Goal: Task Accomplishment & Management: Manage account settings

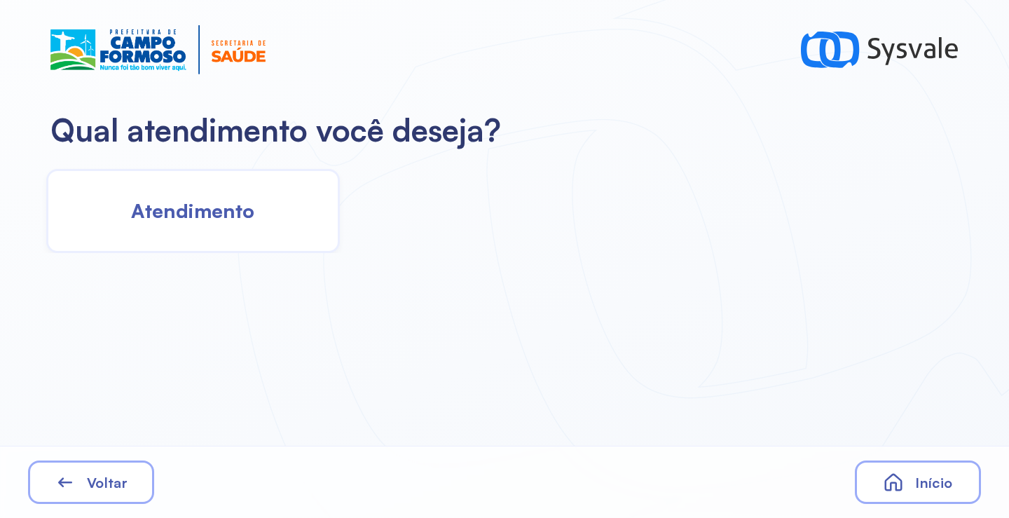
click at [236, 208] on span "Atendimento" at bounding box center [192, 210] width 123 height 25
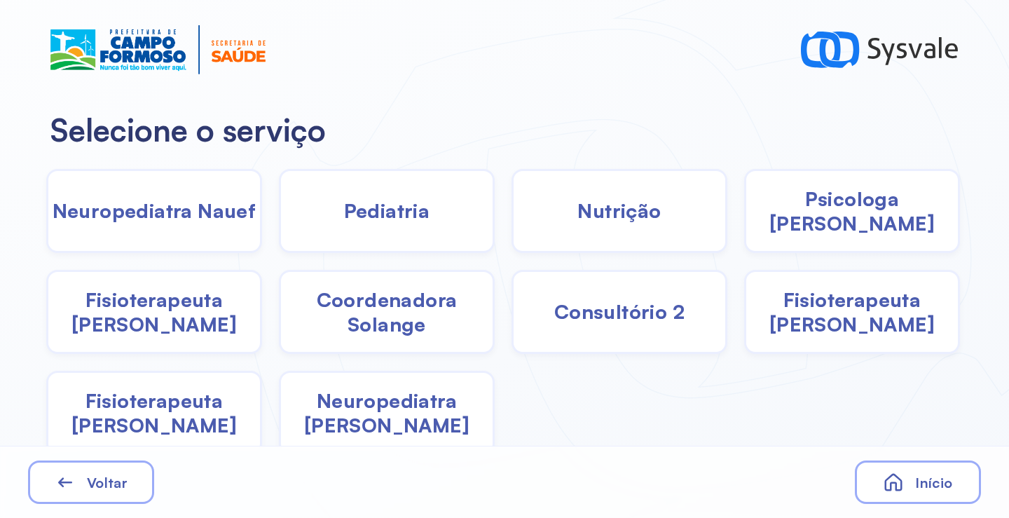
drag, startPoint x: 822, startPoint y: 307, endPoint x: 814, endPoint y: 307, distance: 8.4
click at [814, 307] on span "Fisioterapeuta Francyne" at bounding box center [852, 311] width 212 height 49
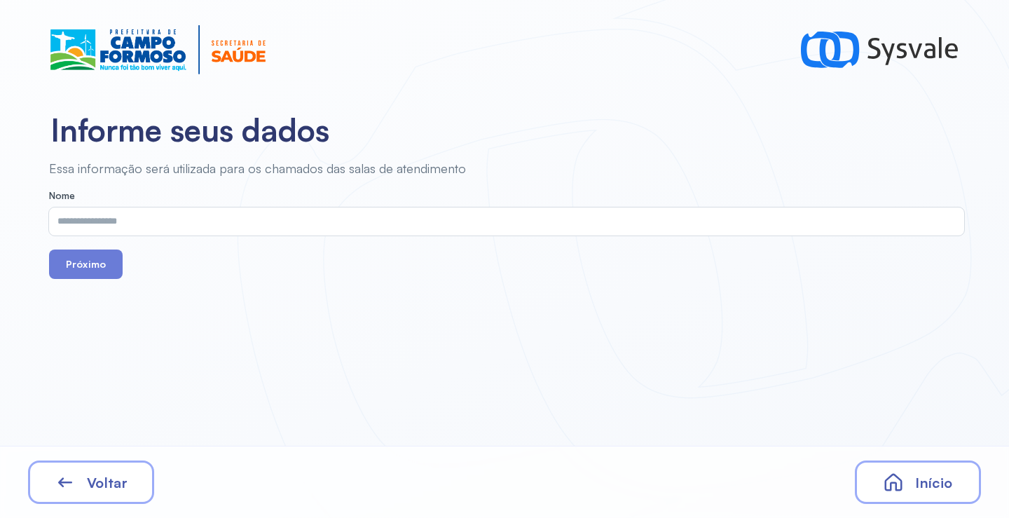
click at [408, 226] on input "text" at bounding box center [504, 221] width 910 height 28
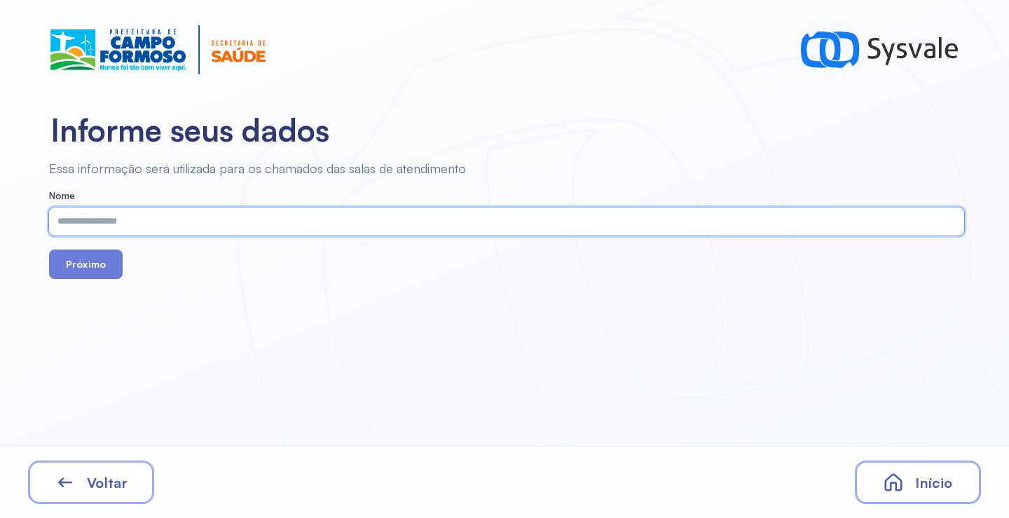
paste input "**********"
type input "**********"
click at [106, 264] on button "Próximo" at bounding box center [86, 263] width 74 height 29
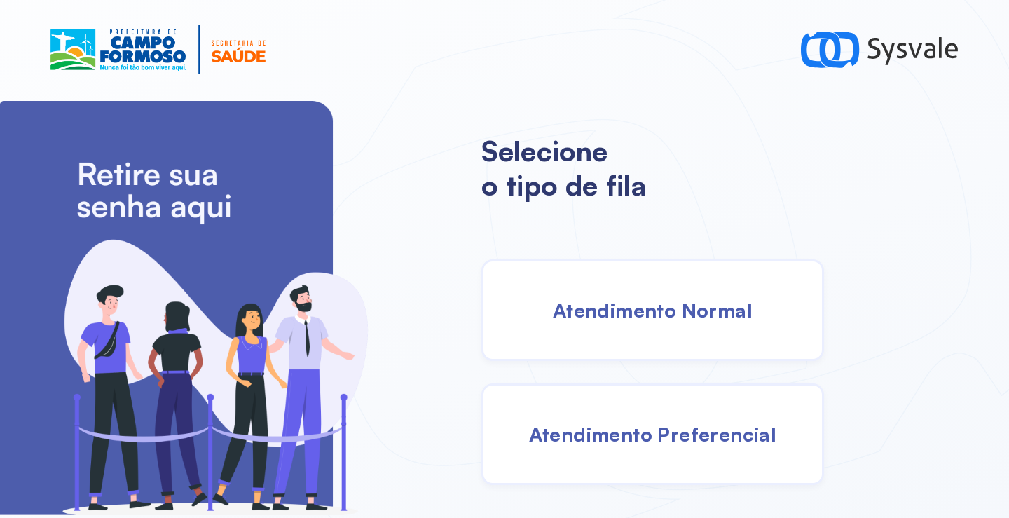
click at [589, 324] on div "Atendimento Normal" at bounding box center [652, 310] width 343 height 102
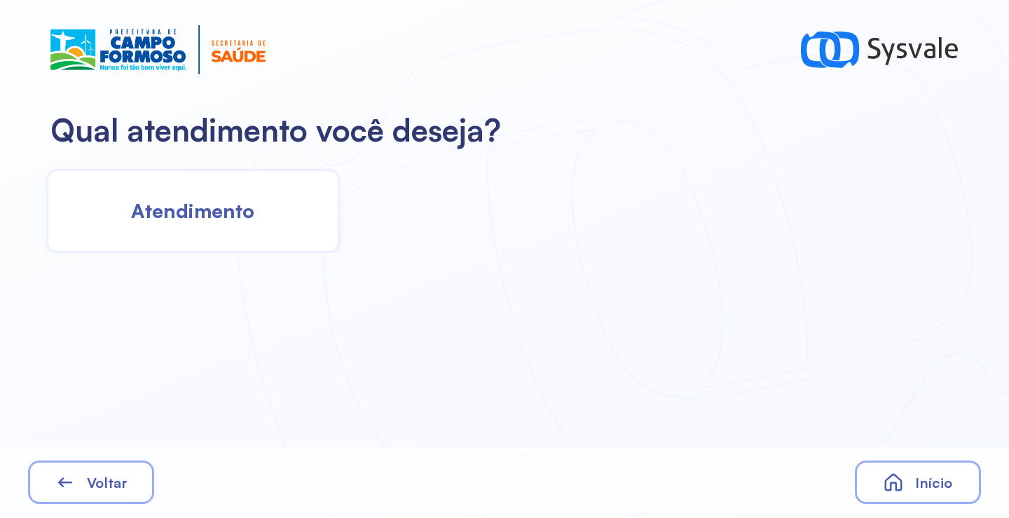
click at [272, 228] on div "Atendimento" at bounding box center [193, 211] width 294 height 84
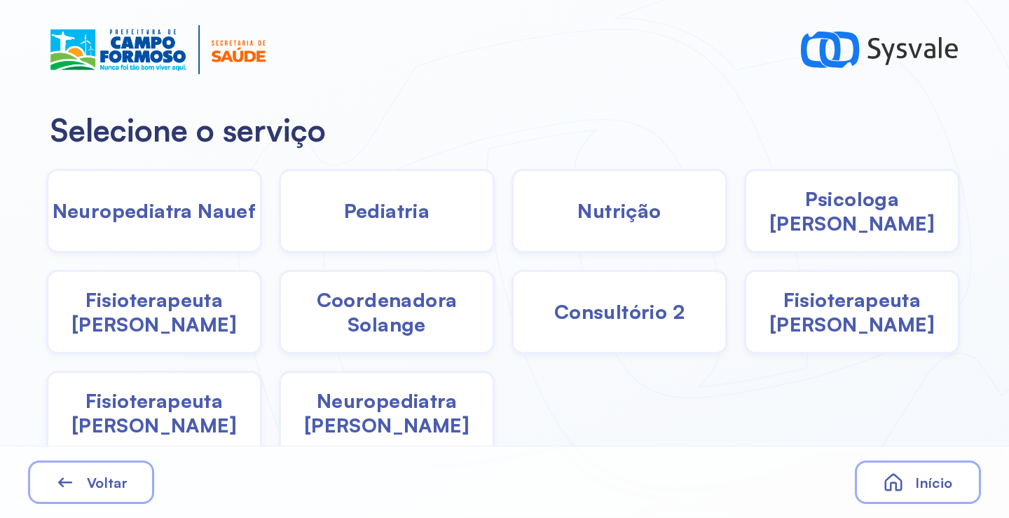
drag, startPoint x: 584, startPoint y: 218, endPoint x: 573, endPoint y: 218, distance: 11.9
click at [577, 218] on span "Nutrição" at bounding box center [618, 210] width 83 height 25
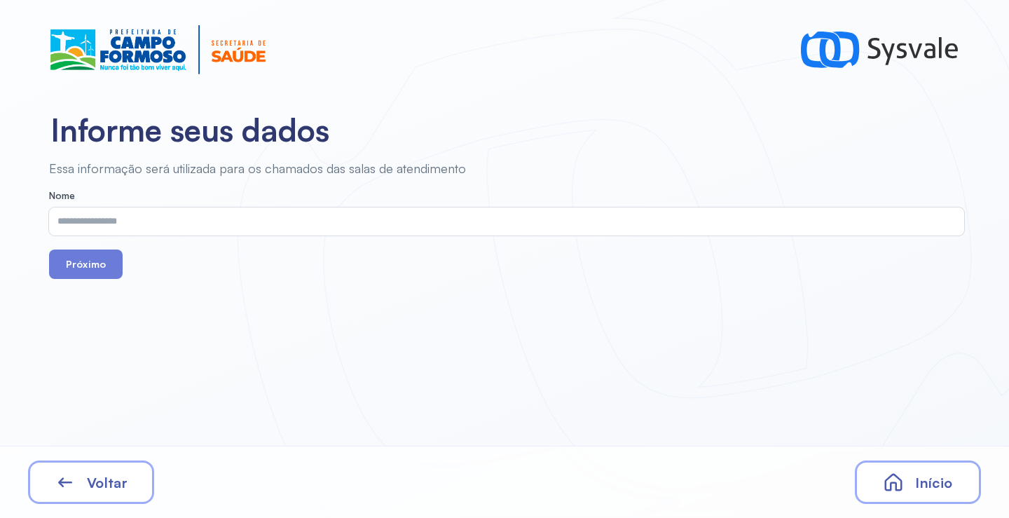
click at [277, 217] on input "text" at bounding box center [504, 221] width 910 height 28
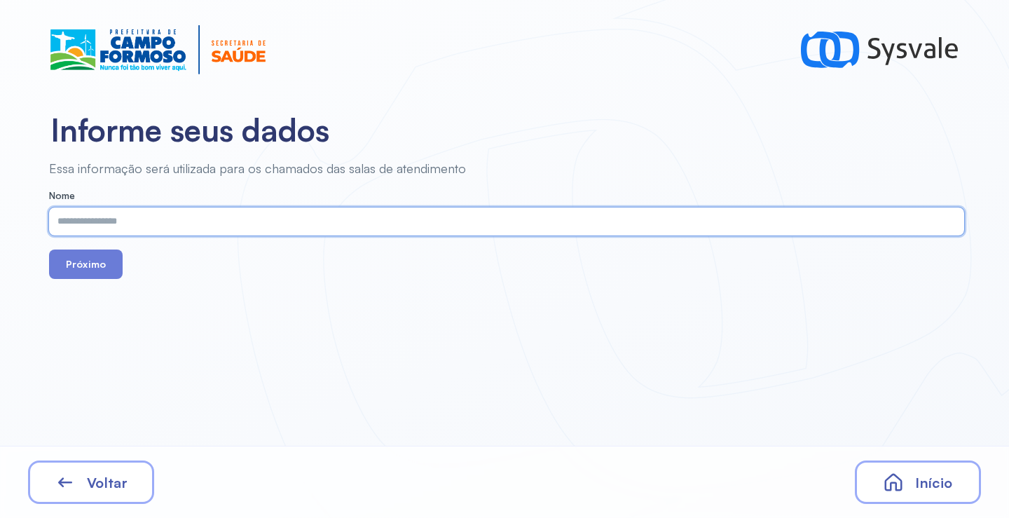
paste input "**********"
type input "**********"
click at [99, 269] on button "Próximo" at bounding box center [86, 263] width 74 height 29
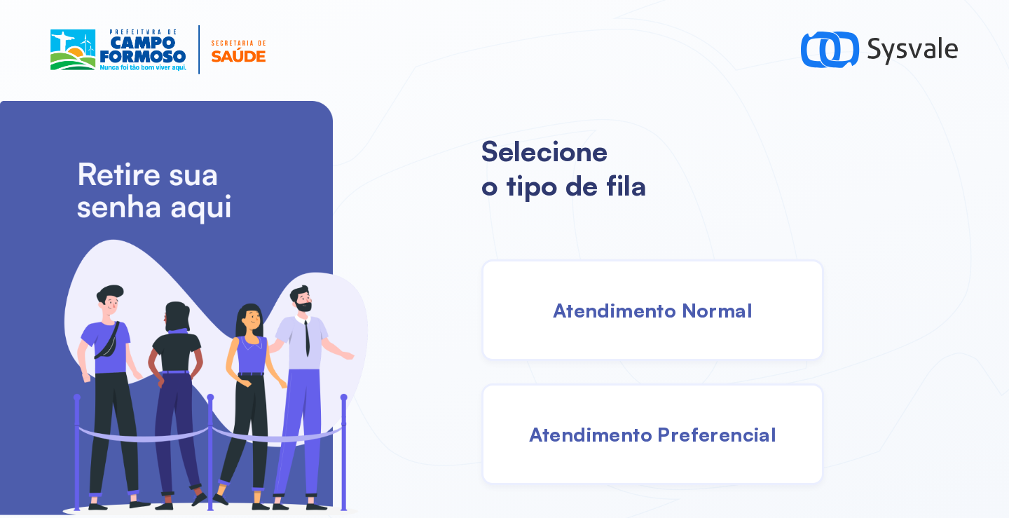
click at [597, 320] on span "Atendimento Normal" at bounding box center [653, 310] width 200 height 25
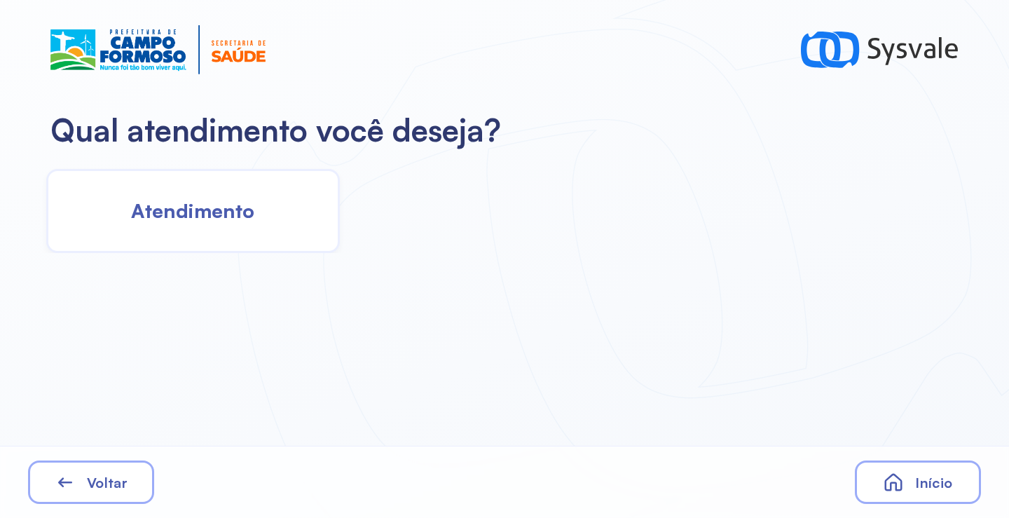
click at [186, 225] on div "Atendimento" at bounding box center [193, 211] width 294 height 84
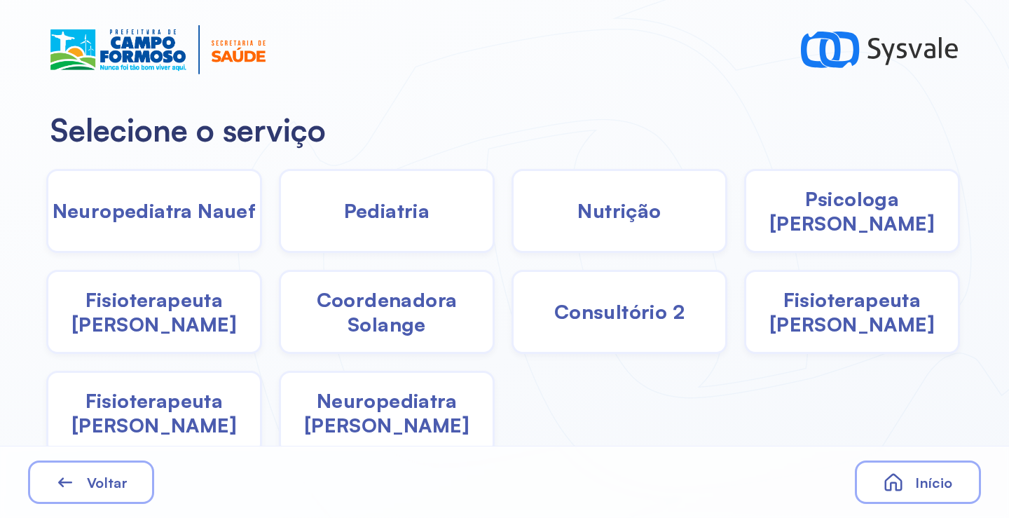
click at [345, 221] on span "Pediatria" at bounding box center [387, 210] width 86 height 25
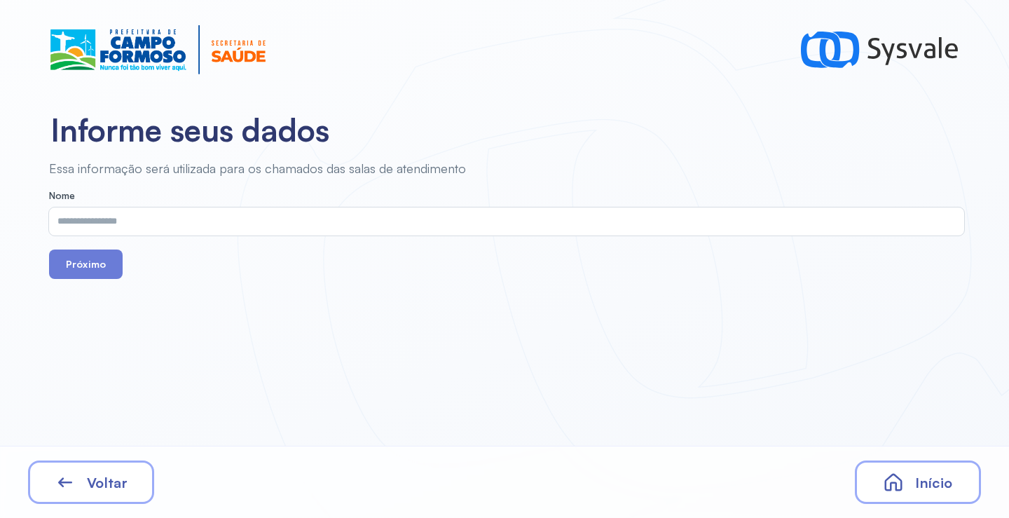
click at [320, 226] on input "text" at bounding box center [504, 221] width 910 height 28
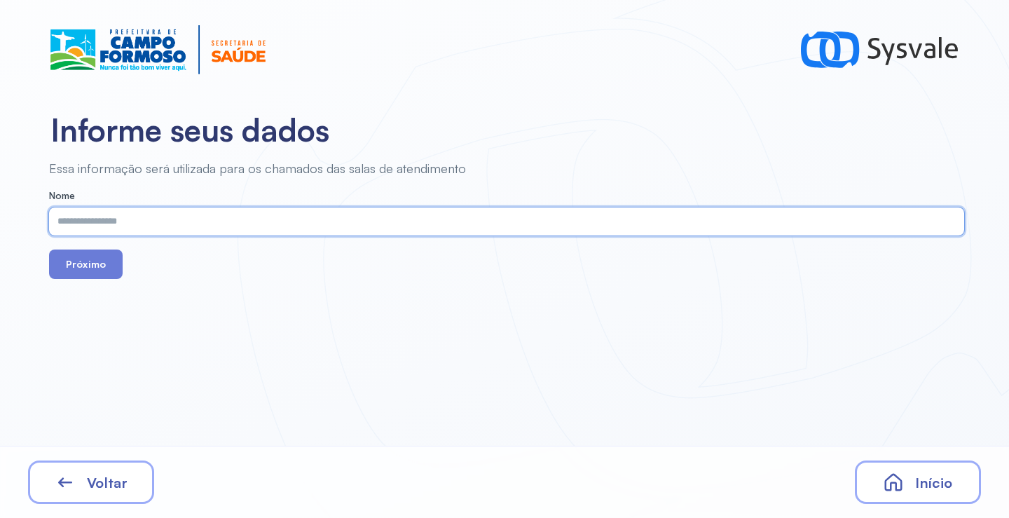
paste input "**********"
type input "**********"
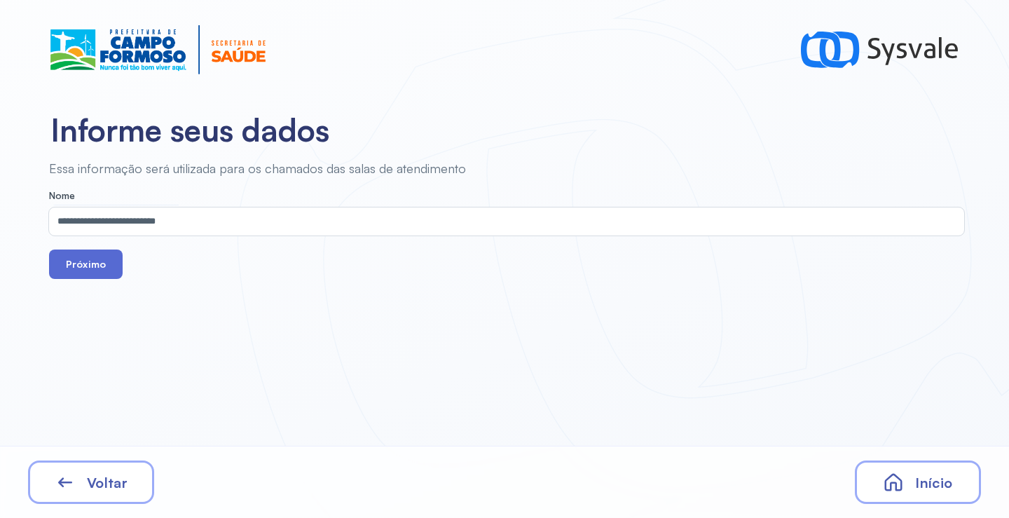
click at [91, 268] on button "Próximo" at bounding box center [86, 263] width 74 height 29
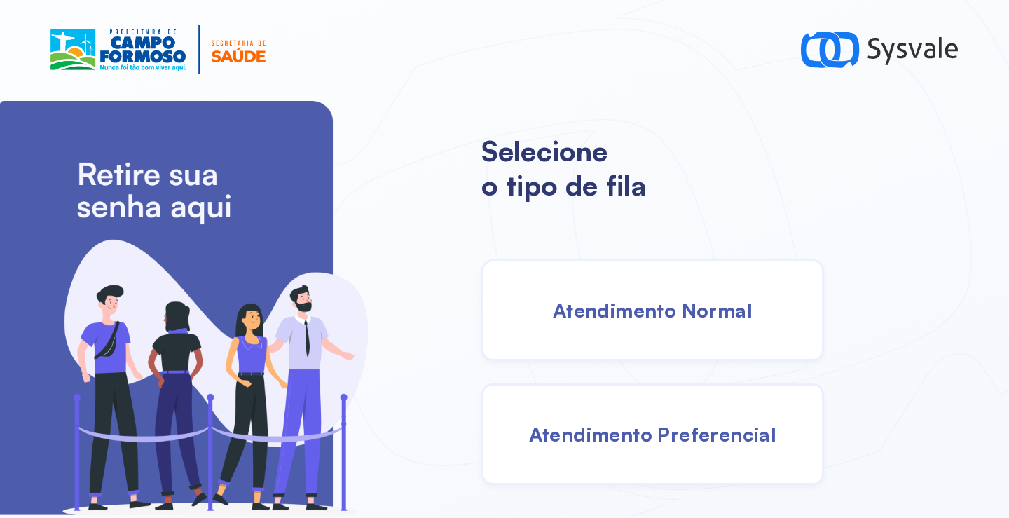
click at [575, 327] on div "Atendimento Normal" at bounding box center [652, 310] width 343 height 102
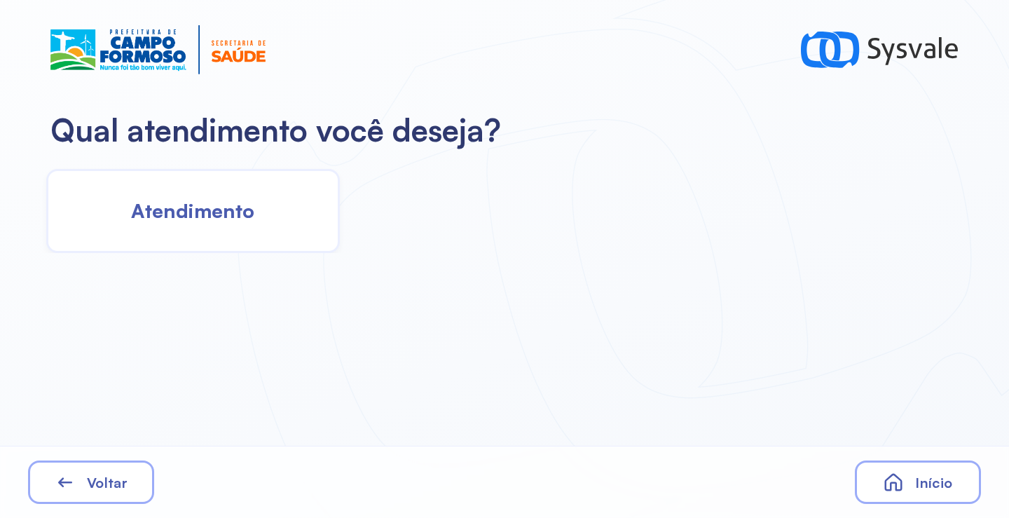
click at [242, 210] on span "Atendimento" at bounding box center [192, 210] width 123 height 25
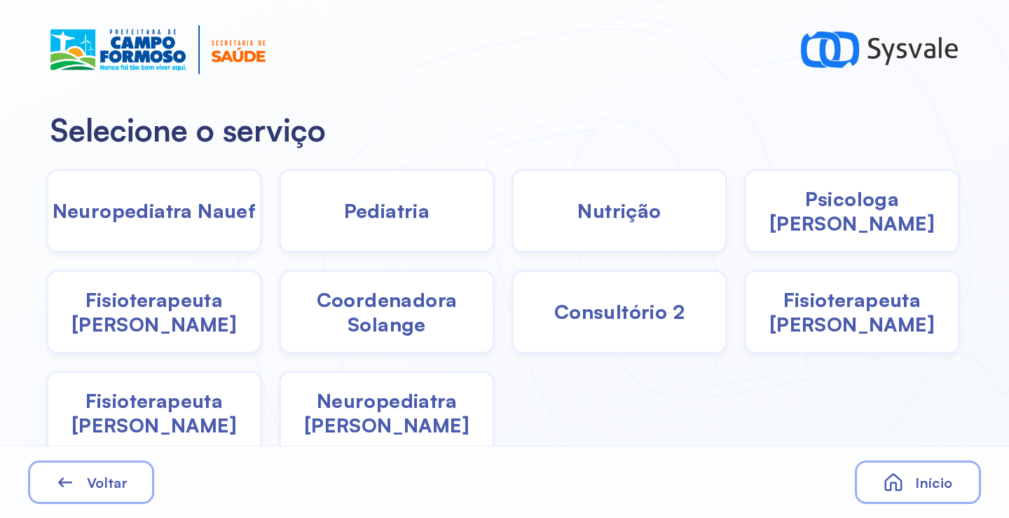
click at [408, 214] on span "Pediatria" at bounding box center [387, 210] width 86 height 25
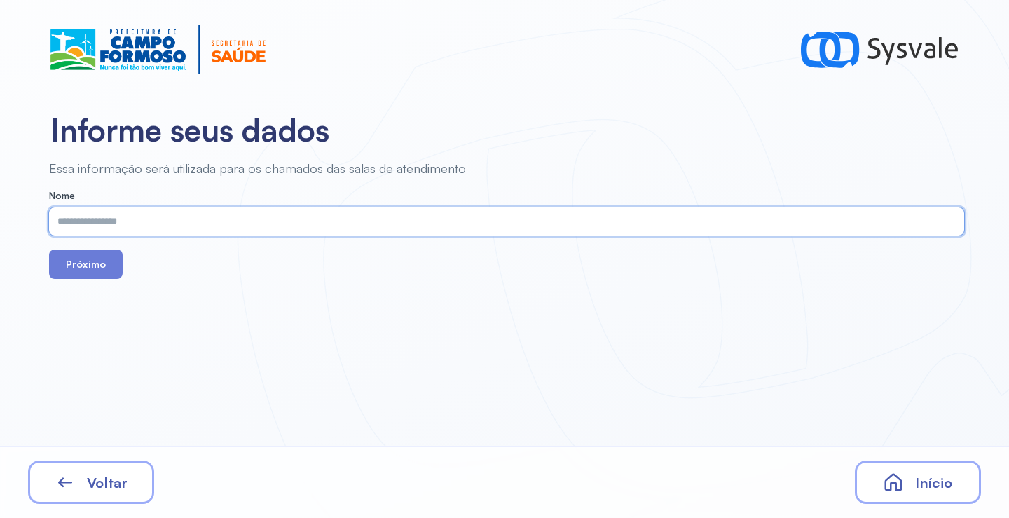
click at [362, 225] on input "text" at bounding box center [504, 221] width 910 height 28
paste input "**********"
type input "**********"
click at [104, 259] on button "Próximo" at bounding box center [86, 263] width 74 height 29
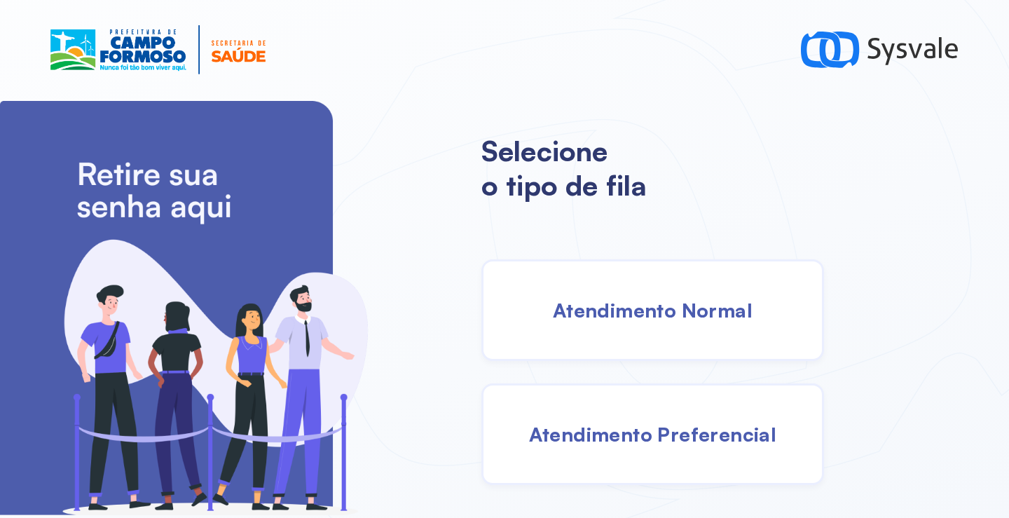
click at [624, 315] on span "Atendimento Normal" at bounding box center [653, 310] width 200 height 25
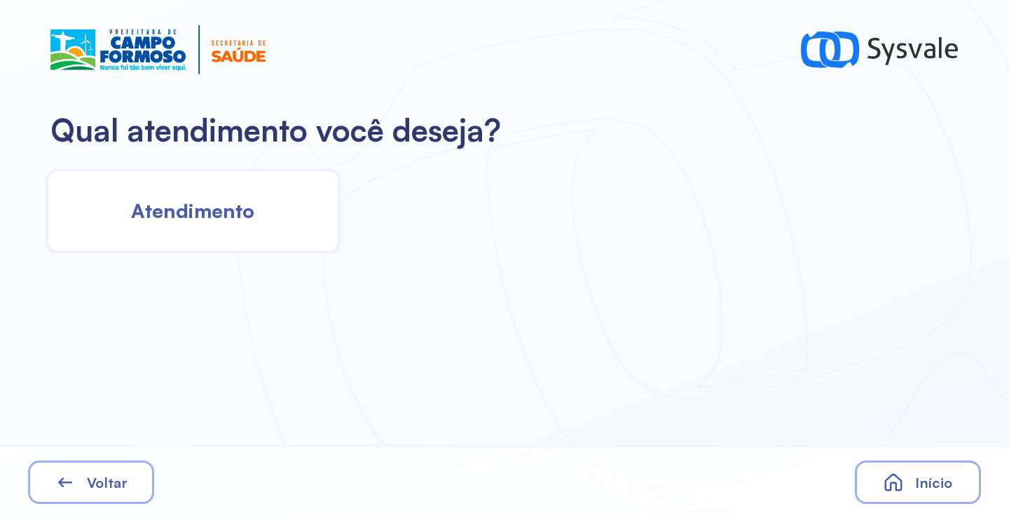
click at [207, 204] on span "Atendimento" at bounding box center [192, 210] width 123 height 25
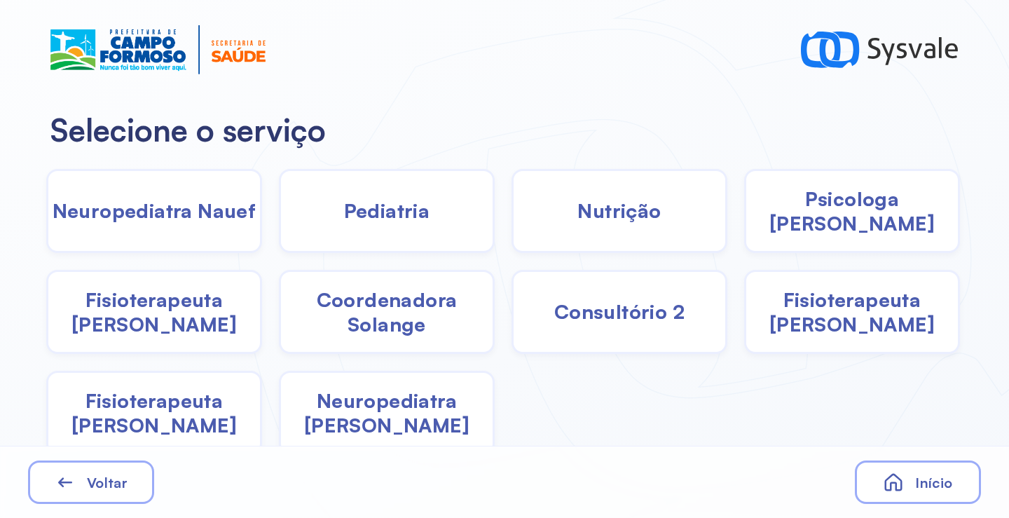
click at [397, 211] on span "Pediatria" at bounding box center [387, 210] width 86 height 25
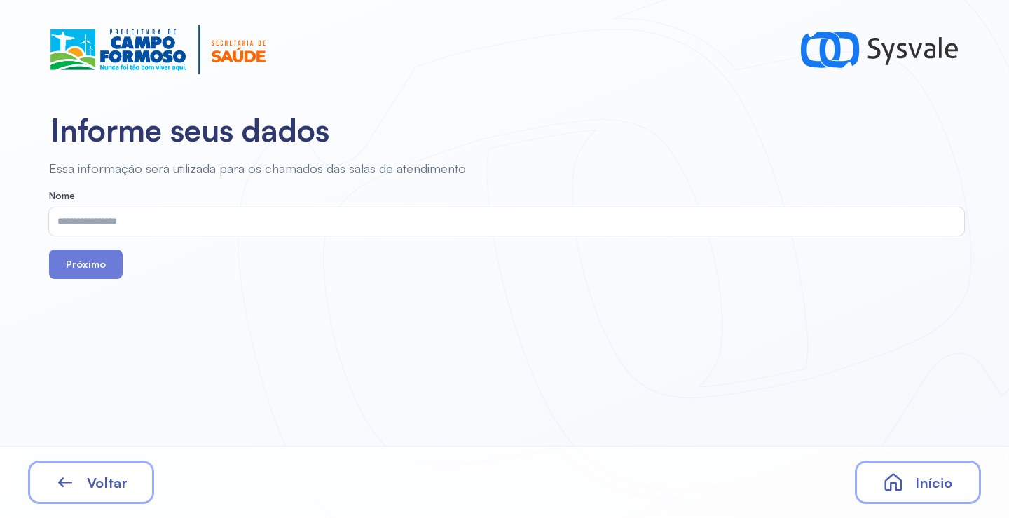
click at [275, 215] on input "text" at bounding box center [504, 221] width 910 height 28
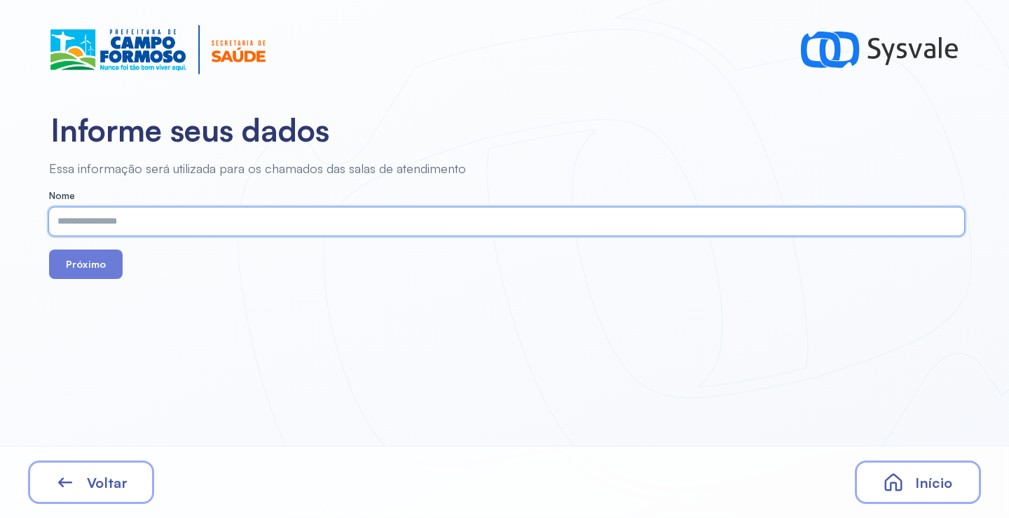
paste input "**********"
type input "**********"
click at [93, 266] on button "Próximo" at bounding box center [86, 263] width 74 height 29
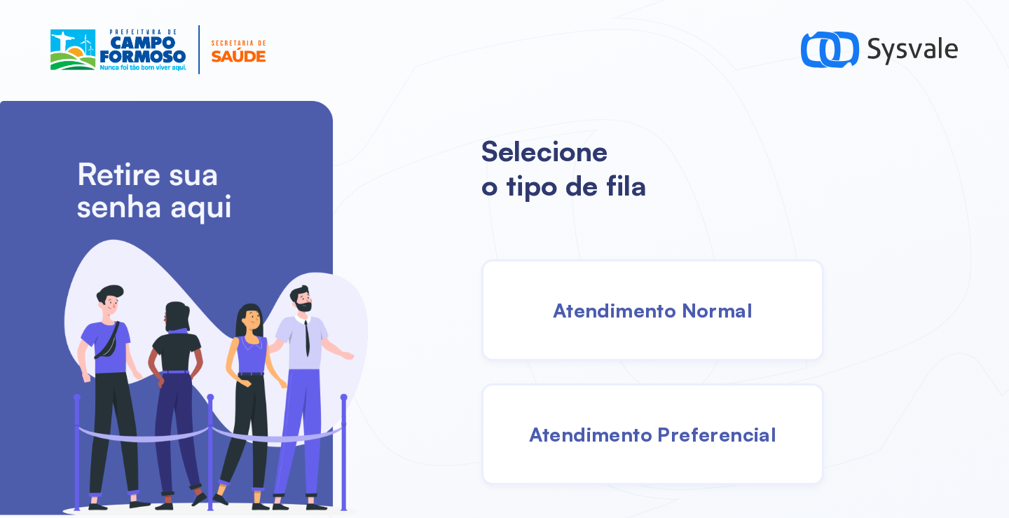
click at [591, 319] on span "Atendimento Normal" at bounding box center [653, 310] width 200 height 25
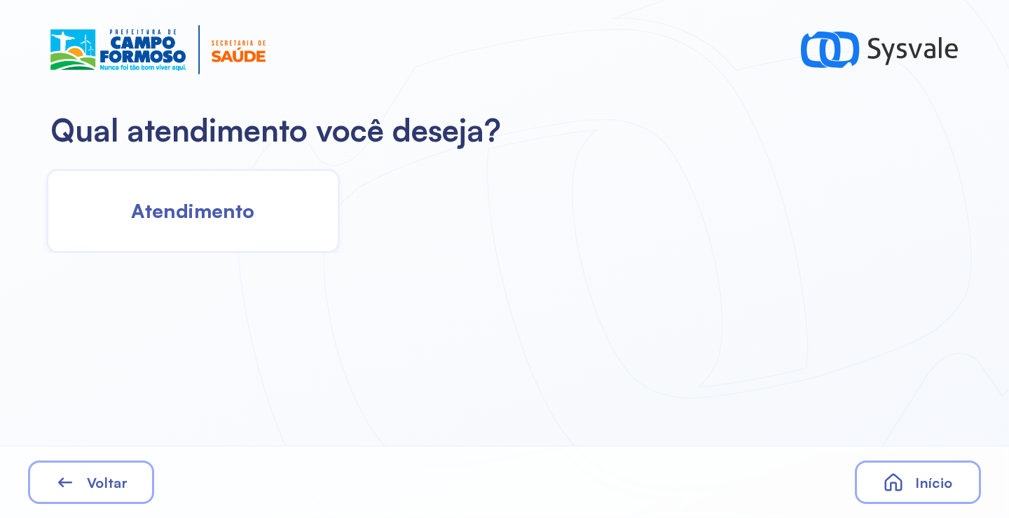
click at [133, 222] on span "Atendimento" at bounding box center [192, 210] width 123 height 25
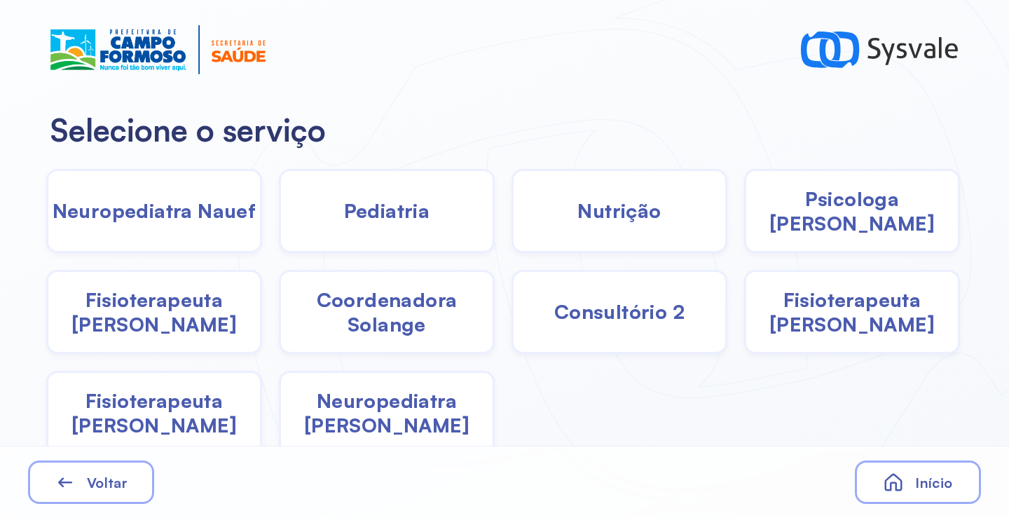
click at [367, 216] on span "Pediatria" at bounding box center [387, 210] width 86 height 25
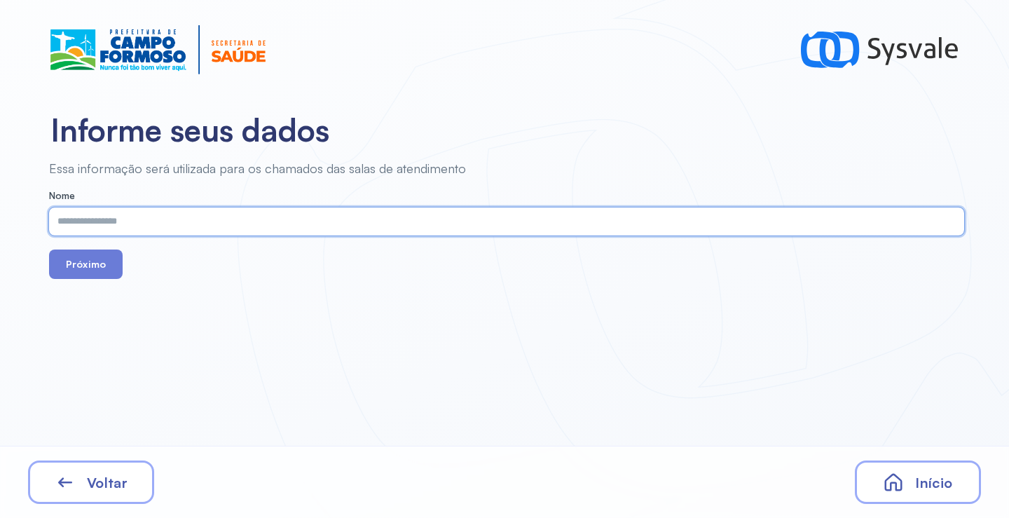
click at [362, 219] on input "text" at bounding box center [504, 221] width 910 height 28
paste input "**********"
type input "**********"
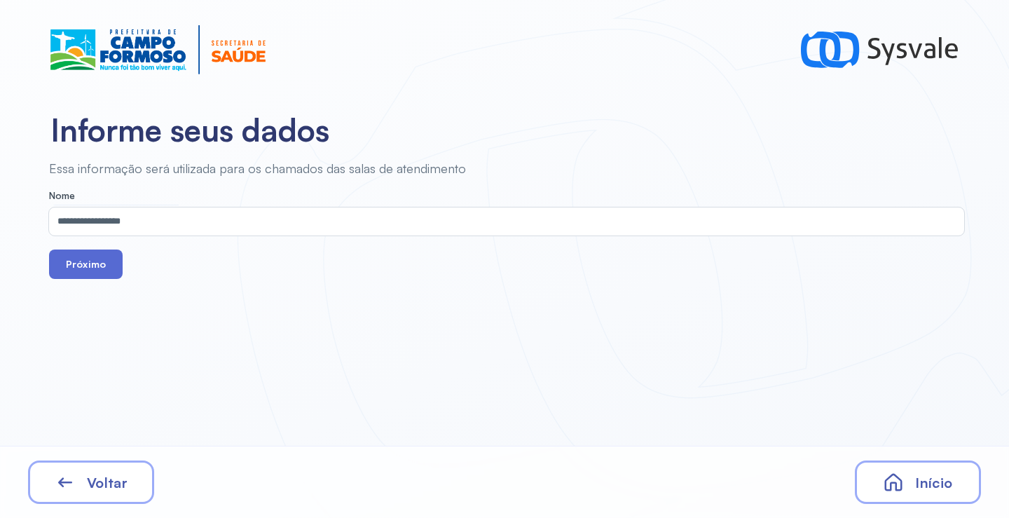
click at [100, 263] on button "Próximo" at bounding box center [86, 263] width 74 height 29
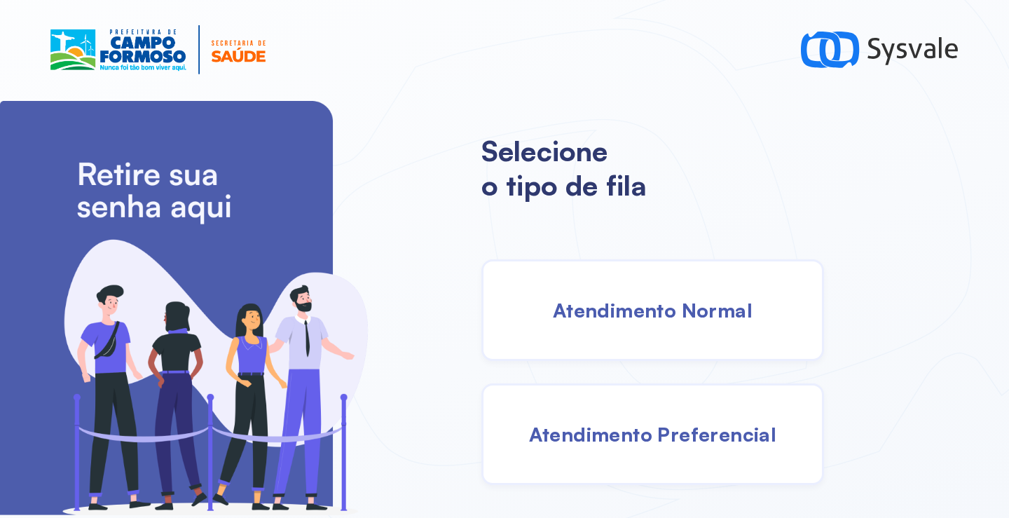
click at [657, 305] on span "Atendimento Normal" at bounding box center [653, 310] width 200 height 25
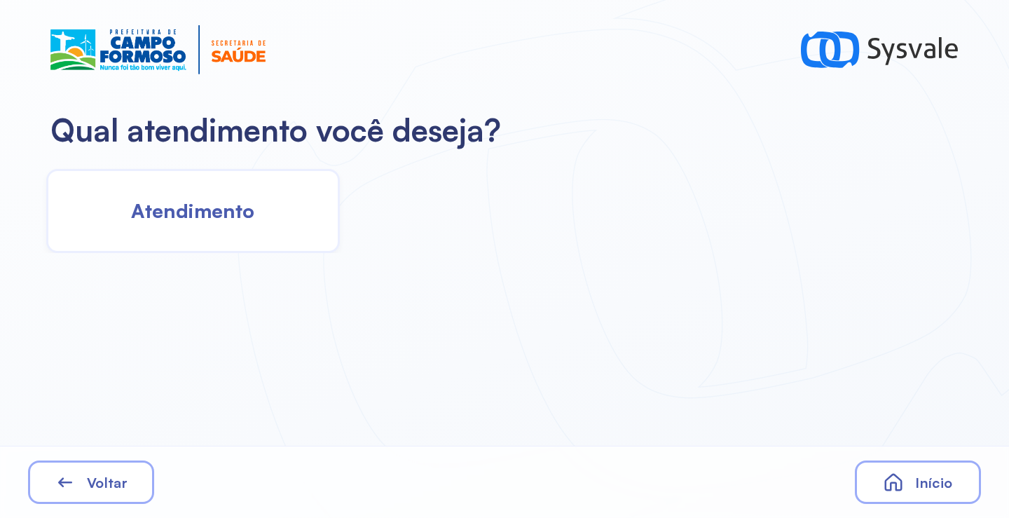
click at [247, 215] on span "Atendimento" at bounding box center [192, 210] width 123 height 25
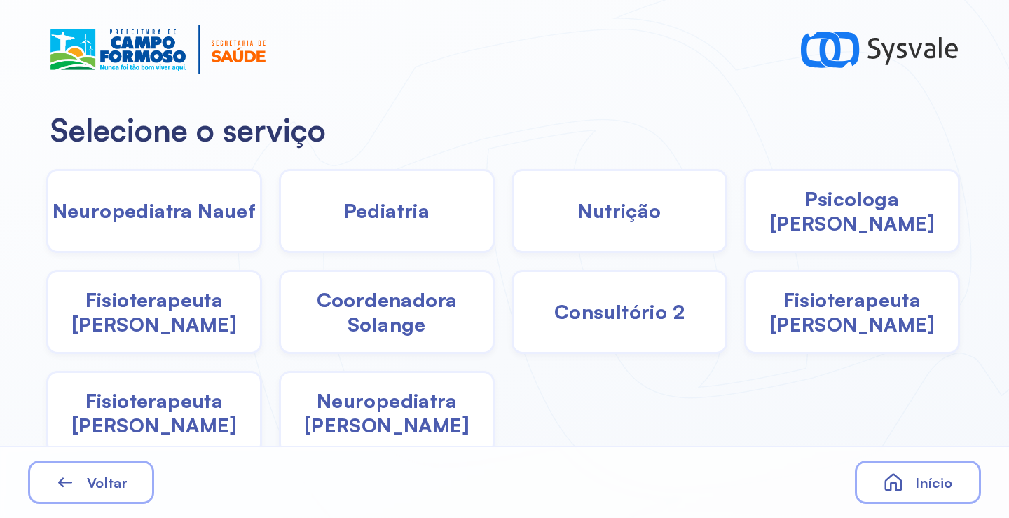
click at [620, 233] on div "Nutrição" at bounding box center [620, 211] width 216 height 84
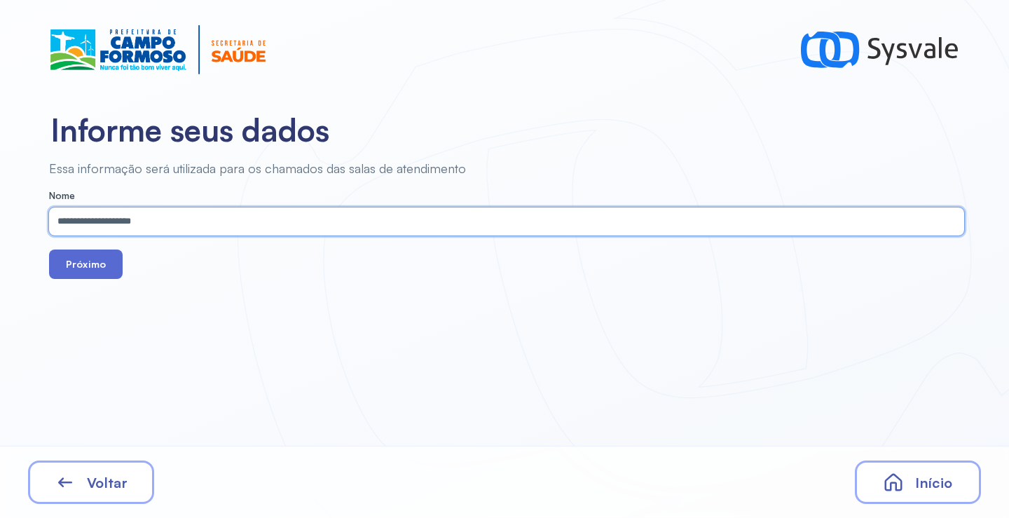
type input "**********"
click at [77, 275] on button "Próximo" at bounding box center [86, 263] width 74 height 29
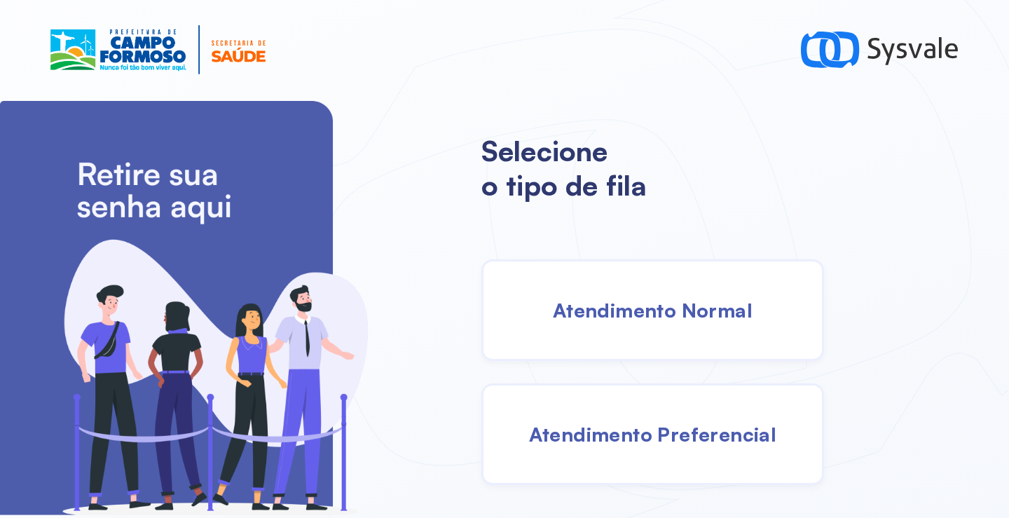
click at [589, 319] on span "Atendimento Normal" at bounding box center [653, 310] width 200 height 25
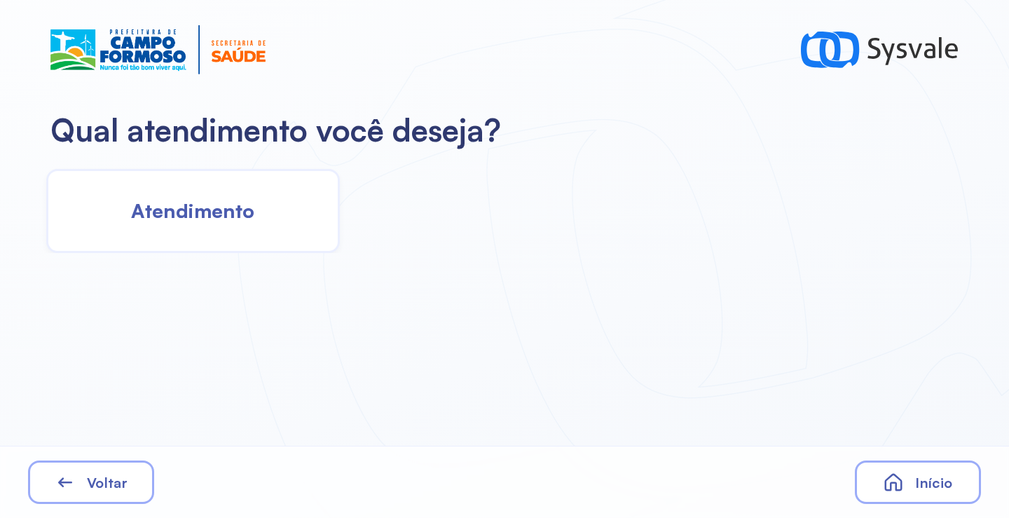
click at [213, 210] on span "Atendimento" at bounding box center [192, 210] width 123 height 25
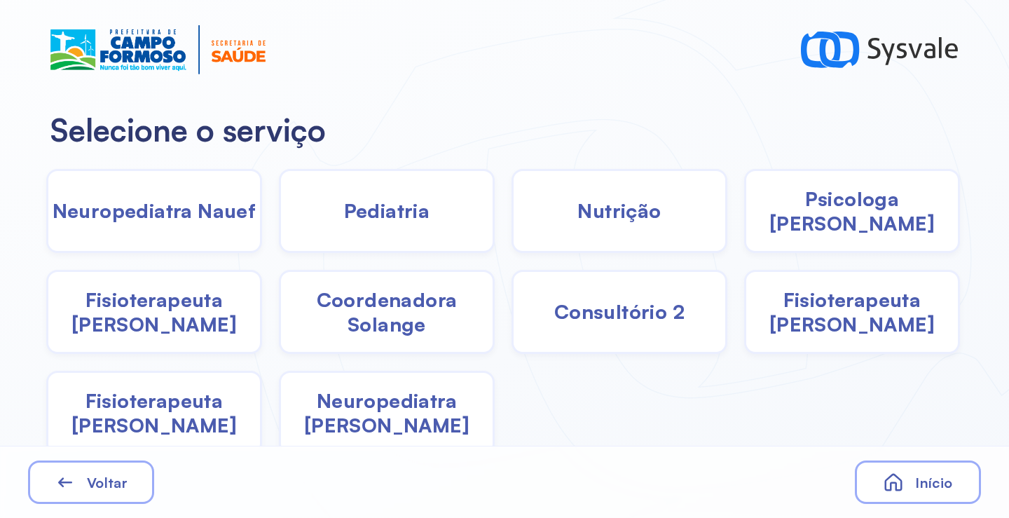
click at [368, 226] on div "Pediatria" at bounding box center [387, 211] width 216 height 84
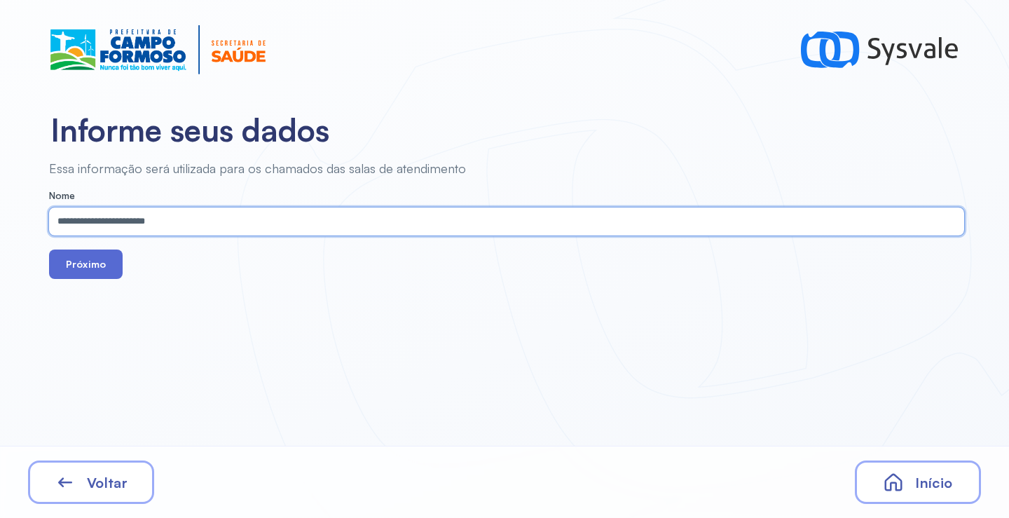
type input "**********"
click at [57, 255] on button "Próximo" at bounding box center [86, 263] width 74 height 29
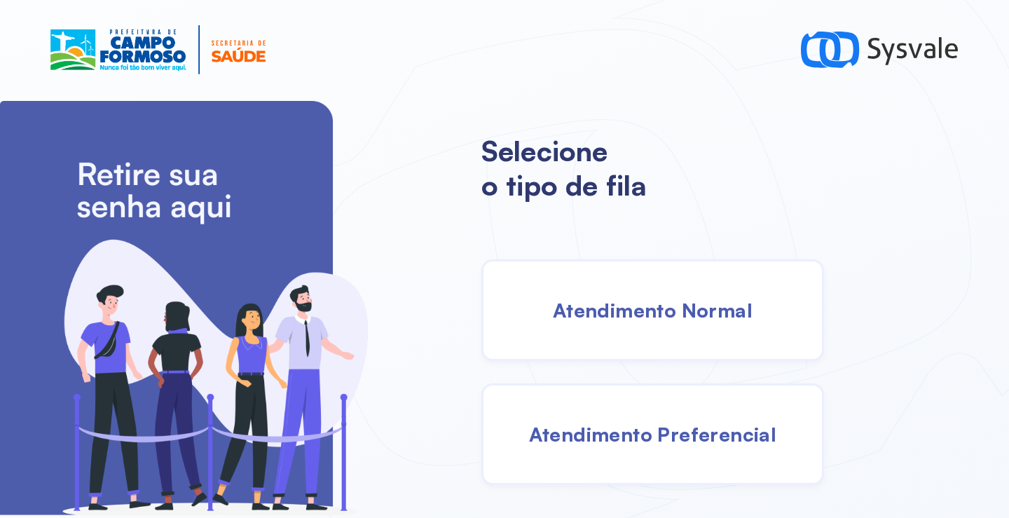
click at [692, 320] on span "Atendimento Normal" at bounding box center [653, 310] width 200 height 25
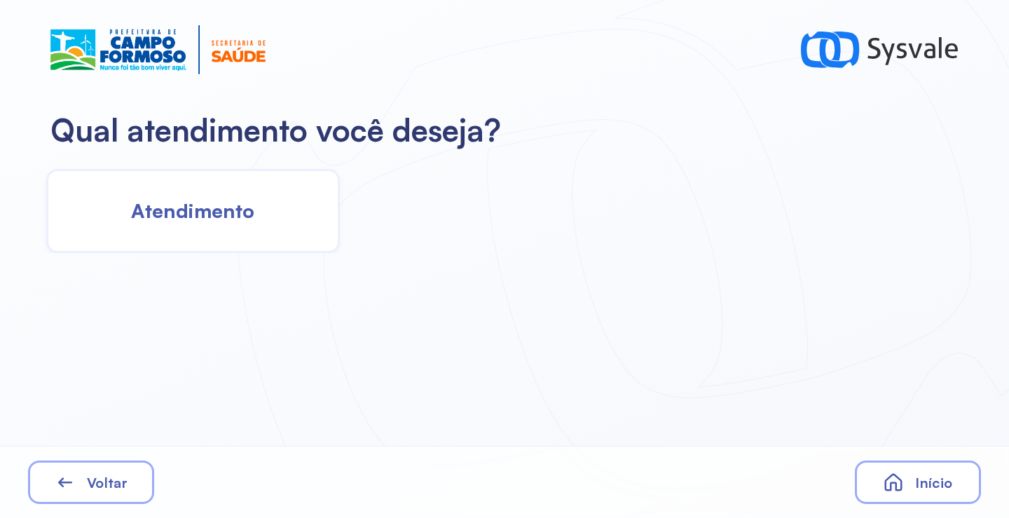
click at [235, 238] on div "Atendimento" at bounding box center [193, 211] width 294 height 84
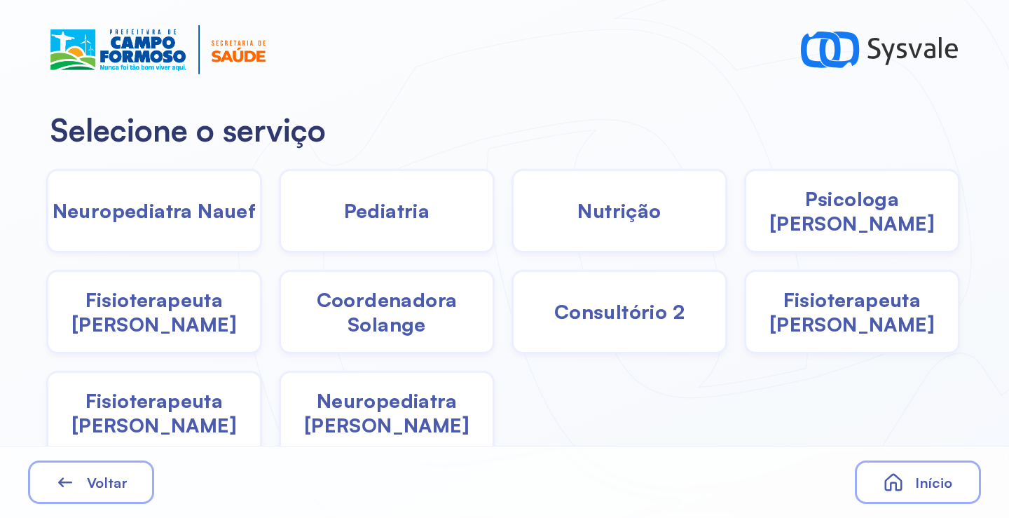
click at [371, 233] on div "Pediatria" at bounding box center [387, 211] width 216 height 84
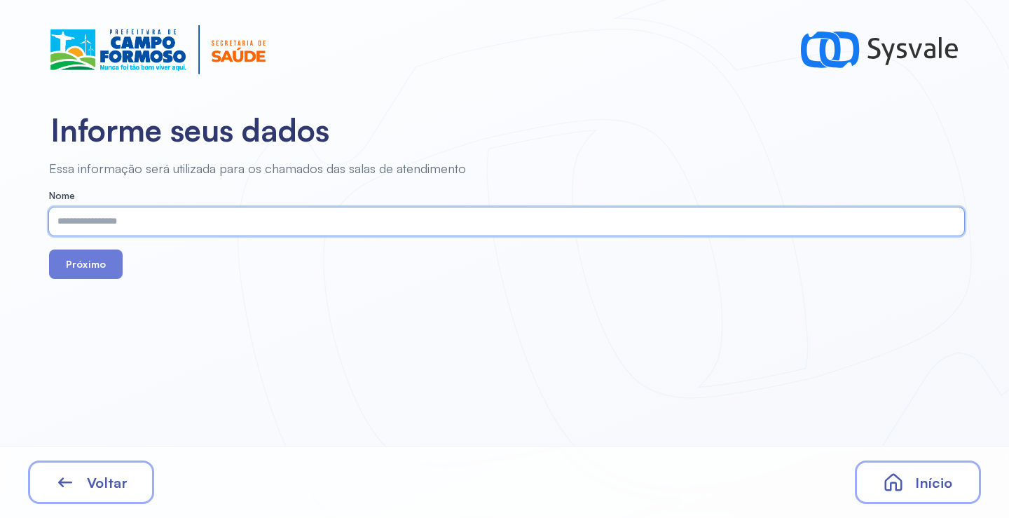
paste input "**********"
type input "**********"
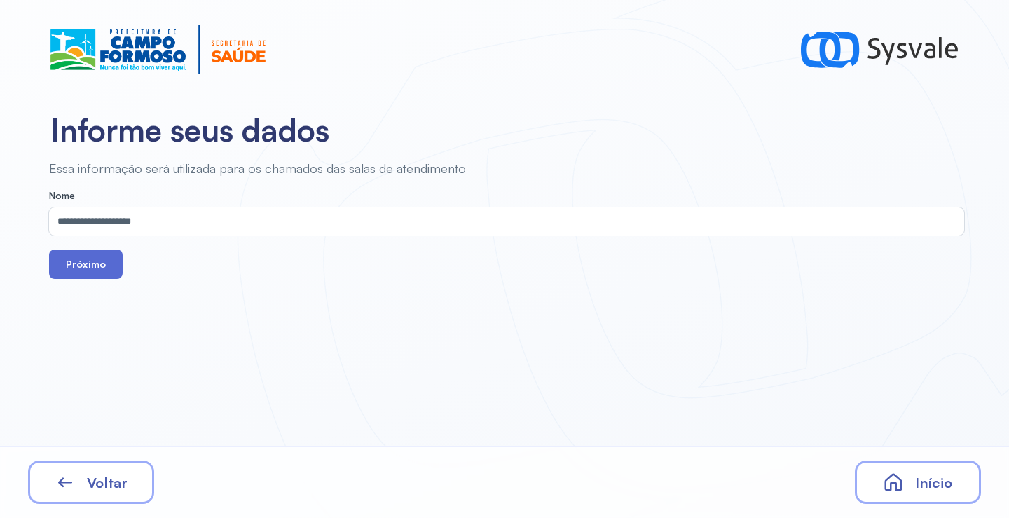
click at [104, 275] on button "Próximo" at bounding box center [86, 263] width 74 height 29
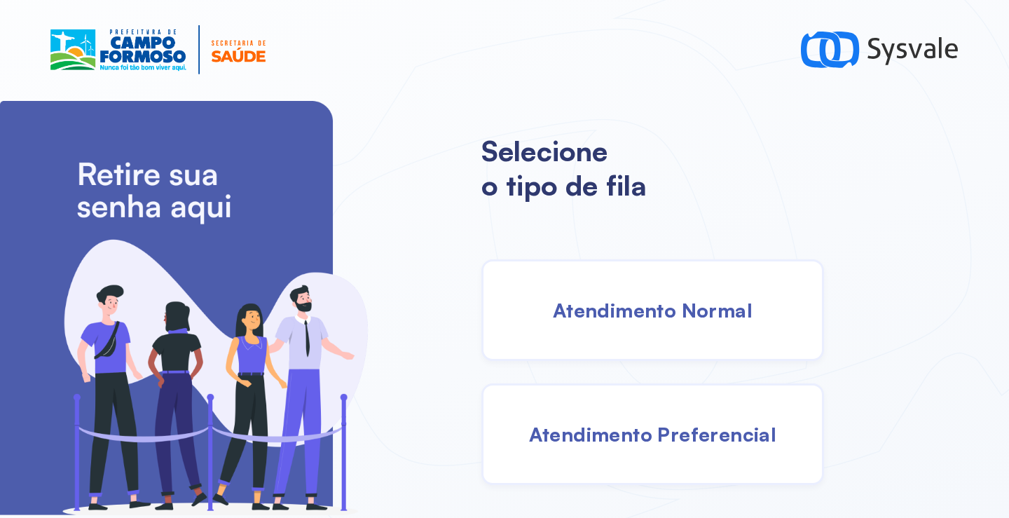
click at [659, 287] on div "Atendimento Normal" at bounding box center [652, 310] width 343 height 102
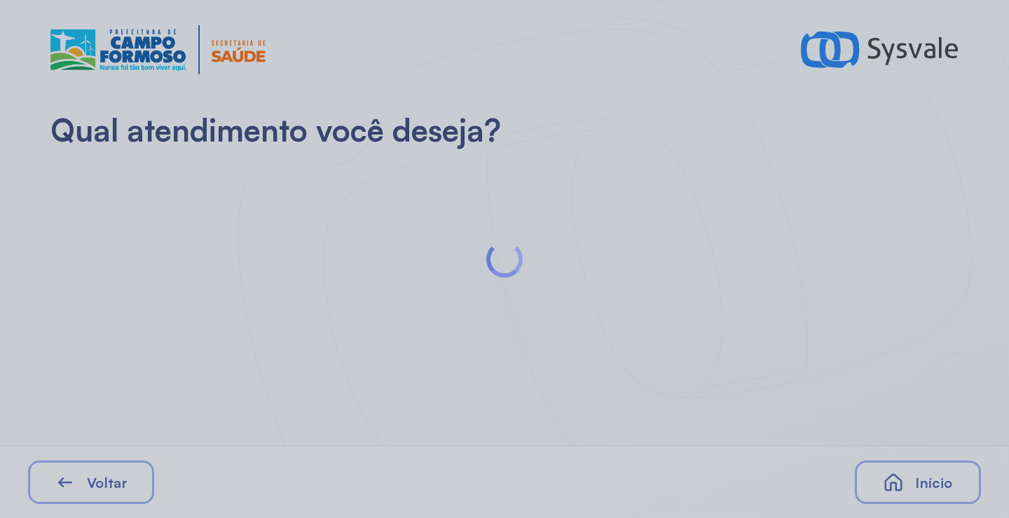
click at [177, 187] on div at bounding box center [504, 259] width 1009 height 518
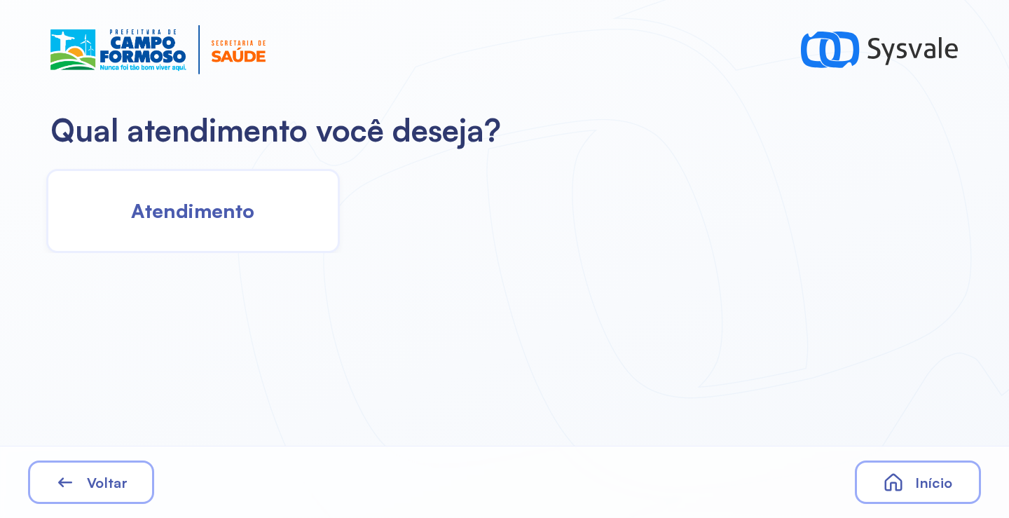
click at [200, 199] on span "Atendimento" at bounding box center [192, 210] width 123 height 25
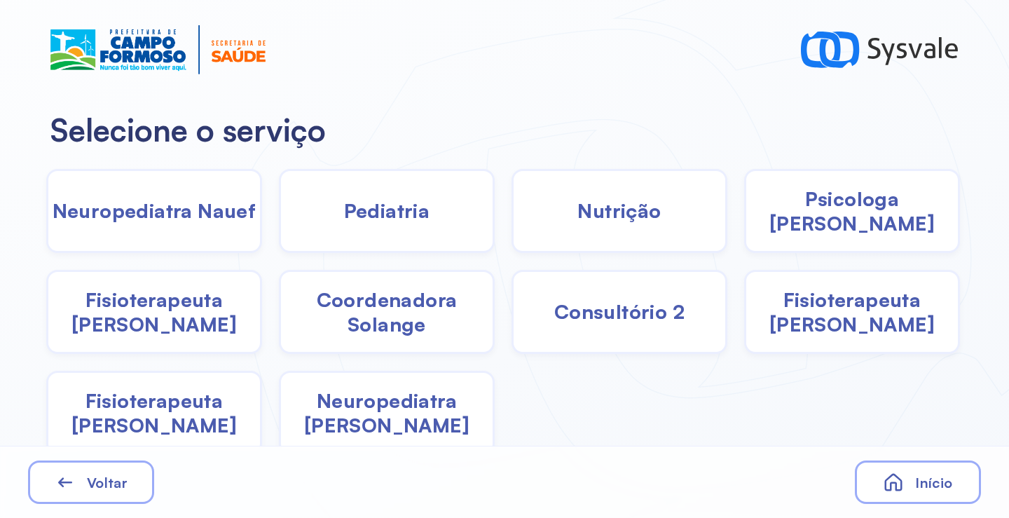
click at [645, 219] on span "Nutrição" at bounding box center [618, 210] width 83 height 25
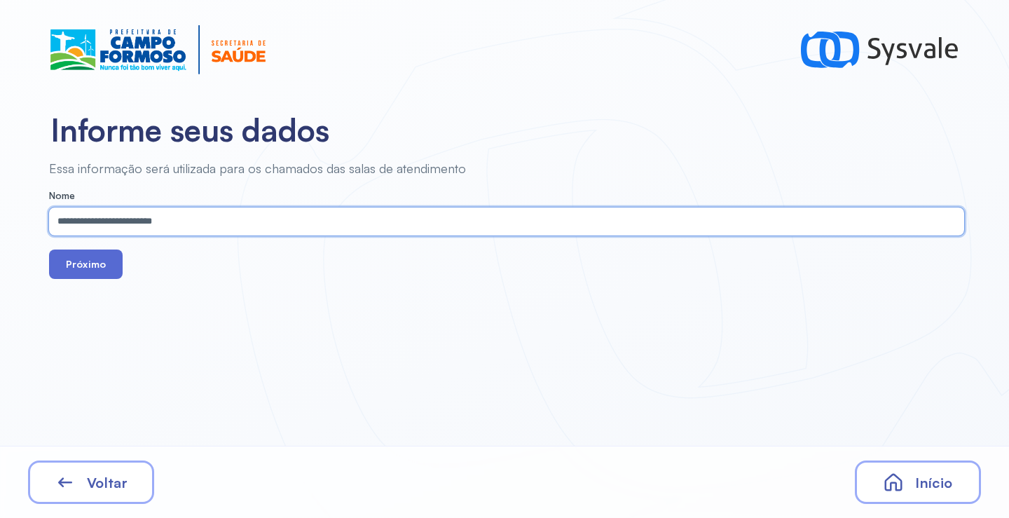
type input "**********"
click at [94, 278] on button "Próximo" at bounding box center [86, 263] width 74 height 29
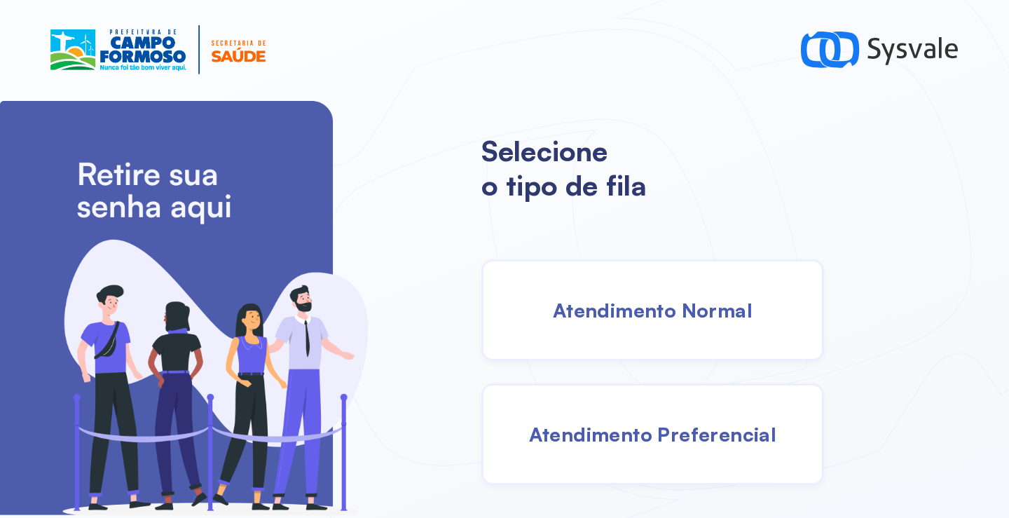
click at [645, 324] on div "Atendimento Normal" at bounding box center [652, 310] width 343 height 102
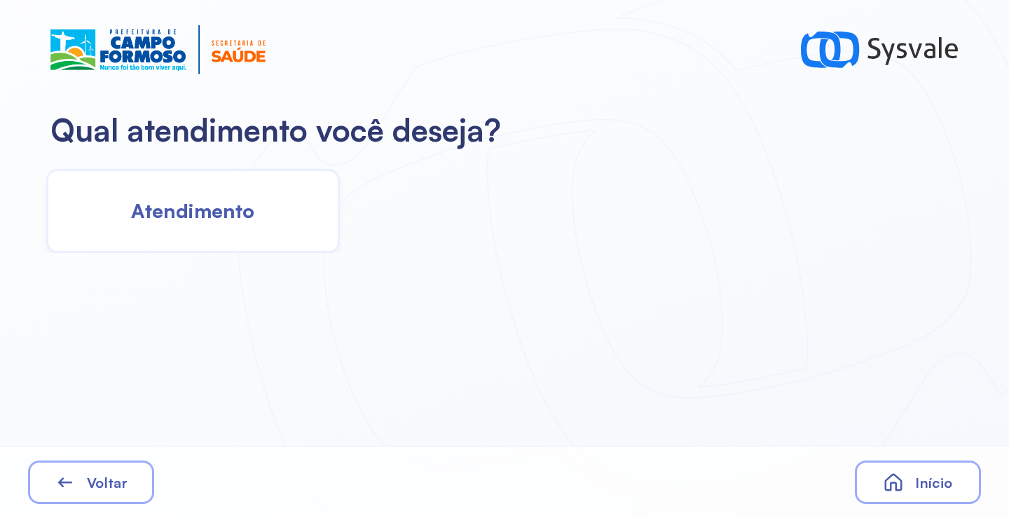
click at [246, 224] on div "Atendimento" at bounding box center [193, 211] width 294 height 84
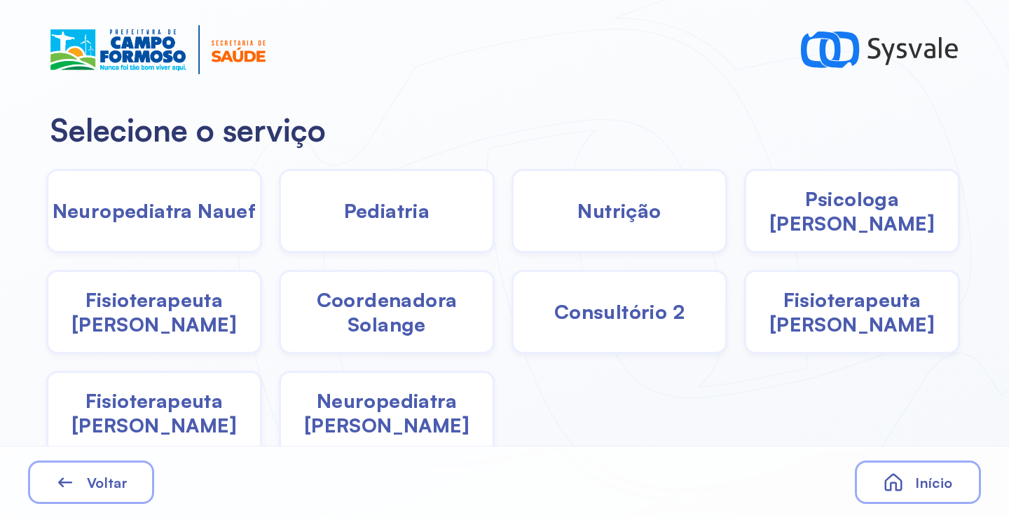
click at [406, 233] on div "Pediatria" at bounding box center [387, 211] width 216 height 84
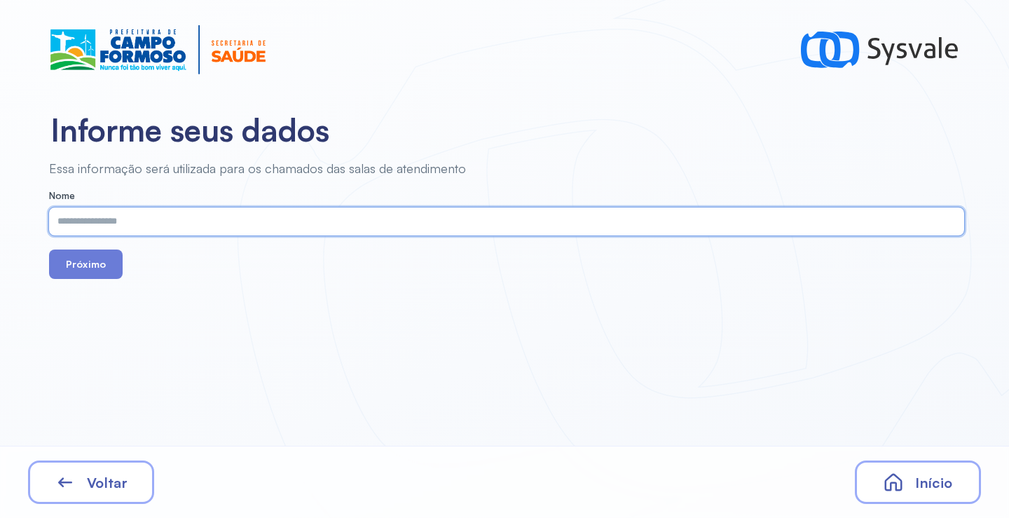
paste input "**********"
type input "**********"
click at [101, 261] on button "Próximo" at bounding box center [86, 263] width 74 height 29
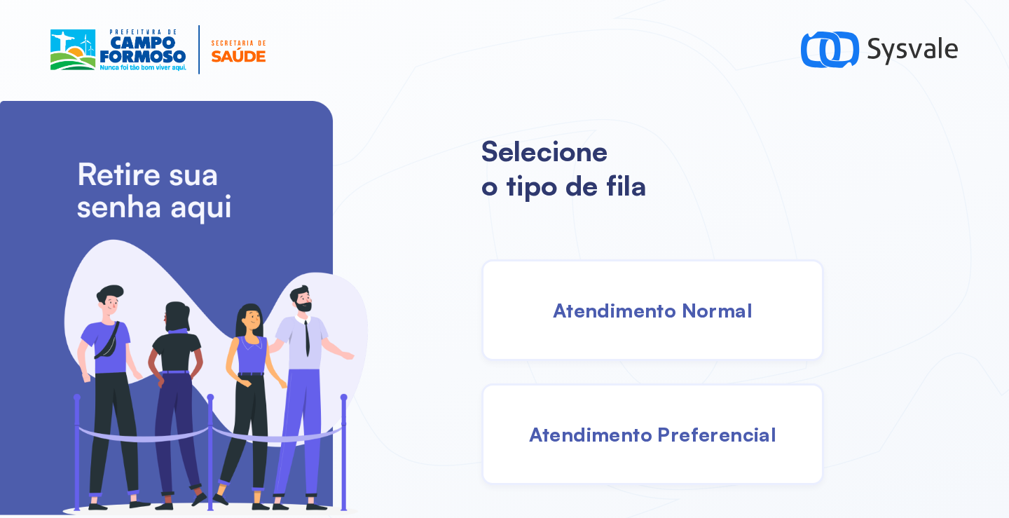
drag, startPoint x: 661, startPoint y: 376, endPoint x: 635, endPoint y: 300, distance: 80.7
click at [660, 375] on div "Atendimento Normal Atendimento Preferencial" at bounding box center [603, 372] width 245 height 226
click at [634, 296] on div "Atendimento Normal" at bounding box center [652, 310] width 343 height 102
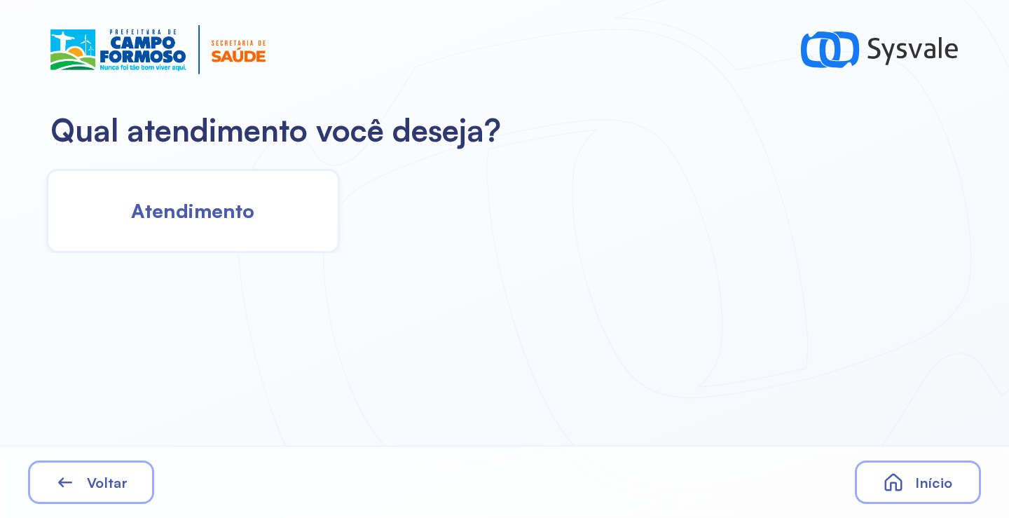
click at [294, 207] on div "Atendimento" at bounding box center [193, 211] width 294 height 84
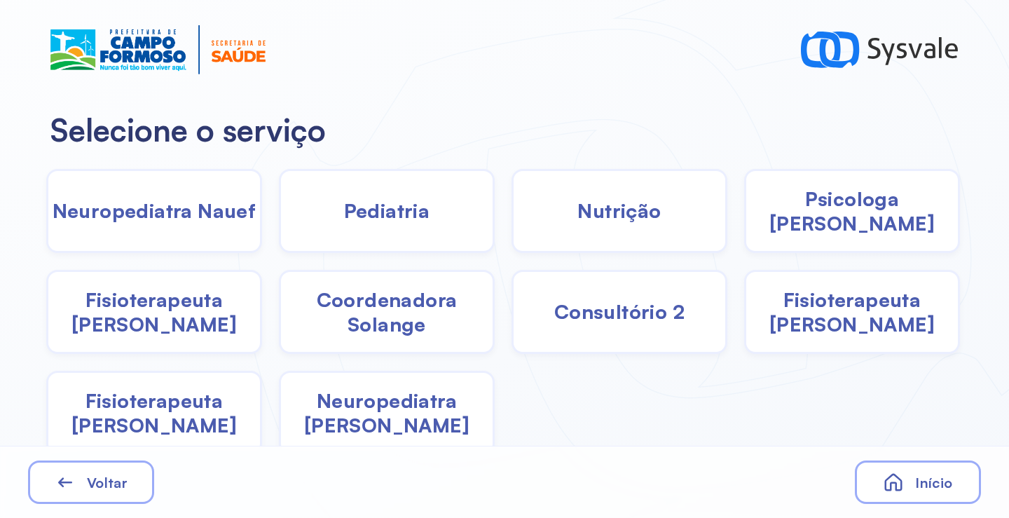
click at [418, 224] on div "Pediatria" at bounding box center [387, 211] width 216 height 84
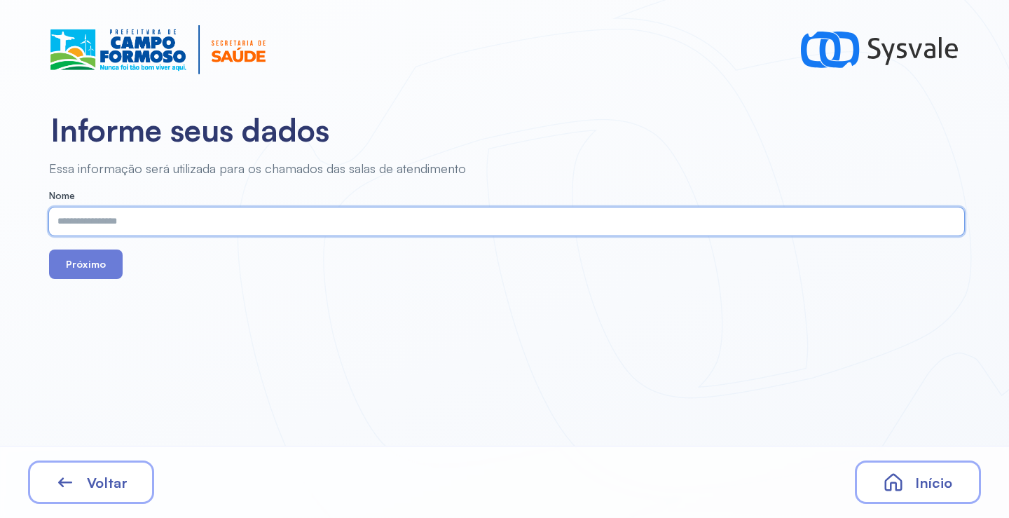
paste input "**********"
type input "**********"
click at [97, 259] on button "Próximo" at bounding box center [86, 263] width 74 height 29
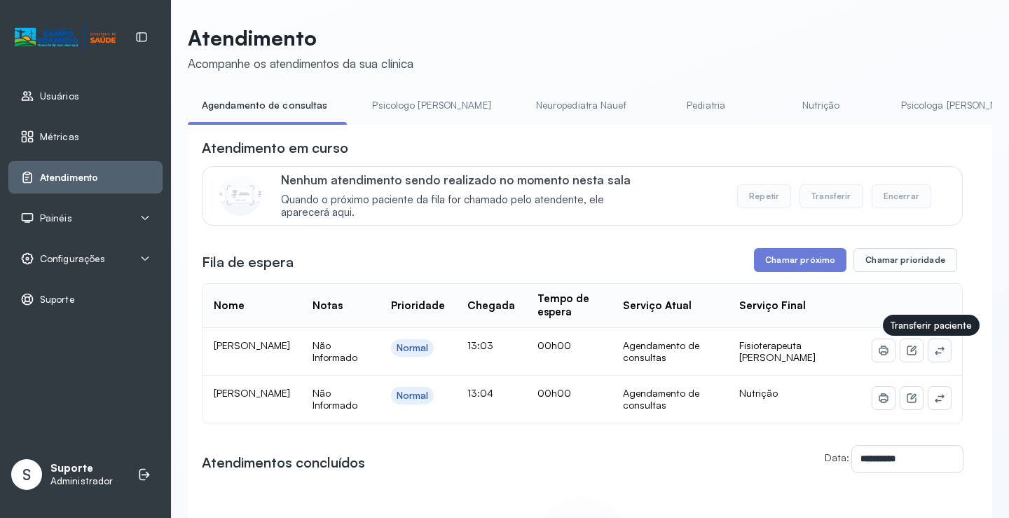
click at [934, 353] on icon at bounding box center [939, 350] width 11 height 11
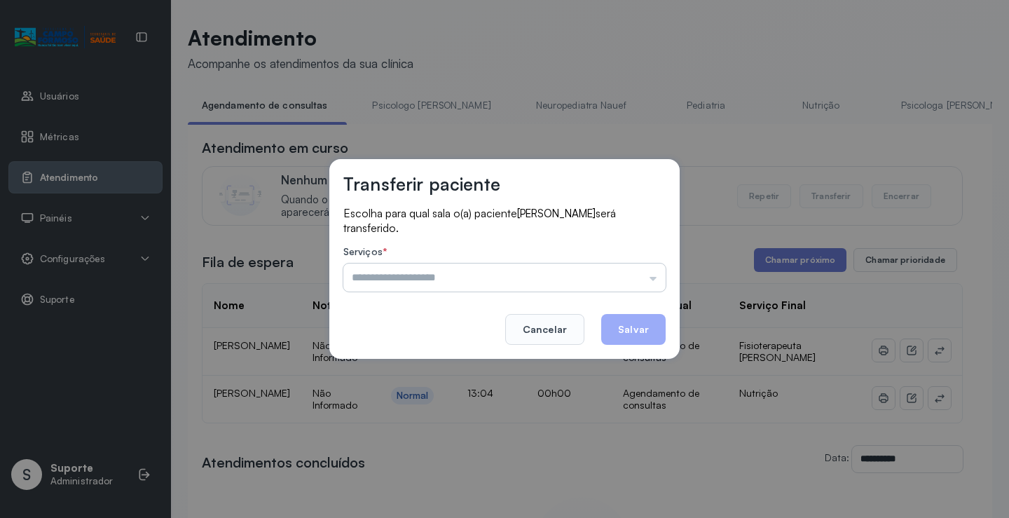
click at [458, 277] on input "text" at bounding box center [504, 278] width 322 height 28
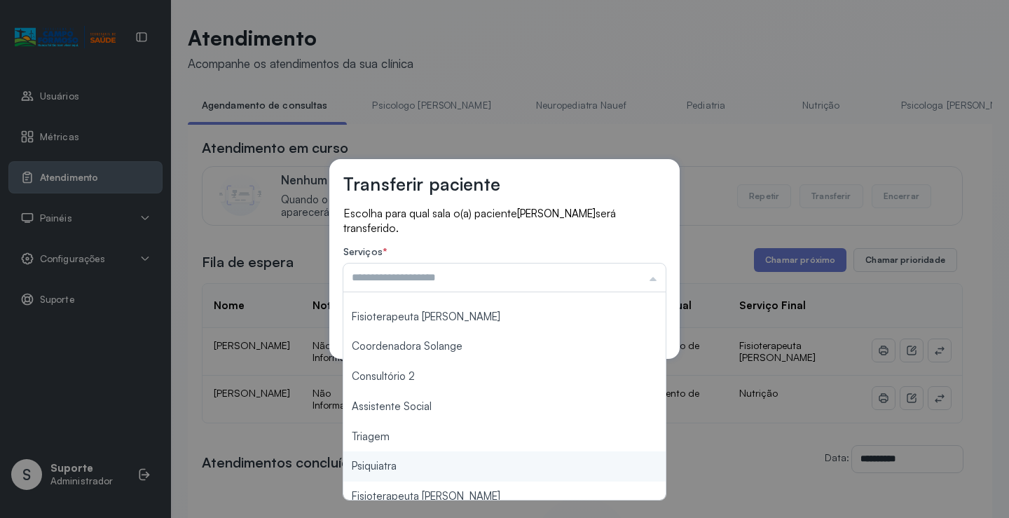
scroll to position [210, 0]
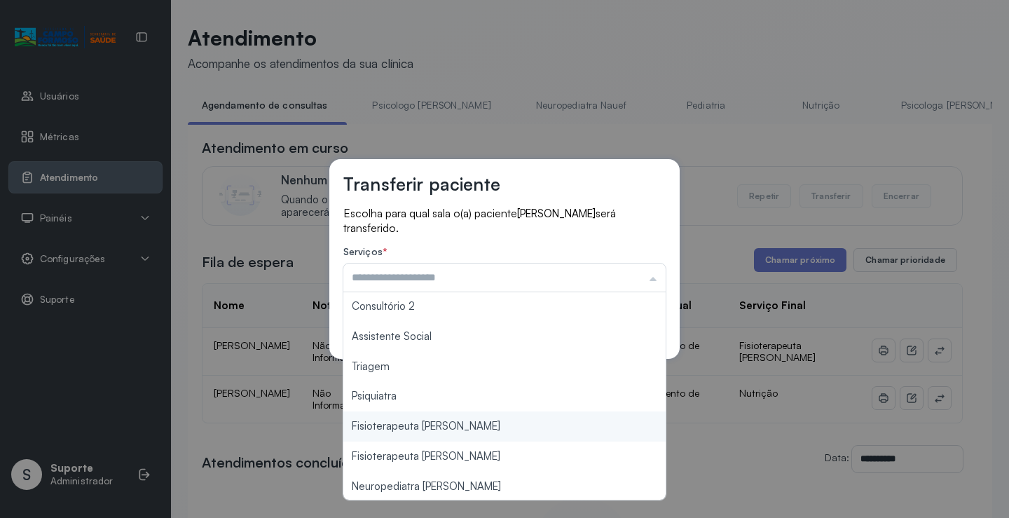
type input "**********"
click at [434, 430] on div "**********" at bounding box center [504, 259] width 1009 height 518
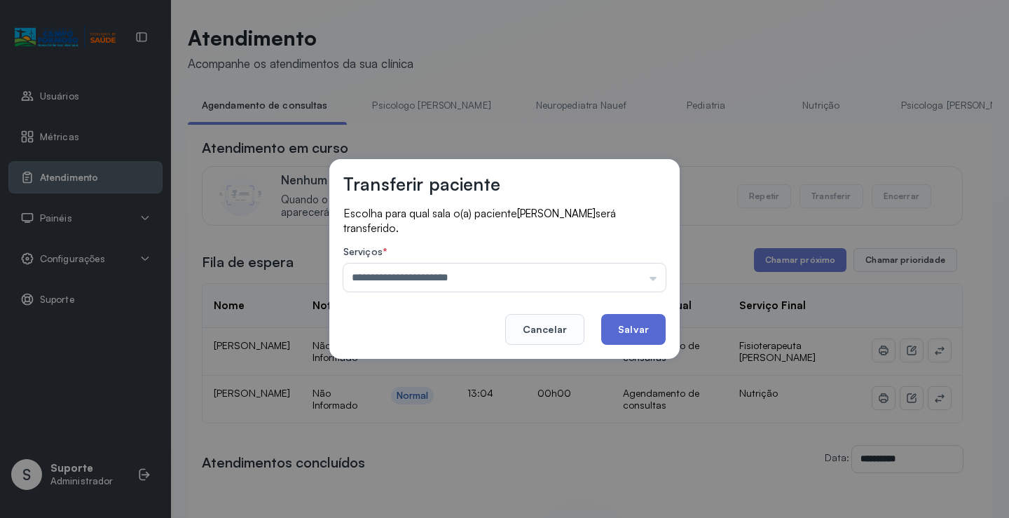
click at [638, 334] on button "Salvar" at bounding box center [633, 329] width 64 height 31
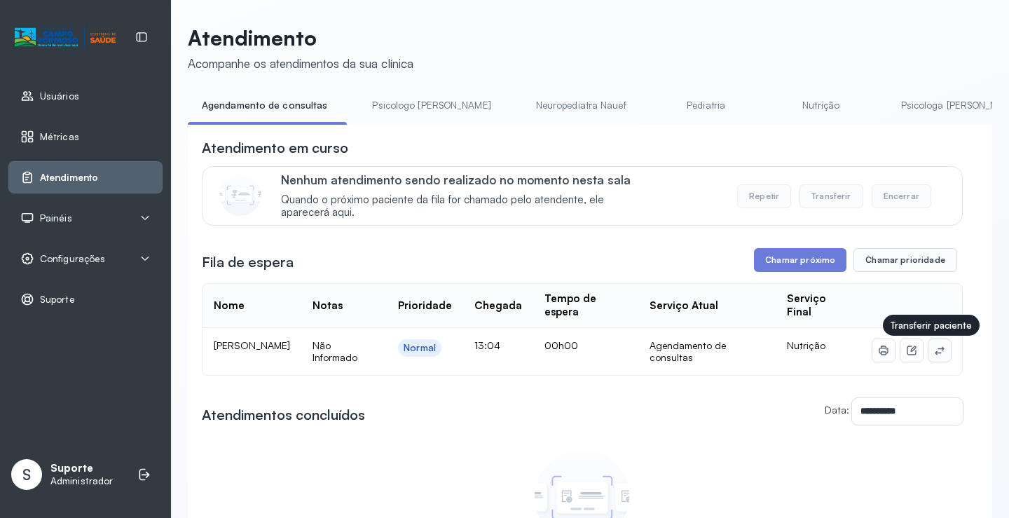
click at [930, 350] on button at bounding box center [940, 350] width 22 height 22
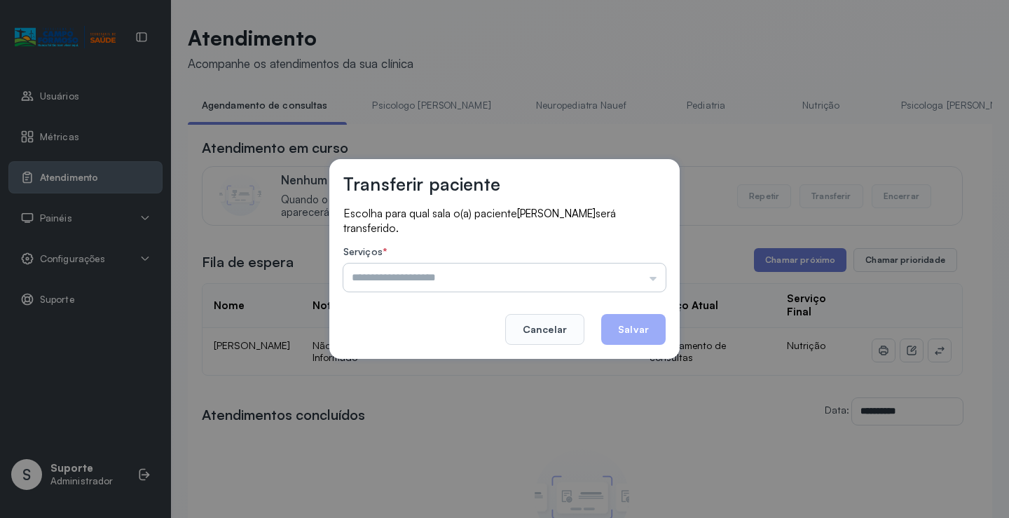
click at [498, 277] on input "text" at bounding box center [504, 278] width 322 height 28
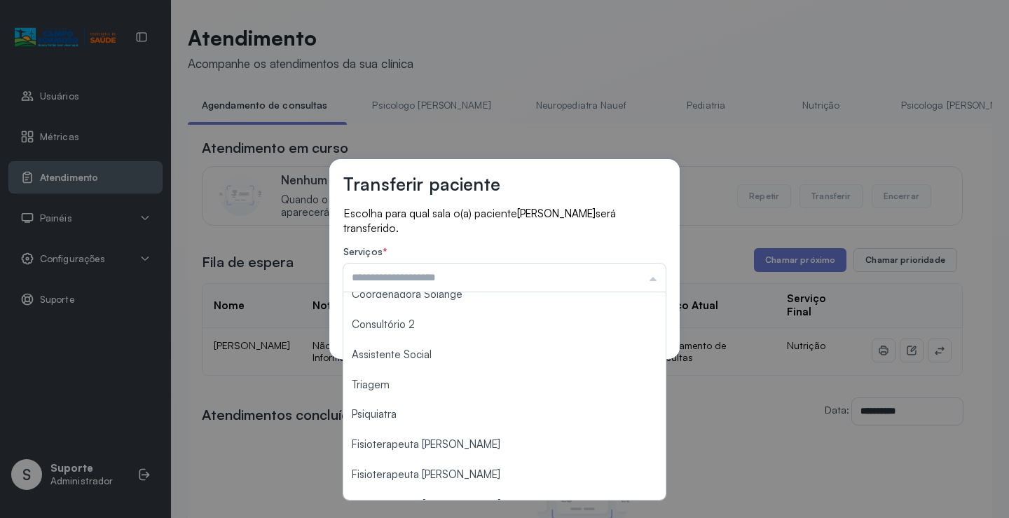
scroll to position [212, 0]
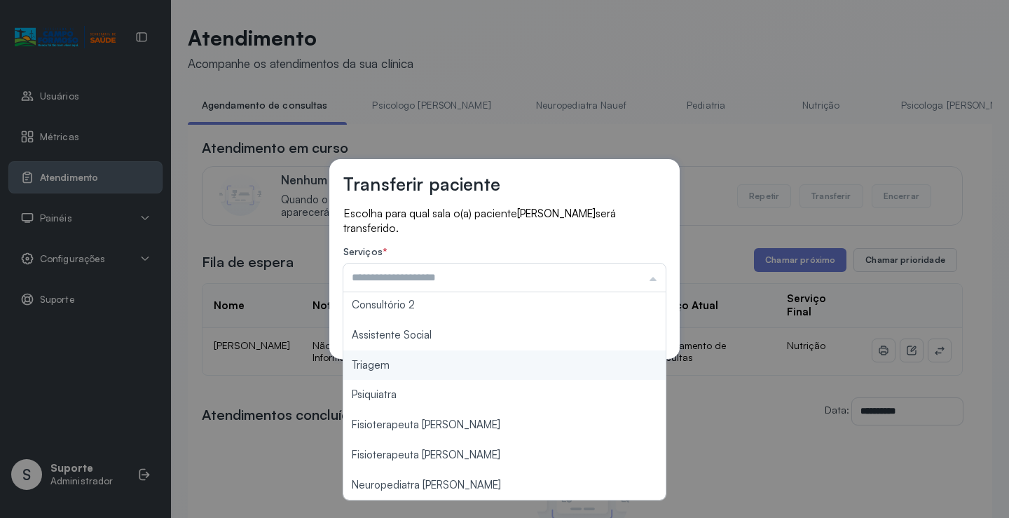
type input "*******"
click at [408, 364] on div "Transferir paciente Escolha para qual sala o(a) paciente Anthony Natan da Silva…" at bounding box center [504, 259] width 1009 height 518
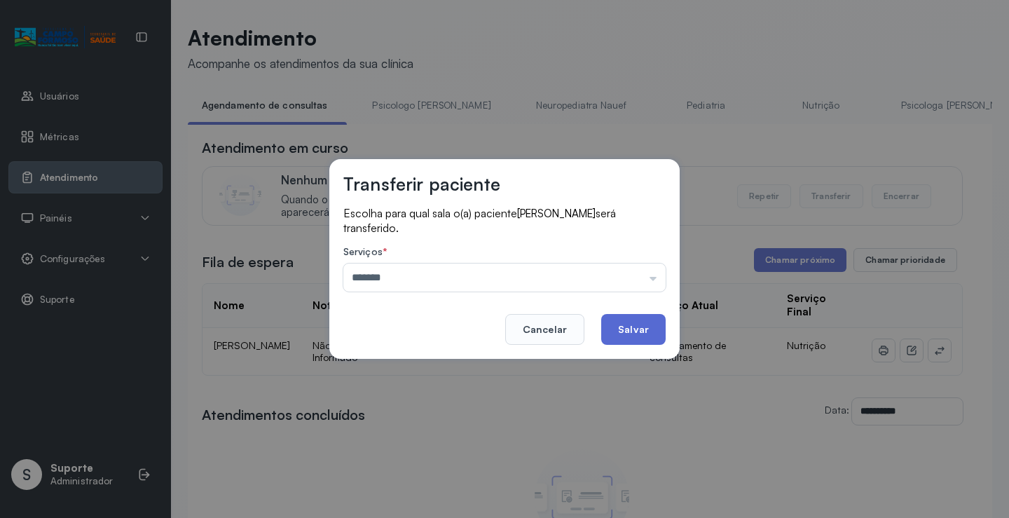
click at [631, 329] on button "Salvar" at bounding box center [633, 329] width 64 height 31
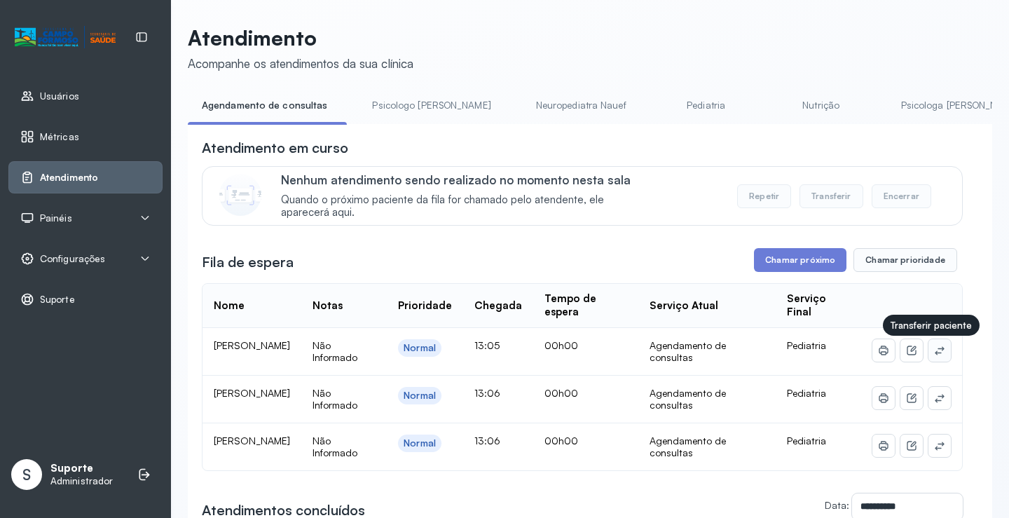
click at [929, 360] on button at bounding box center [940, 350] width 22 height 22
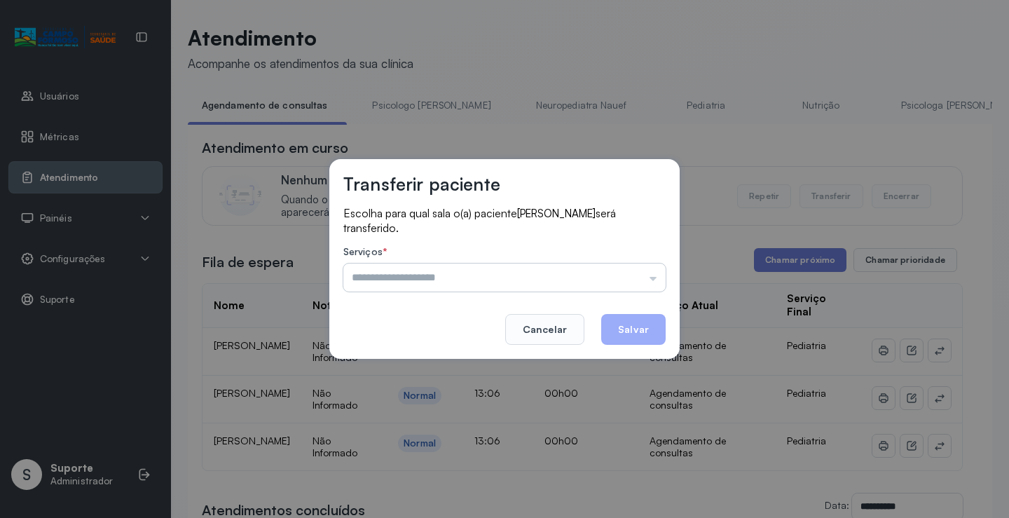
click at [435, 280] on input "text" at bounding box center [504, 278] width 322 height 28
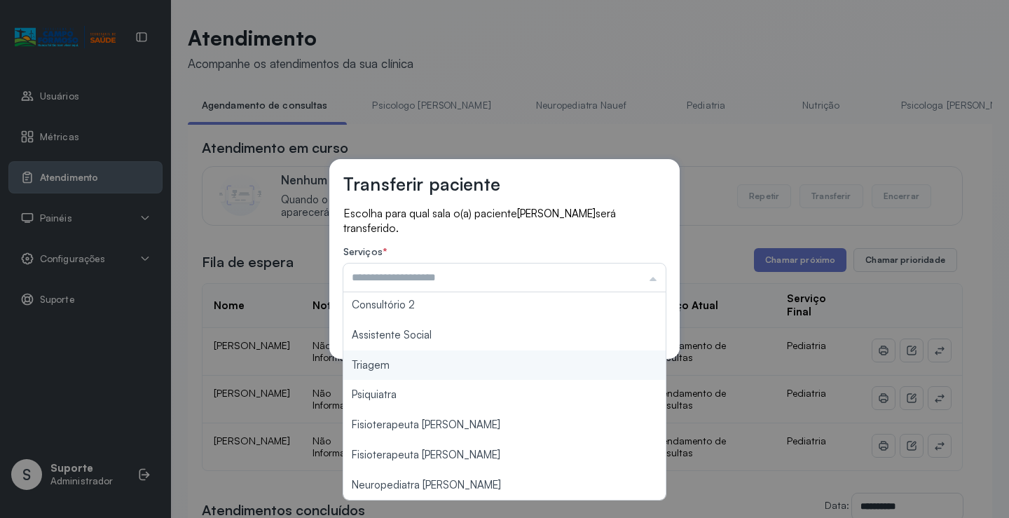
type input "*******"
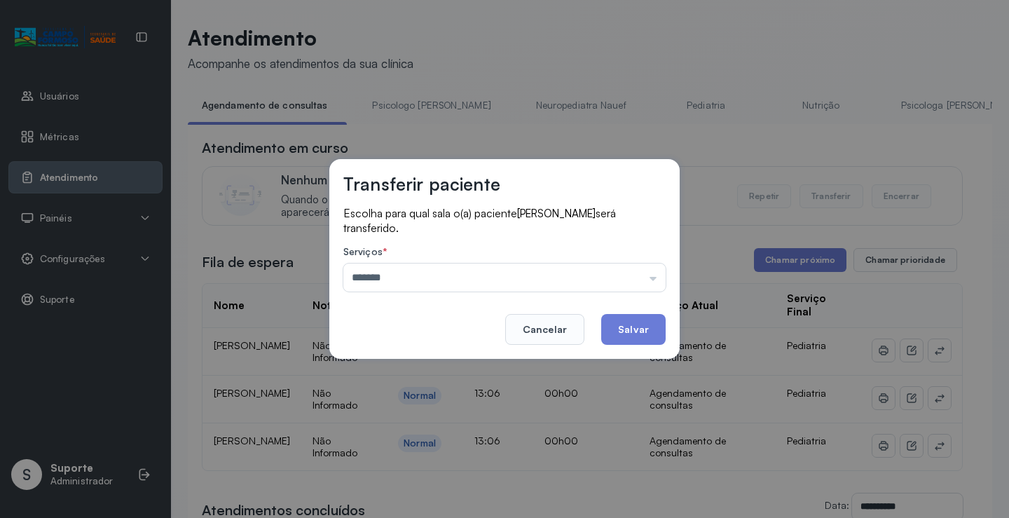
click at [395, 367] on div "Transferir paciente Escolha para qual sala o(a) paciente Jorge Kauan Pereira da…" at bounding box center [504, 259] width 1009 height 518
click at [620, 331] on button "Salvar" at bounding box center [633, 329] width 64 height 31
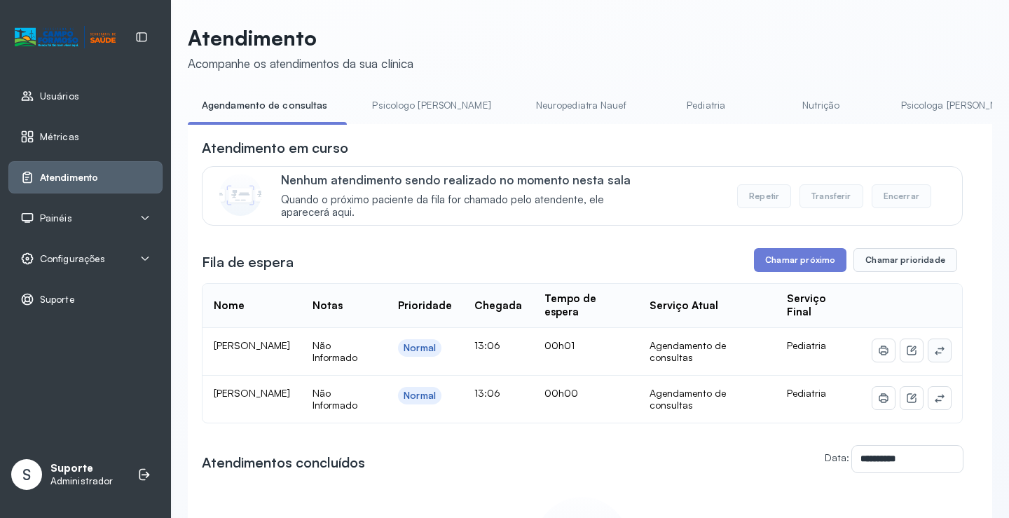
click at [934, 354] on icon at bounding box center [939, 350] width 11 height 11
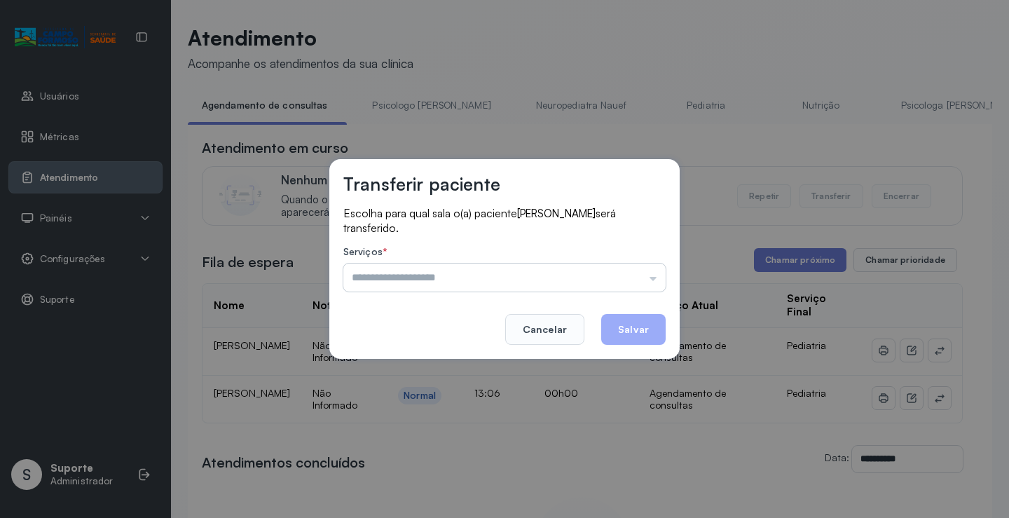
click at [409, 285] on input "text" at bounding box center [504, 278] width 322 height 28
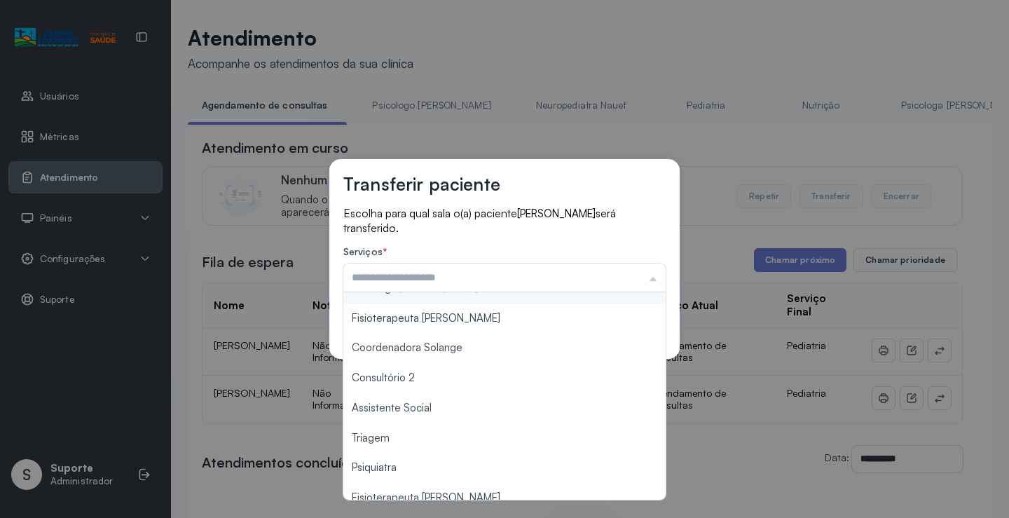
scroll to position [140, 0]
type input "*******"
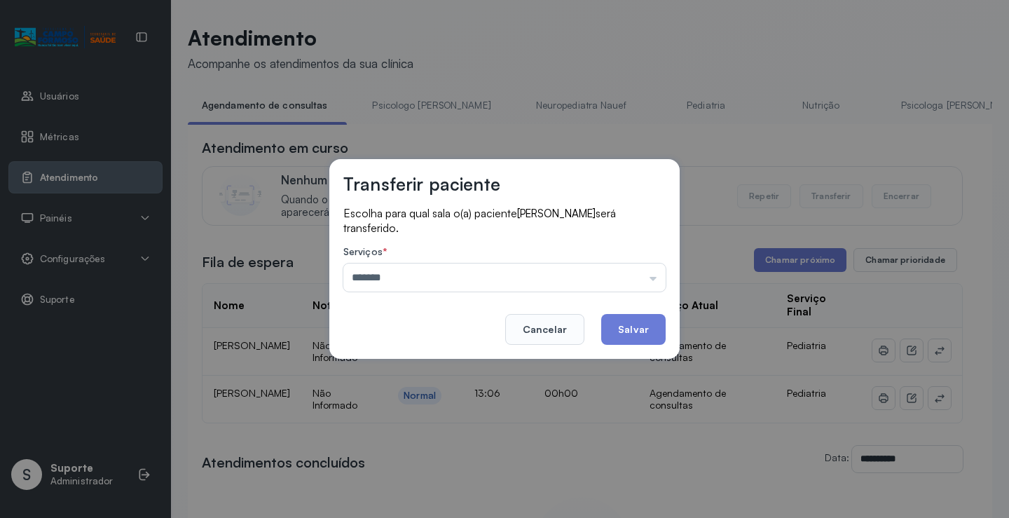
click at [402, 434] on div "Transferir paciente Escolha para qual sala o(a) paciente Pedro Miguel Silva Car…" at bounding box center [504, 259] width 1009 height 518
click at [638, 330] on button "Salvar" at bounding box center [633, 329] width 64 height 31
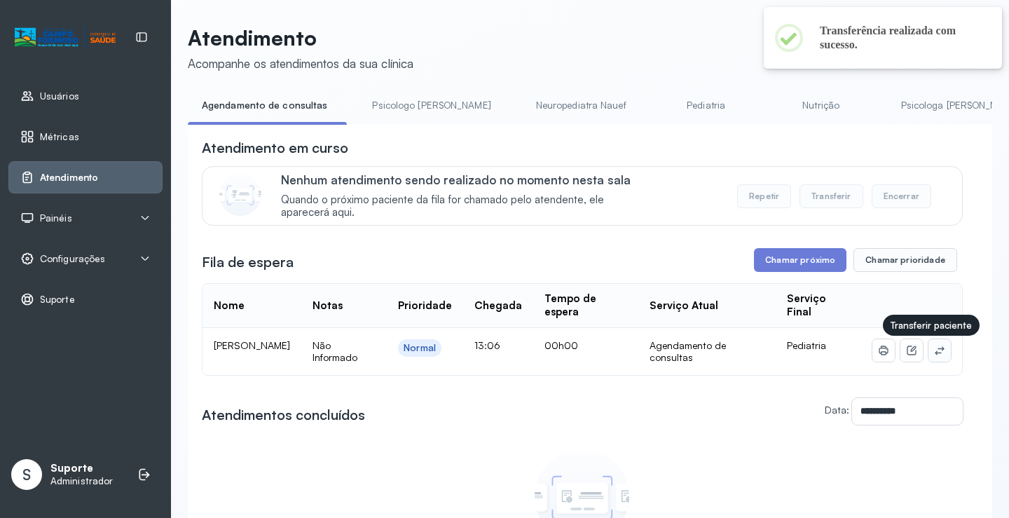
click at [934, 355] on icon at bounding box center [939, 350] width 11 height 11
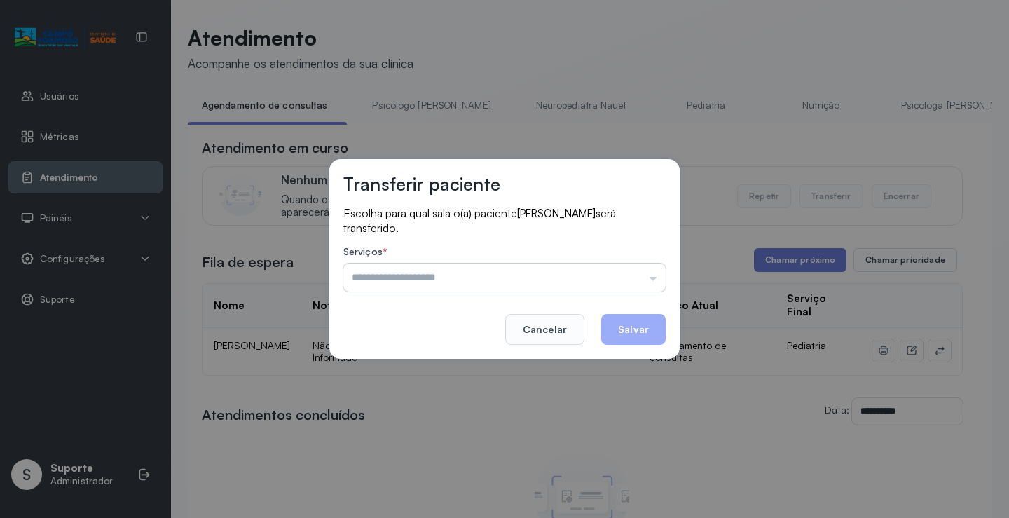
click at [465, 283] on input "text" at bounding box center [504, 278] width 322 height 28
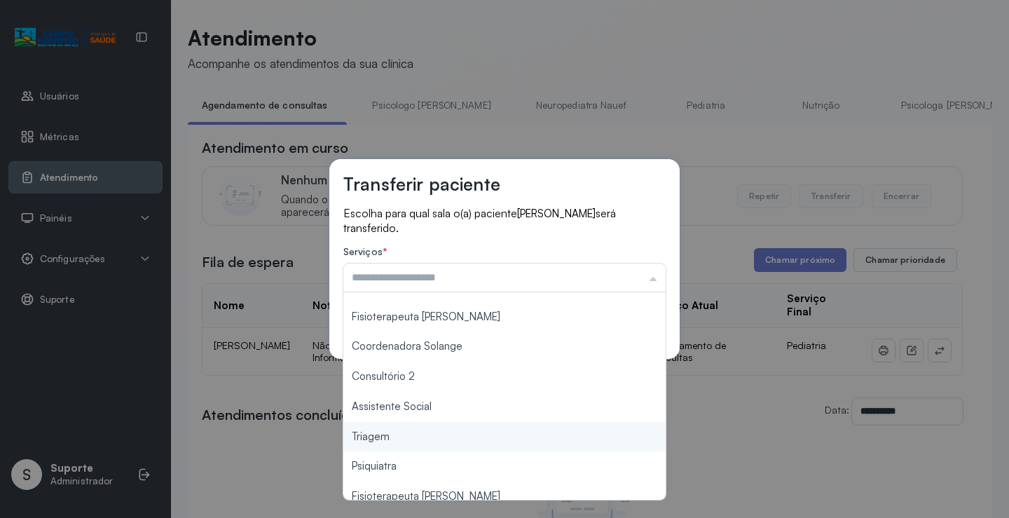
type input "*******"
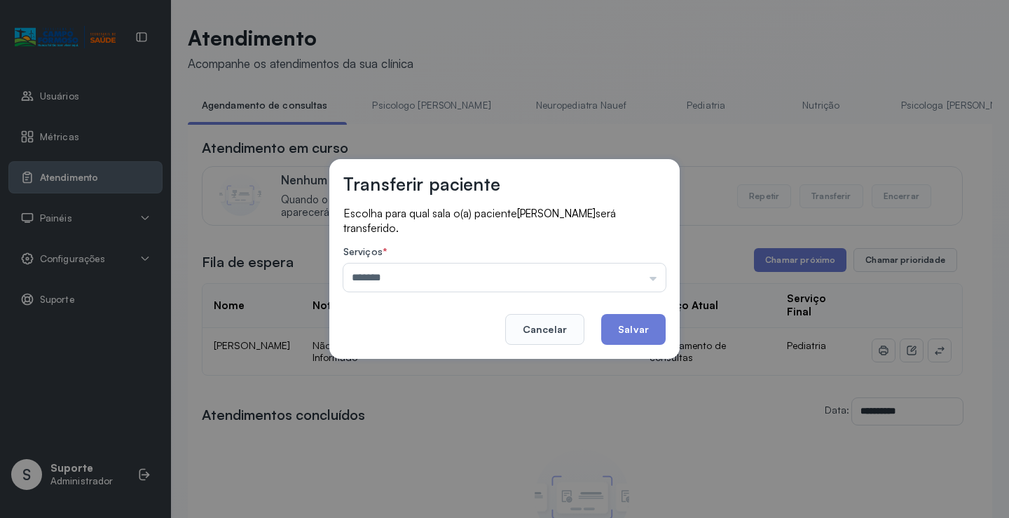
click at [436, 432] on div "Transferir paciente Escolha para qual sala o(a) paciente Levi Matheus Gama Sant…" at bounding box center [504, 259] width 1009 height 518
click at [635, 334] on button "Salvar" at bounding box center [633, 329] width 64 height 31
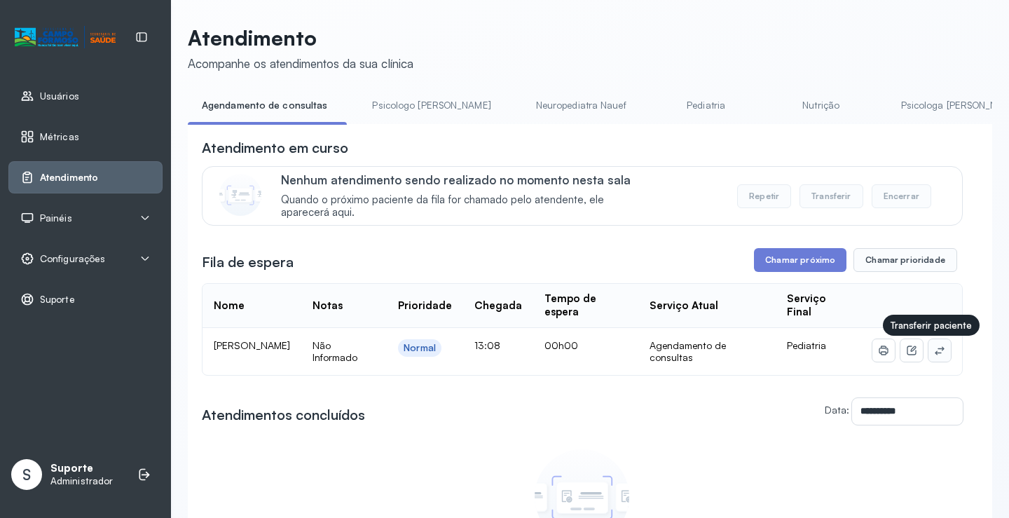
click at [934, 352] on icon at bounding box center [939, 350] width 11 height 11
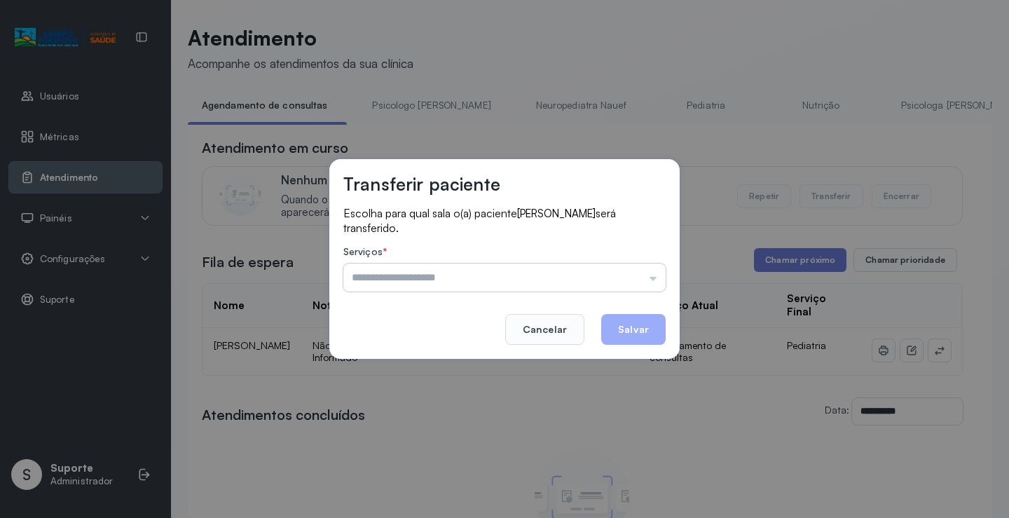
click at [436, 277] on input "text" at bounding box center [504, 278] width 322 height 28
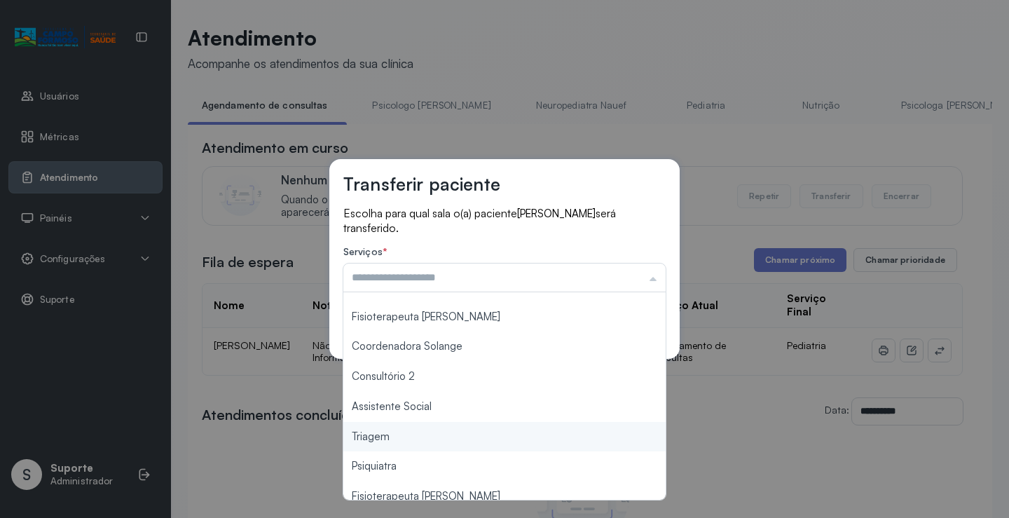
type input "*******"
click at [388, 439] on div "Transferir paciente Escolha para qual sala o(a) paciente Gael Miranda Silva ser…" at bounding box center [504, 259] width 1009 height 518
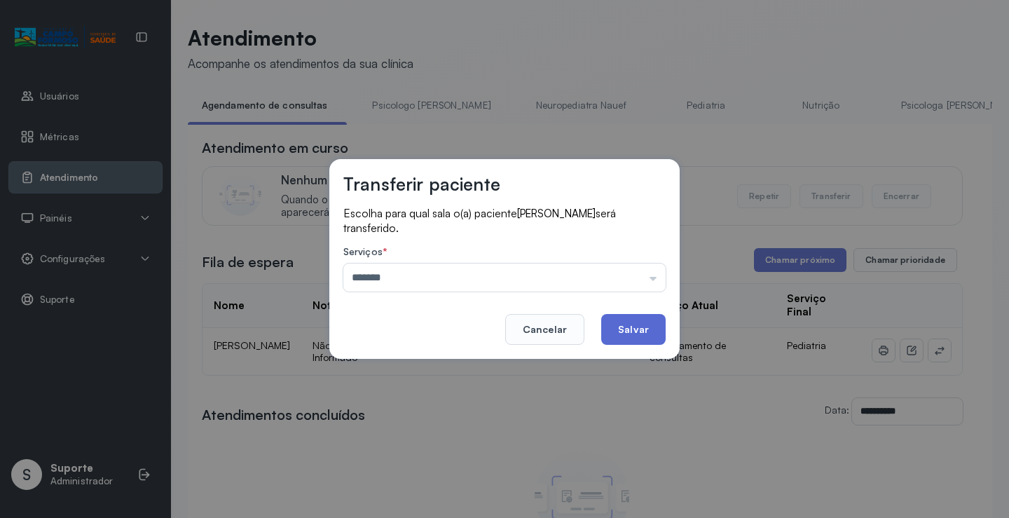
click at [635, 332] on button "Salvar" at bounding box center [633, 329] width 64 height 31
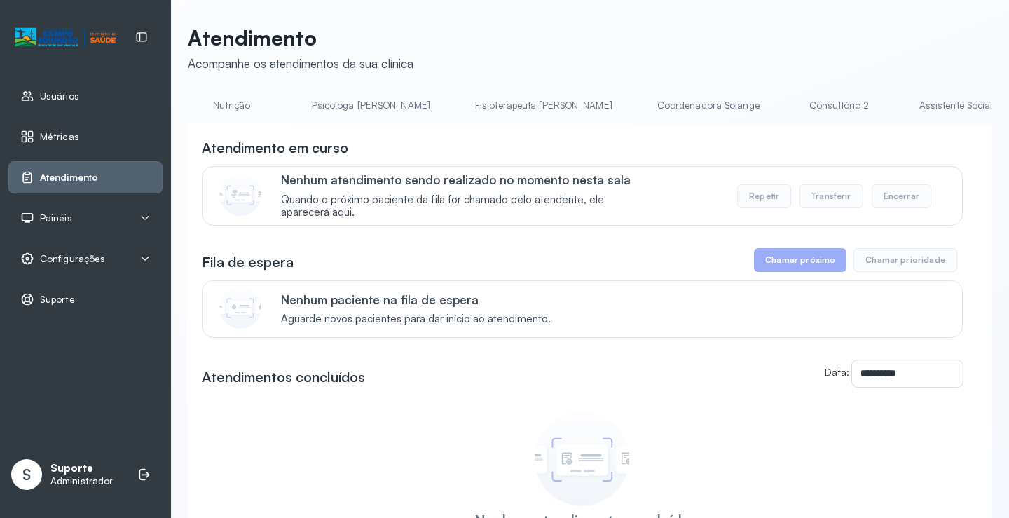
scroll to position [0, 591]
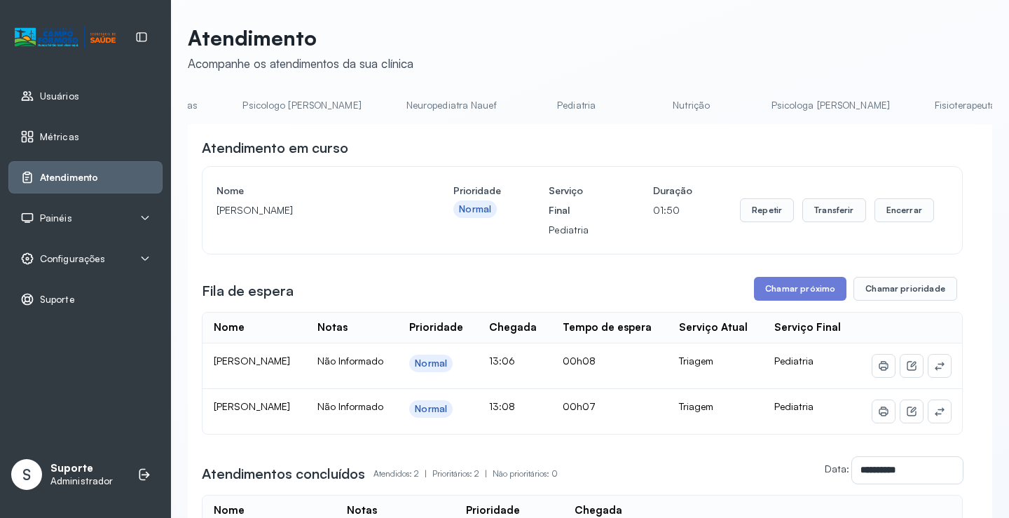
scroll to position [0, 0]
click at [240, 100] on link "Agendamento de consultas" at bounding box center [262, 105] width 148 height 23
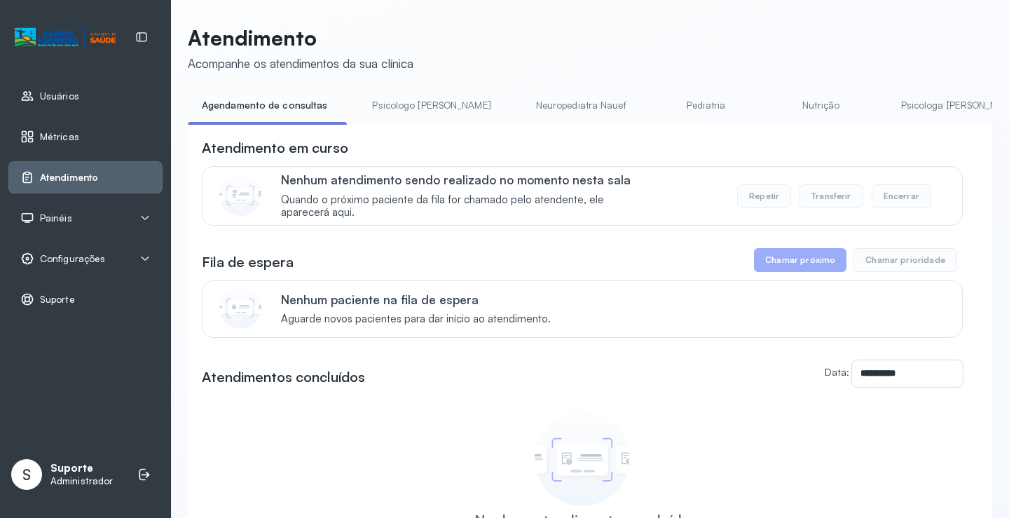
click at [410, 115] on link "Psicologo Pedro" at bounding box center [431, 105] width 146 height 23
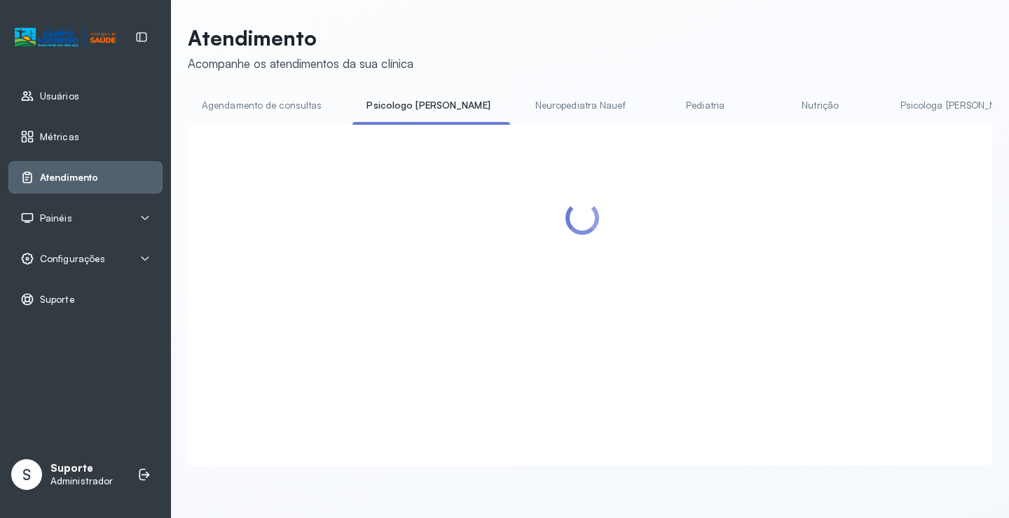
click at [527, 102] on link "Neuropediatra Nauef" at bounding box center [580, 105] width 118 height 23
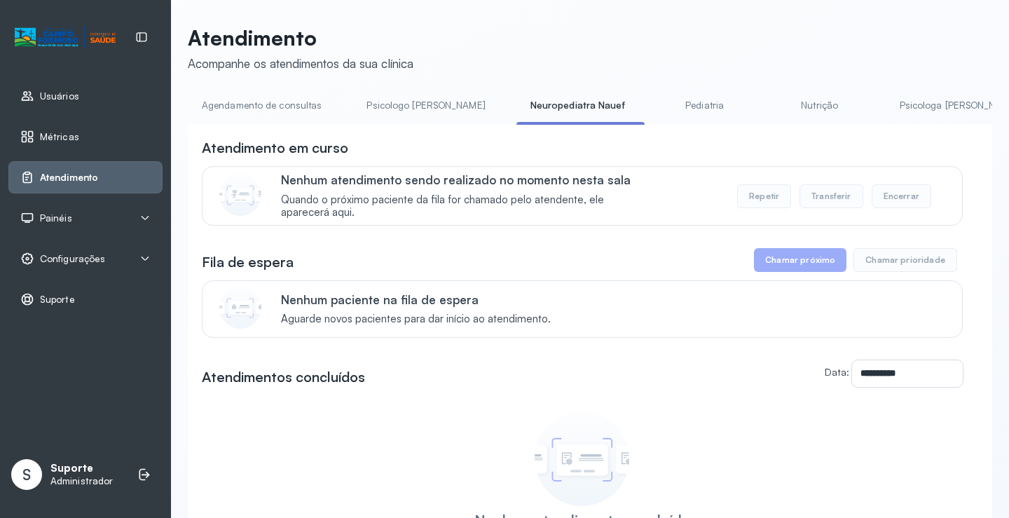
click at [656, 104] on link "Pediatria" at bounding box center [705, 105] width 98 height 23
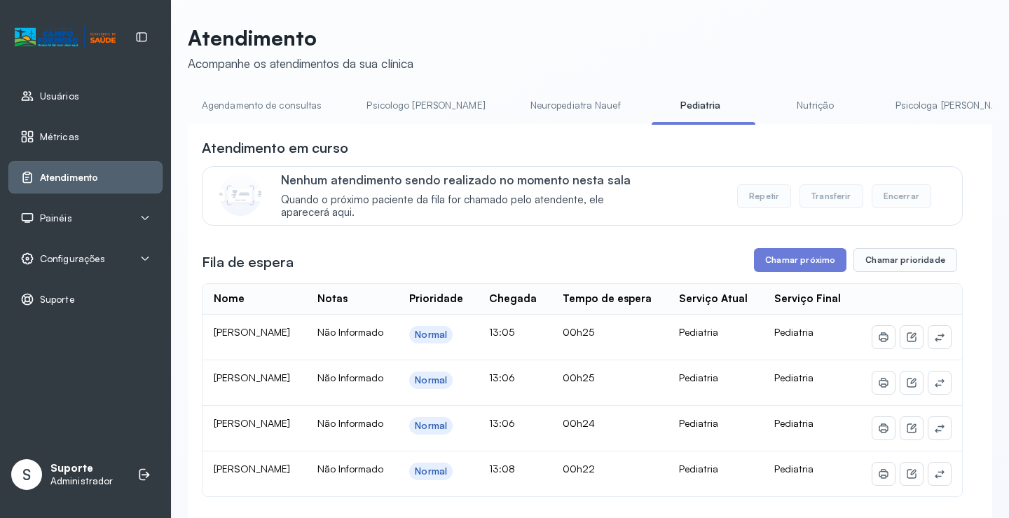
click at [263, 109] on link "Agendamento de consultas" at bounding box center [262, 105] width 148 height 23
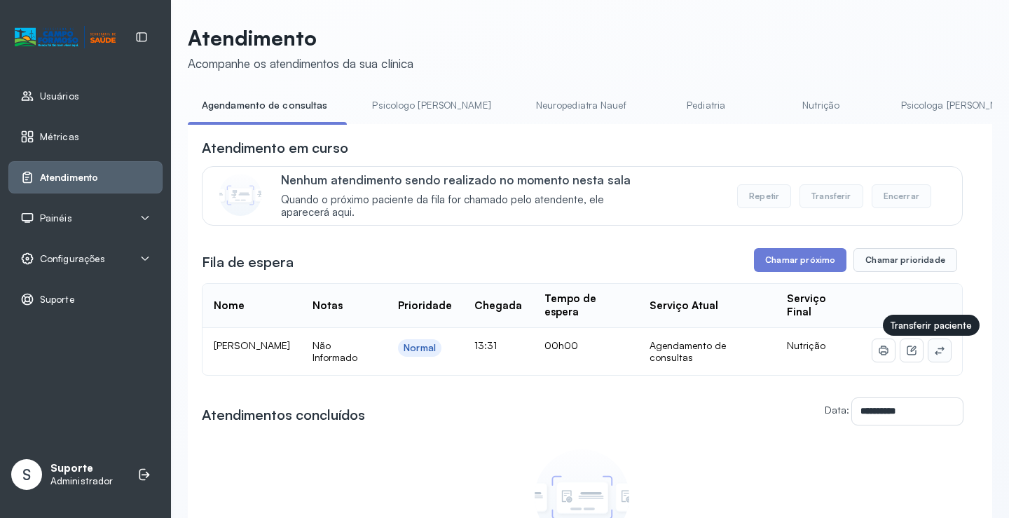
click at [937, 352] on button at bounding box center [940, 350] width 22 height 22
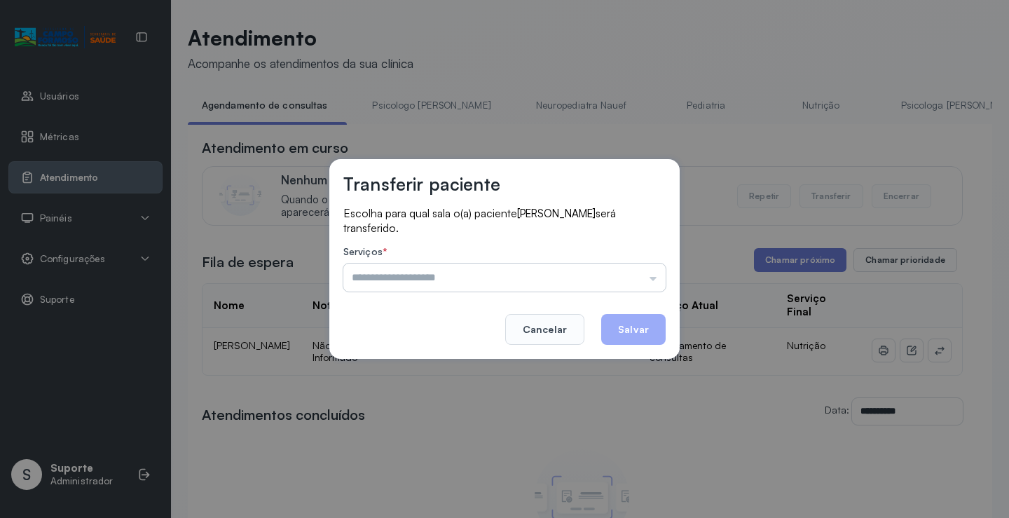
click at [647, 280] on input "text" at bounding box center [504, 278] width 322 height 28
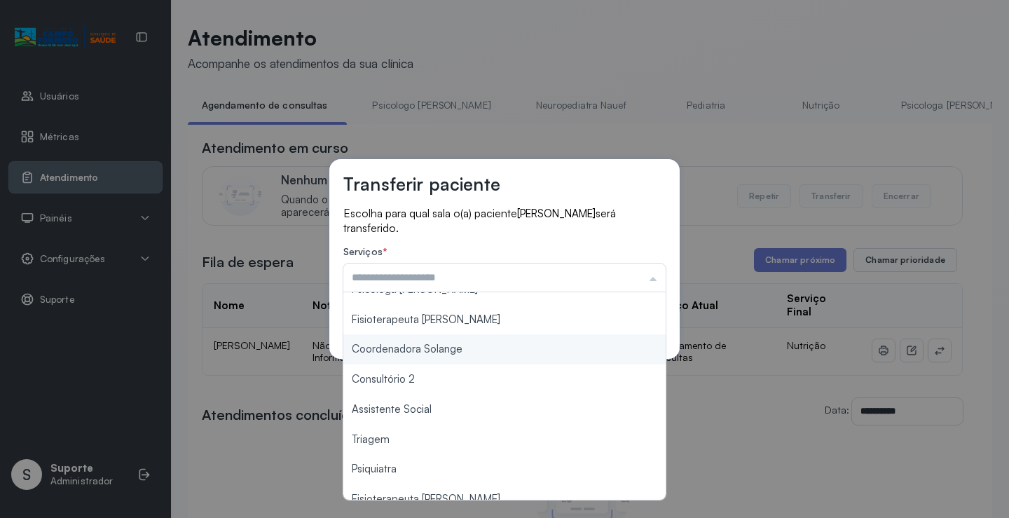
scroll to position [140, 0]
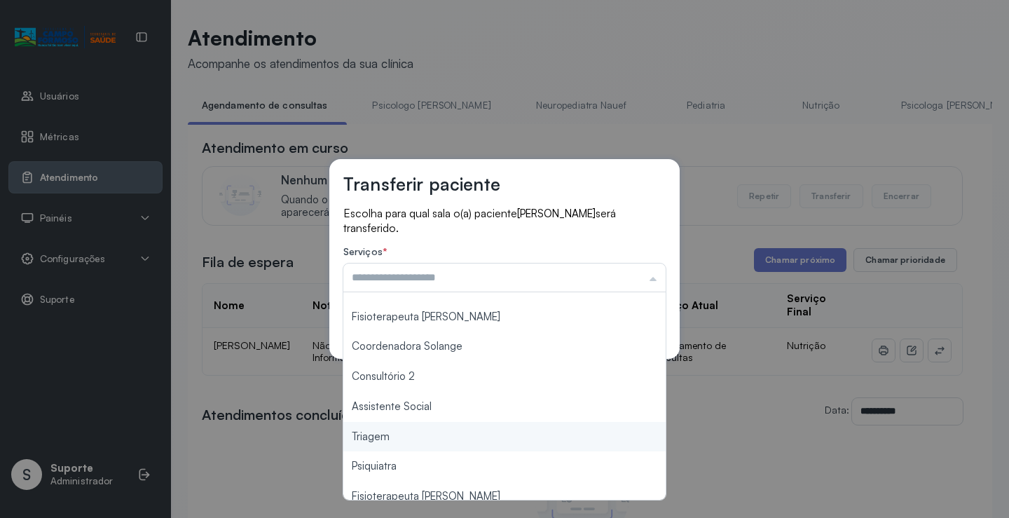
type input "*******"
drag, startPoint x: 406, startPoint y: 449, endPoint x: 515, endPoint y: 398, distance: 120.1
click at [410, 445] on div "Transferir paciente Escolha para qual sala o(a) paciente Pietro Carvalho Souza …" at bounding box center [504, 259] width 1009 height 518
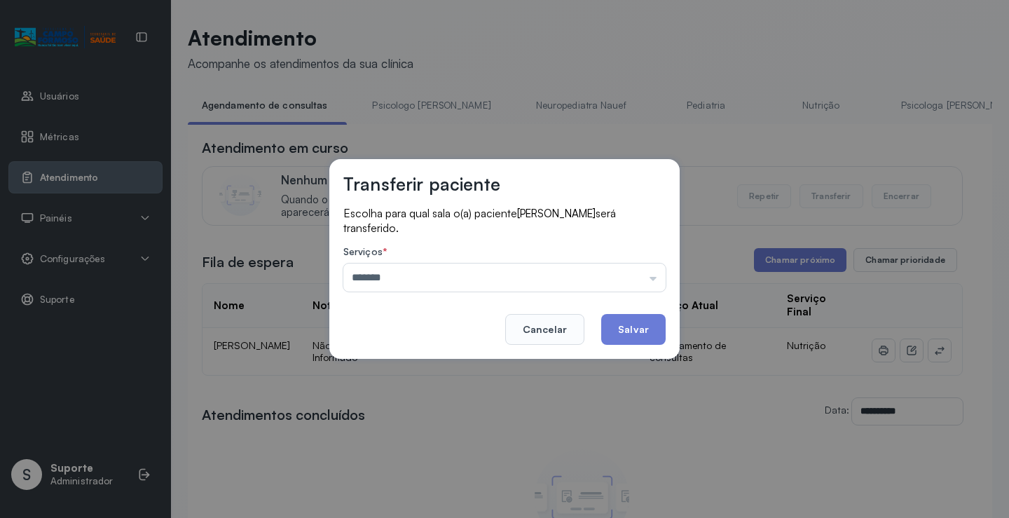
drag, startPoint x: 664, startPoint y: 322, endPoint x: 649, endPoint y: 328, distance: 16.7
click at [660, 322] on button "Salvar" at bounding box center [633, 329] width 64 height 31
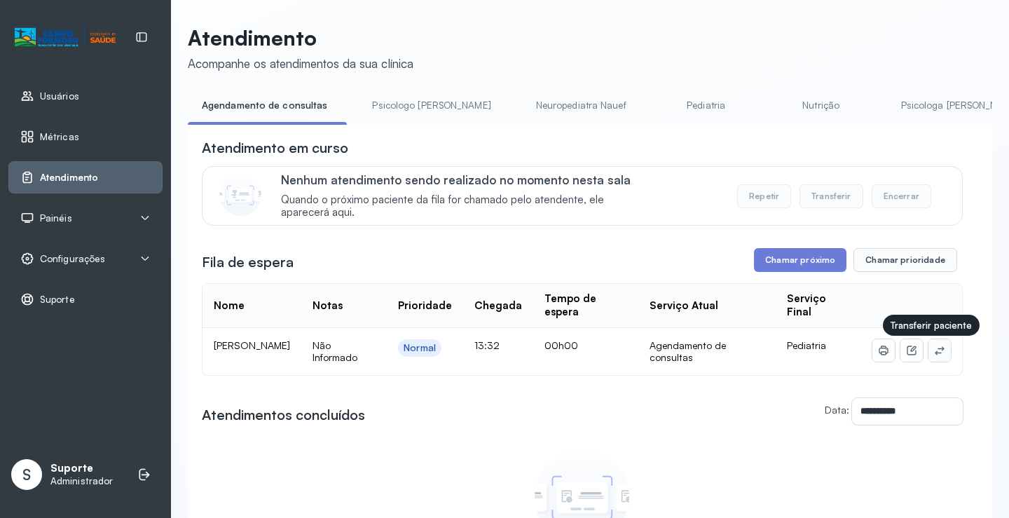
click at [934, 348] on icon at bounding box center [939, 350] width 11 height 11
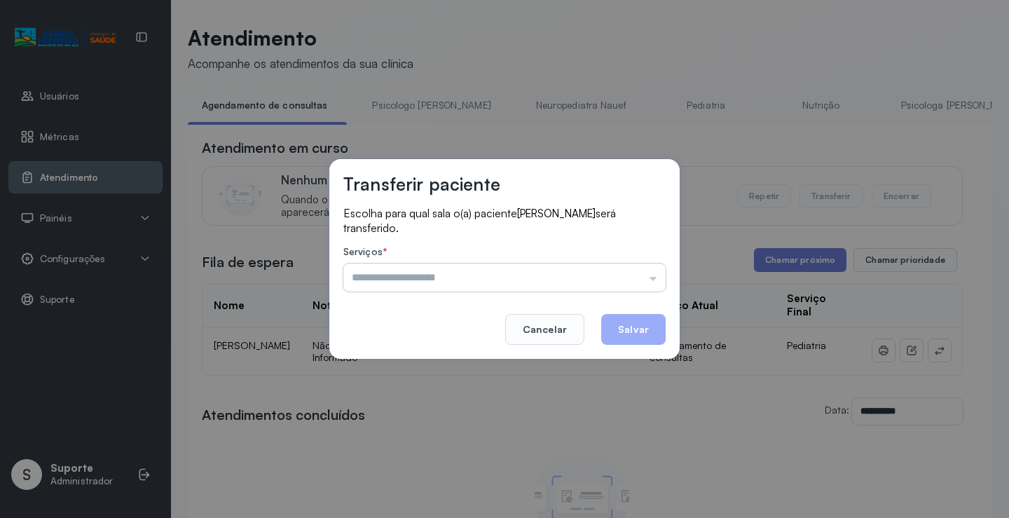
click at [622, 270] on input "text" at bounding box center [504, 278] width 322 height 28
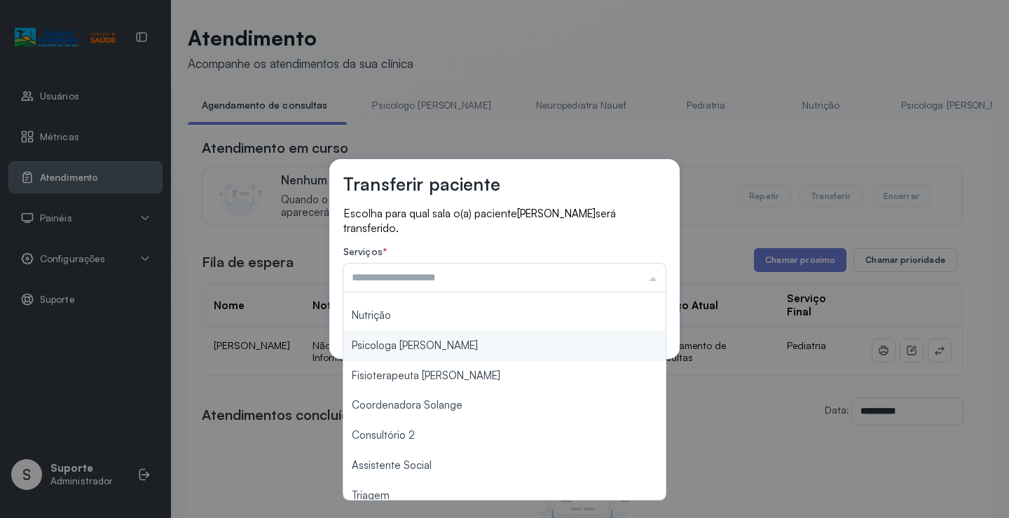
scroll to position [212, 0]
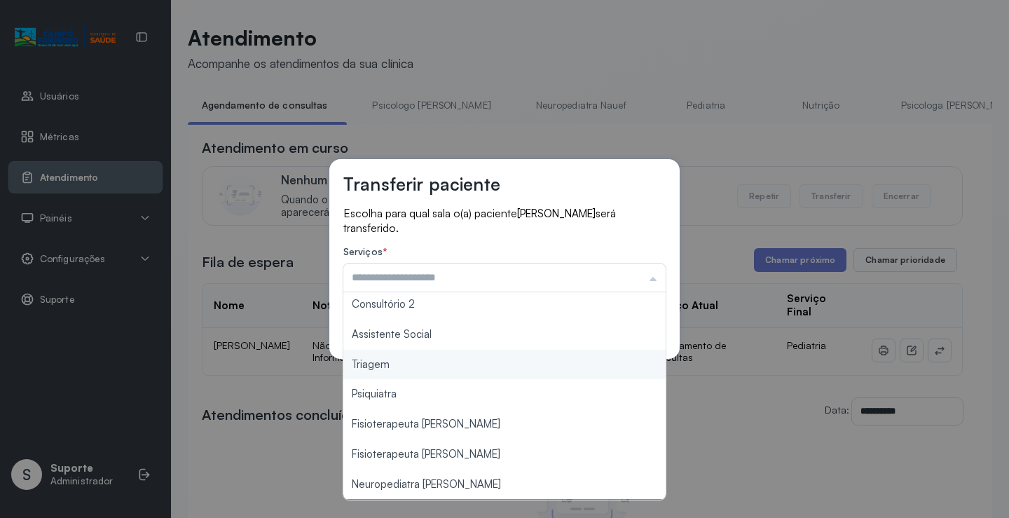
type input "*******"
click at [458, 373] on div "Transferir paciente Escolha para qual sala o(a) paciente LUIZA FREITAS DE CARVA…" at bounding box center [504, 259] width 1009 height 518
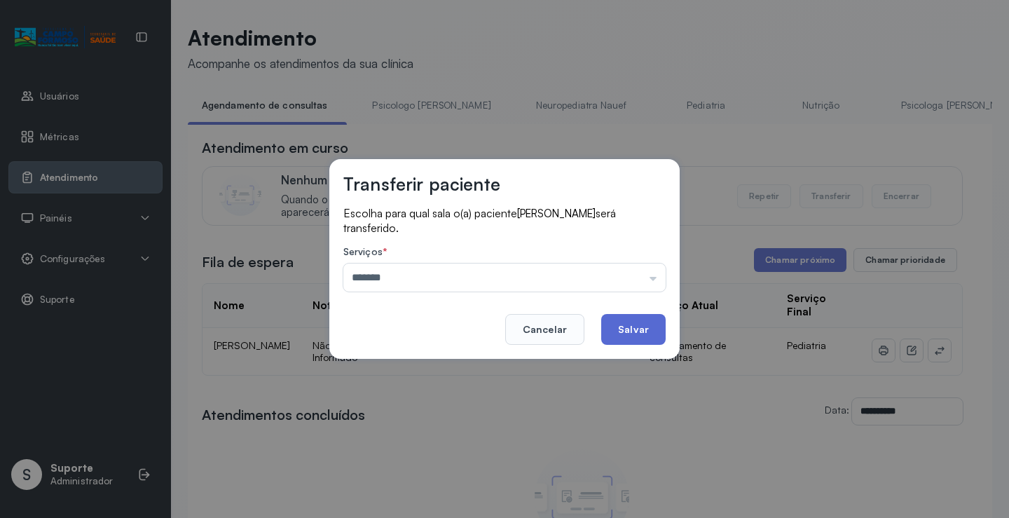
click at [667, 330] on div "Transferir paciente Escolha para qual sala o(a) paciente LUIZA FREITAS DE CARVA…" at bounding box center [504, 259] width 350 height 200
click at [665, 329] on button "Salvar" at bounding box center [633, 329] width 64 height 31
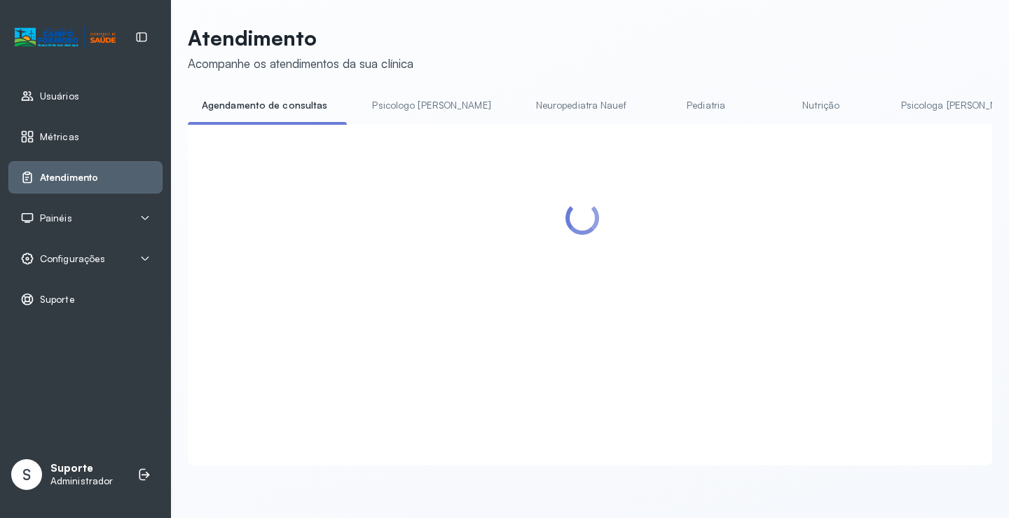
click at [402, 111] on link "Psicologo Pedro" at bounding box center [431, 105] width 146 height 23
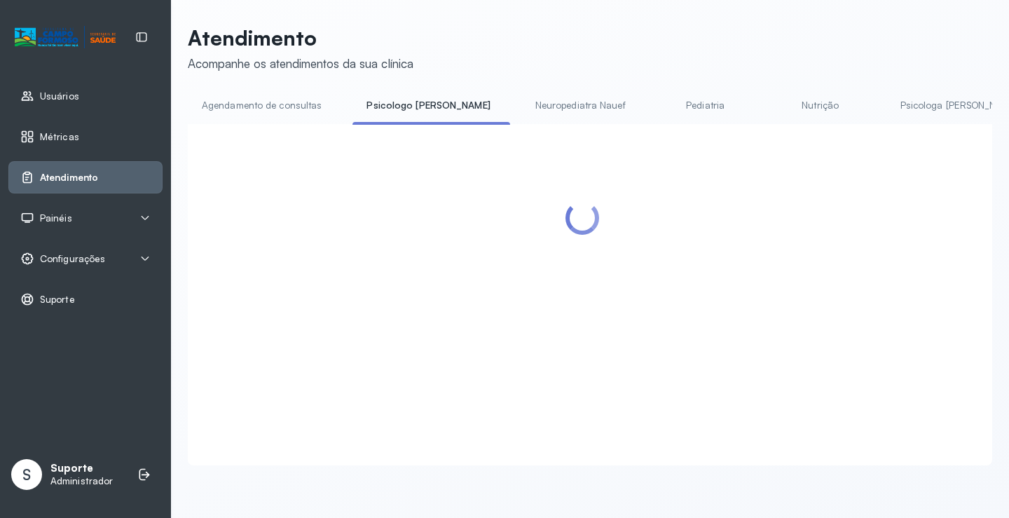
click at [304, 106] on link "Agendamento de consultas" at bounding box center [262, 105] width 148 height 23
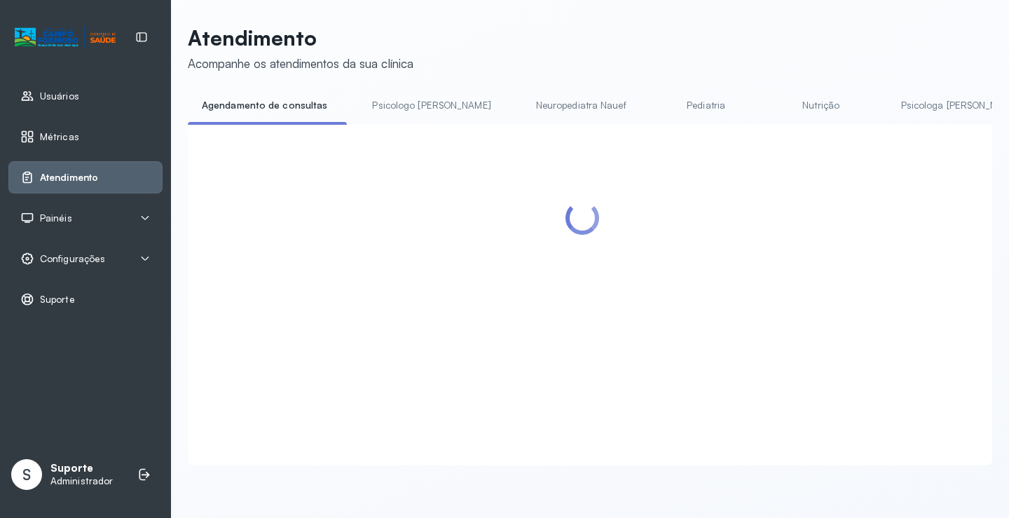
click at [394, 109] on link "Psicologo Pedro" at bounding box center [431, 105] width 146 height 23
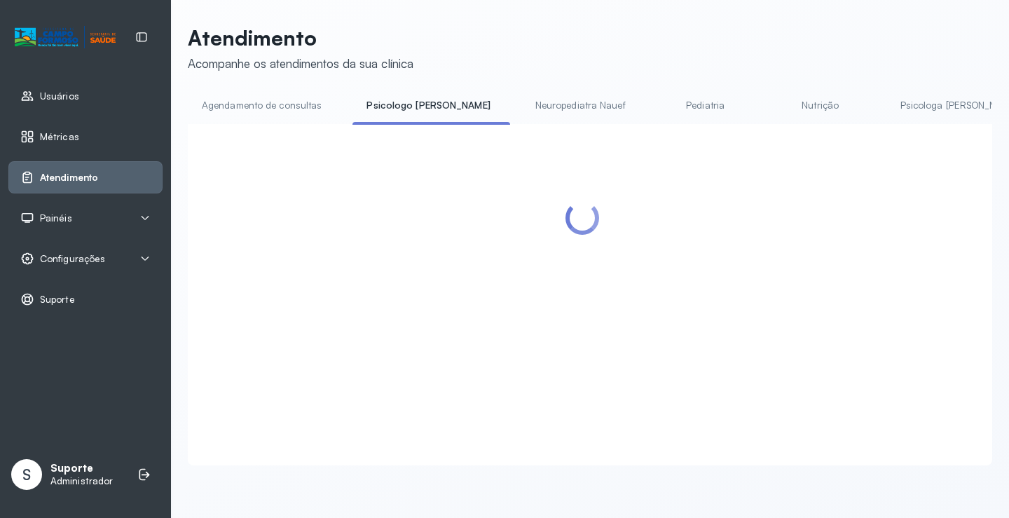
click at [230, 80] on div "Atendimento Acompanhe os atendimentos da sua clínica Agendamento de consultas P…" at bounding box center [590, 245] width 805 height 440
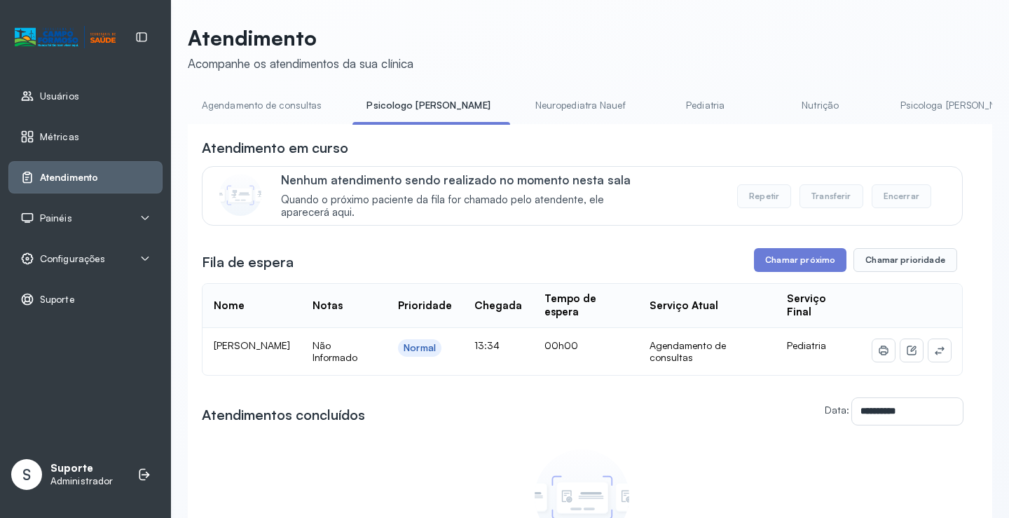
click at [248, 98] on link "Agendamento de consultas" at bounding box center [262, 105] width 148 height 23
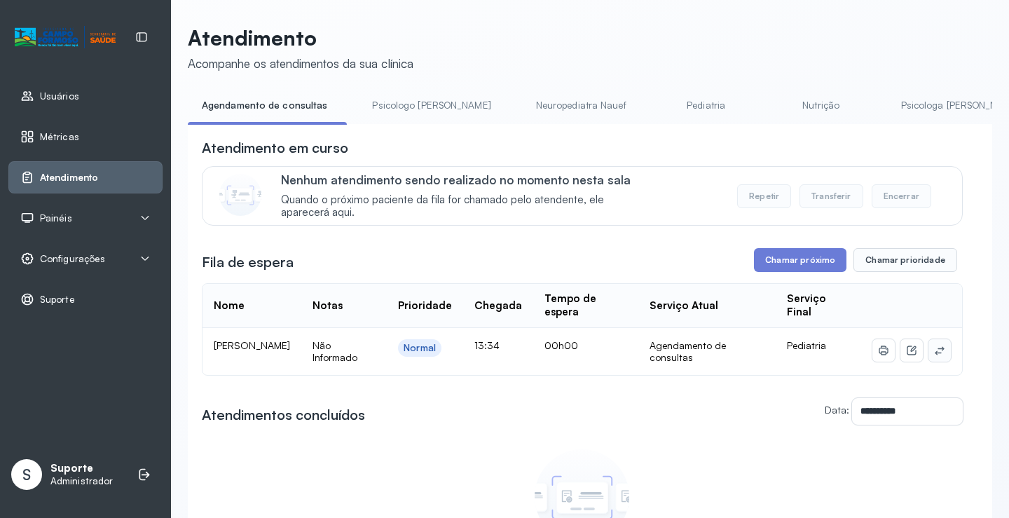
click at [934, 353] on icon at bounding box center [939, 350] width 11 height 11
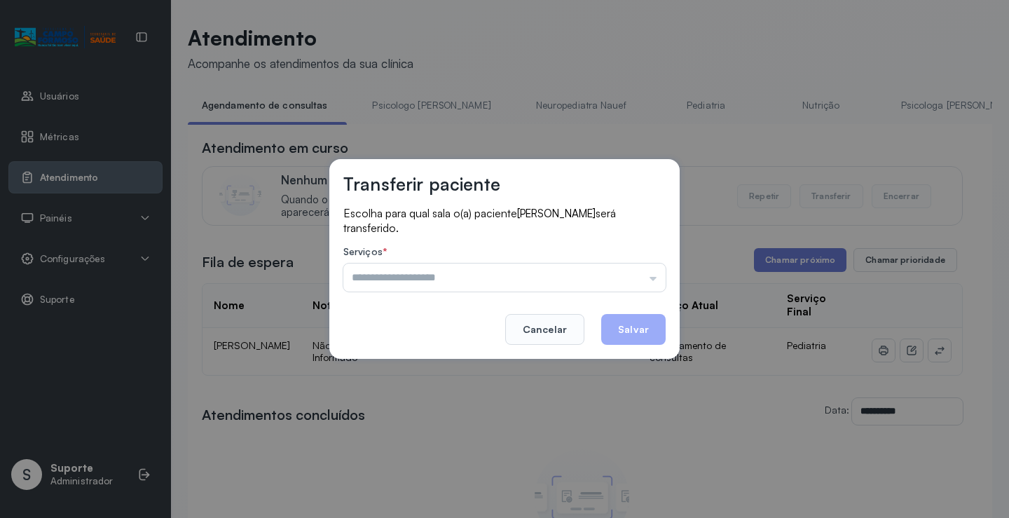
click at [632, 291] on input "text" at bounding box center [504, 278] width 322 height 28
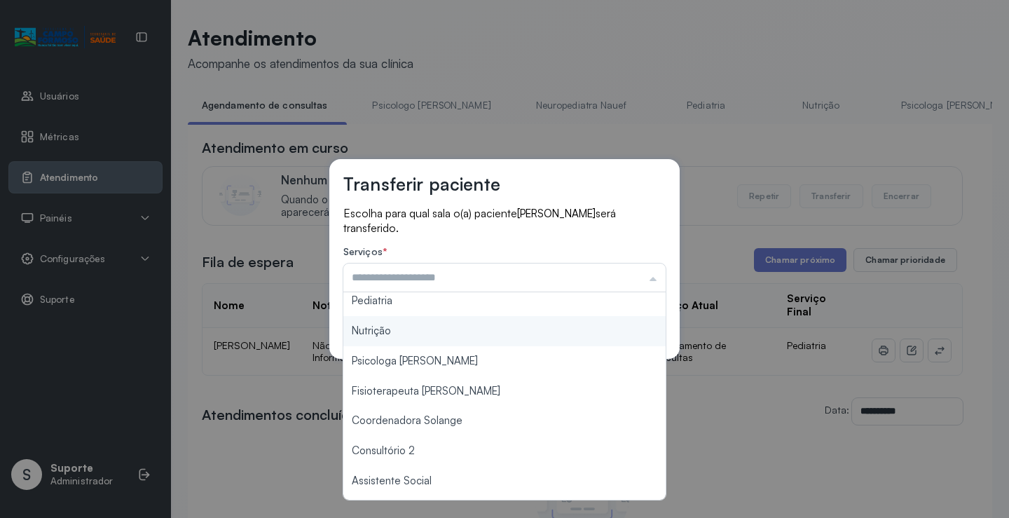
scroll to position [140, 0]
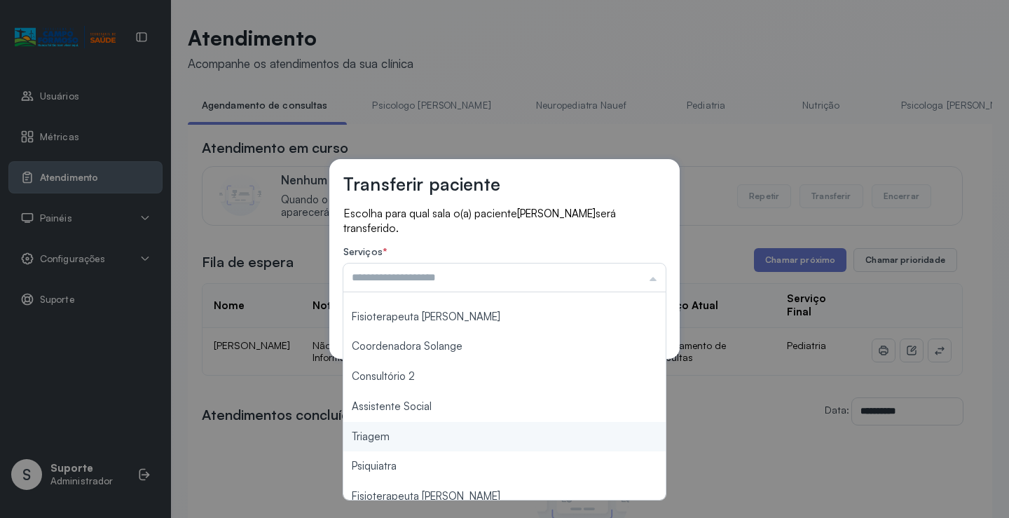
type input "*******"
click at [427, 444] on div "Transferir paciente Escolha para qual sala o(a) paciente THEO RODRIGUES DANTAS …" at bounding box center [504, 259] width 1009 height 518
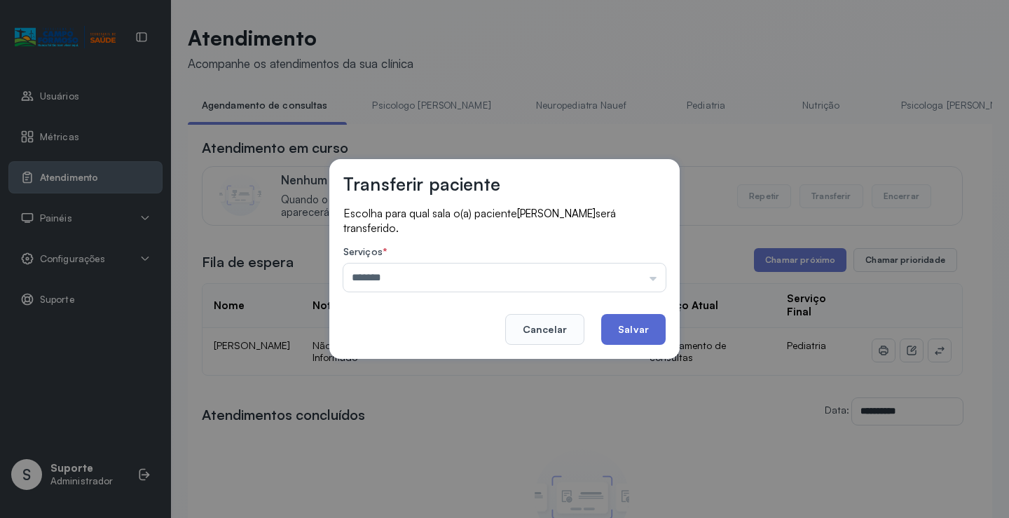
click at [624, 340] on button "Salvar" at bounding box center [633, 329] width 64 height 31
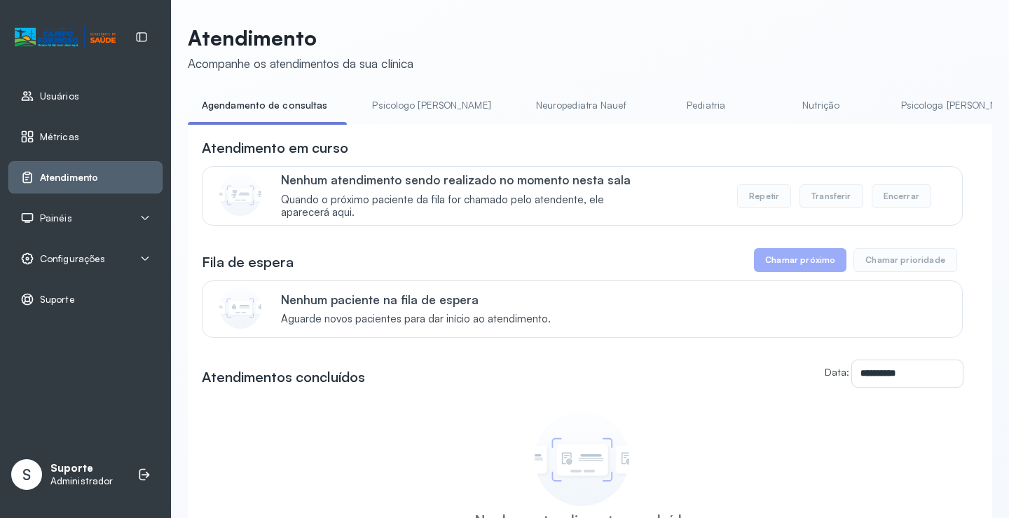
click at [522, 123] on li "Neuropediatra Nauef" at bounding box center [584, 110] width 124 height 32
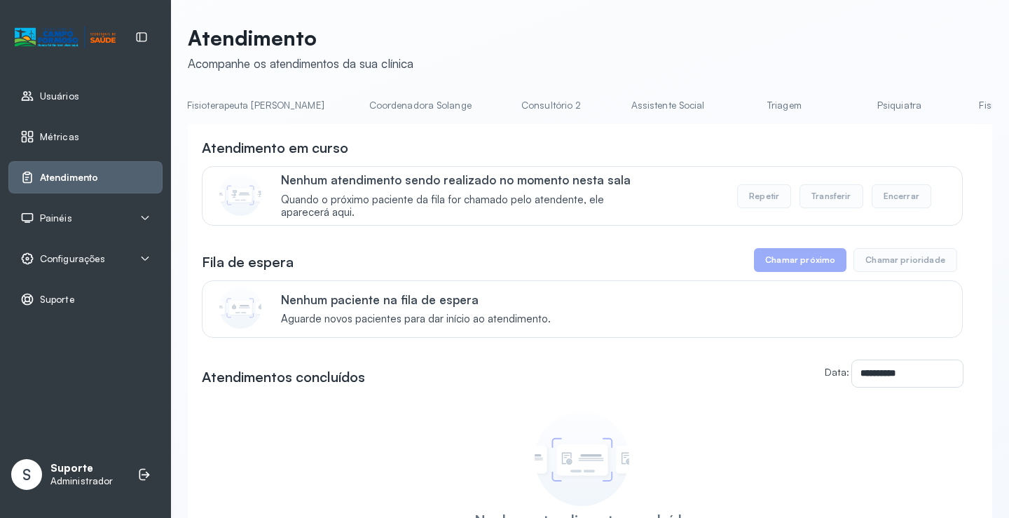
scroll to position [0, 881]
click at [732, 95] on link "Triagem" at bounding box center [781, 105] width 98 height 23
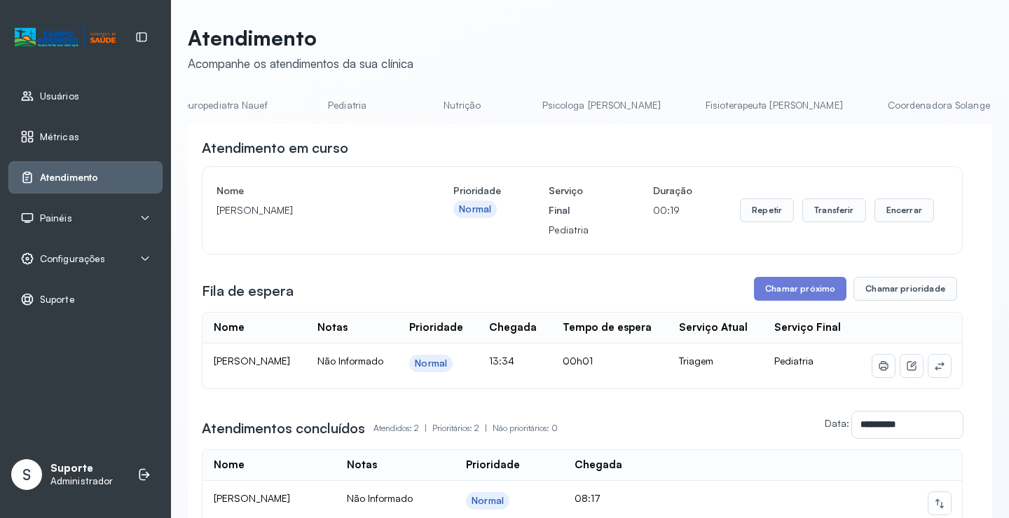
scroll to position [0, 0]
click at [251, 96] on link "Agendamento de consultas" at bounding box center [262, 105] width 148 height 23
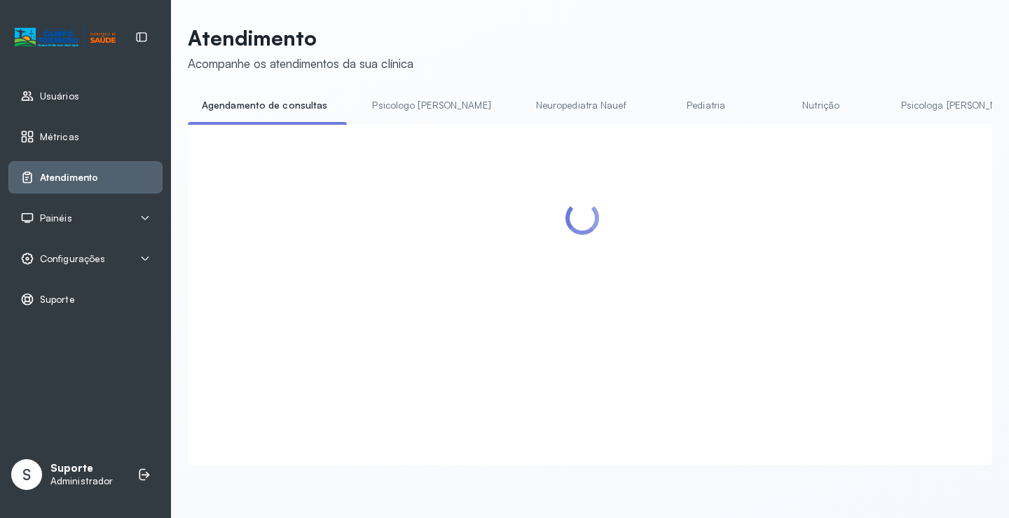
click at [397, 104] on link "Psicologo Pedro" at bounding box center [431, 105] width 146 height 23
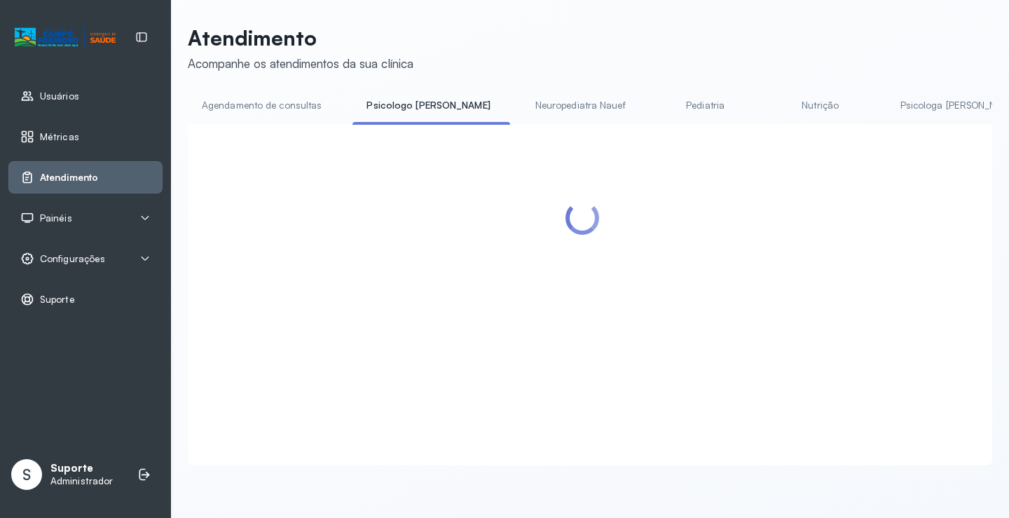
click at [290, 102] on link "Agendamento de consultas" at bounding box center [262, 105] width 148 height 23
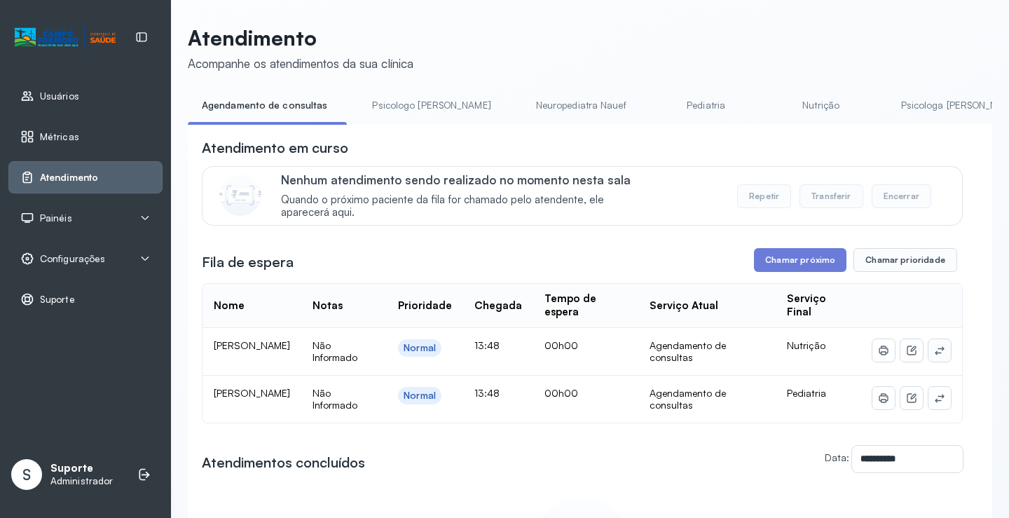
click at [938, 348] on td at bounding box center [911, 352] width 101 height 48
click at [935, 348] on icon at bounding box center [939, 350] width 11 height 11
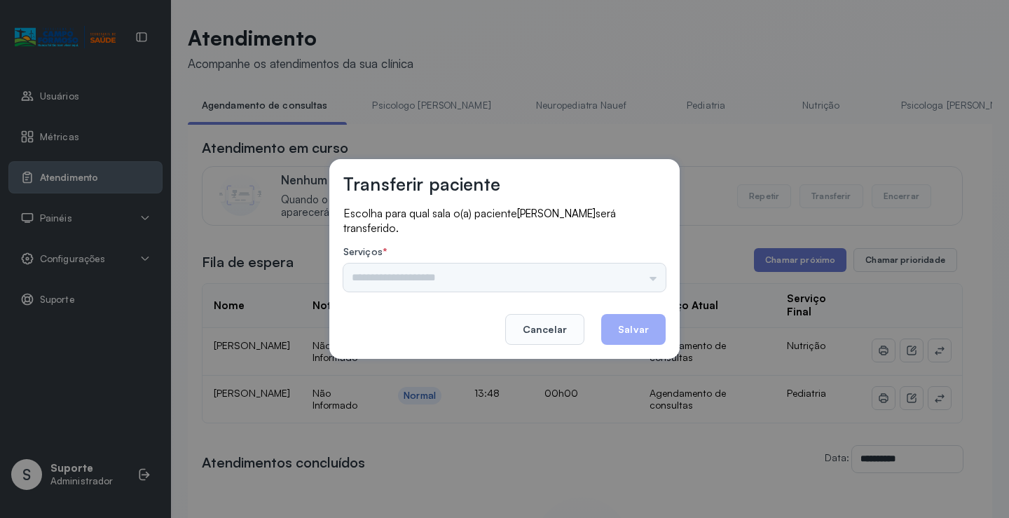
click at [620, 276] on div "Psicologo Pedro Neuropediatra Nauef Pediatria Nutrição Psicologa Alana Fisioter…" at bounding box center [504, 278] width 322 height 28
click at [620, 276] on input "text" at bounding box center [504, 278] width 322 height 28
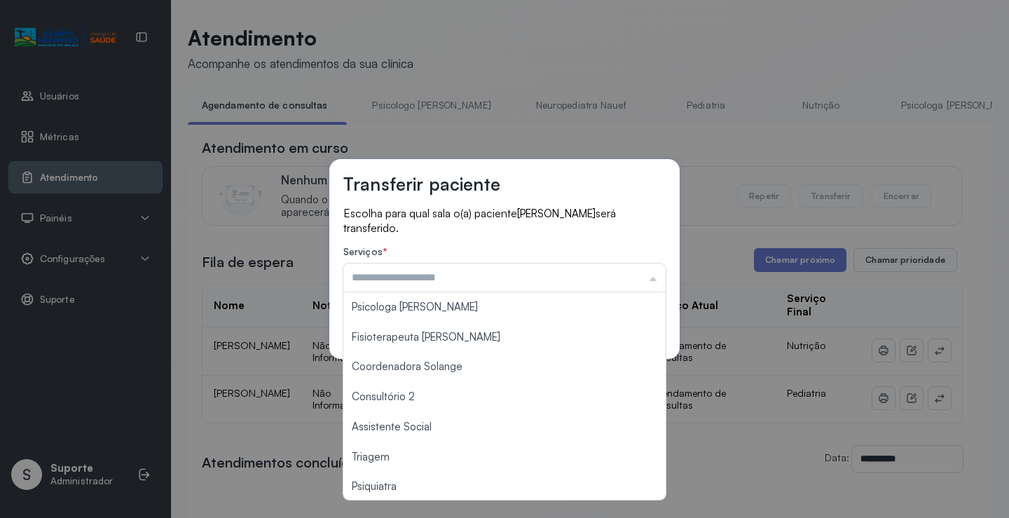
scroll to position [212, 0]
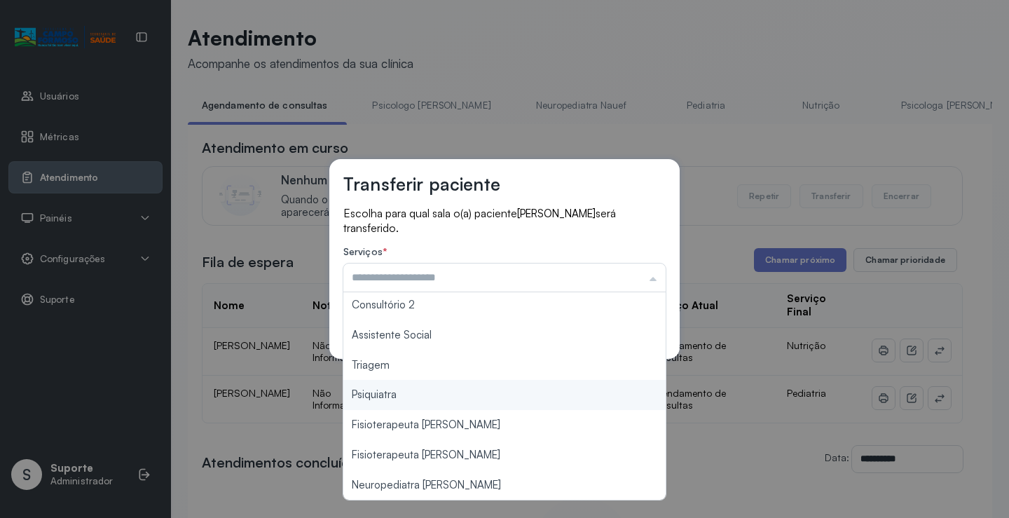
type input "*******"
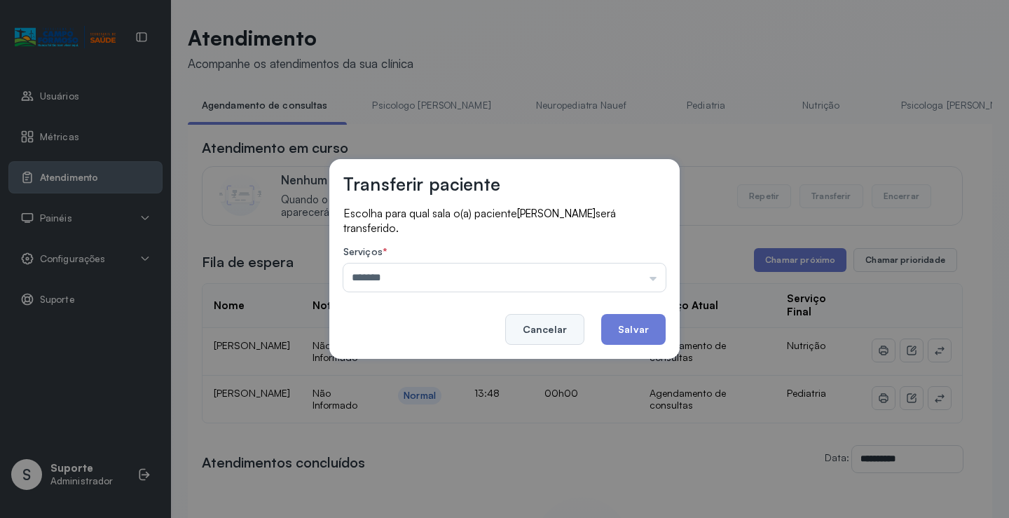
drag, startPoint x: 413, startPoint y: 370, endPoint x: 570, endPoint y: 333, distance: 160.6
click at [423, 364] on div "Transferir paciente Escolha para qual sala o(a) paciente Julia Albuquerque Marr…" at bounding box center [504, 259] width 1009 height 518
click at [634, 322] on button "Salvar" at bounding box center [633, 329] width 64 height 31
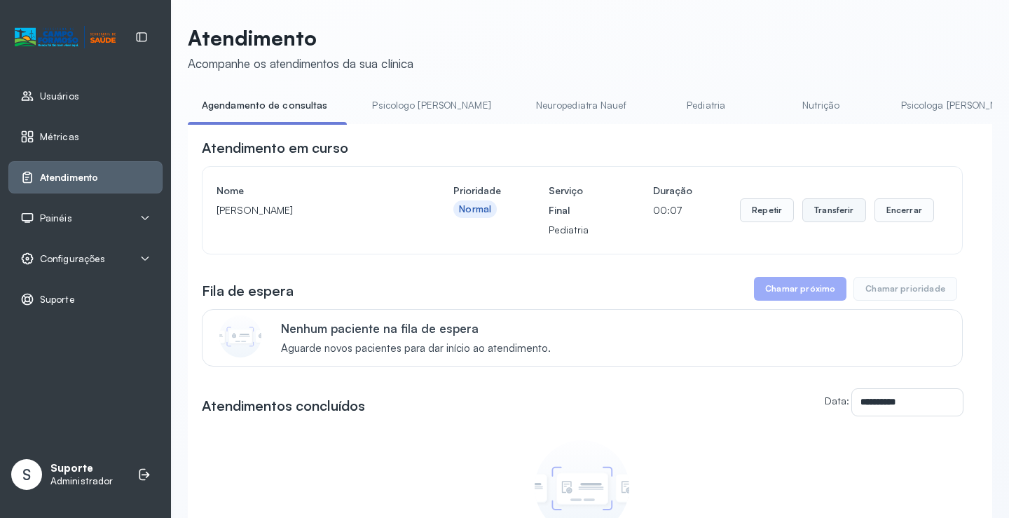
click at [812, 212] on button "Transferir" at bounding box center [834, 210] width 64 height 24
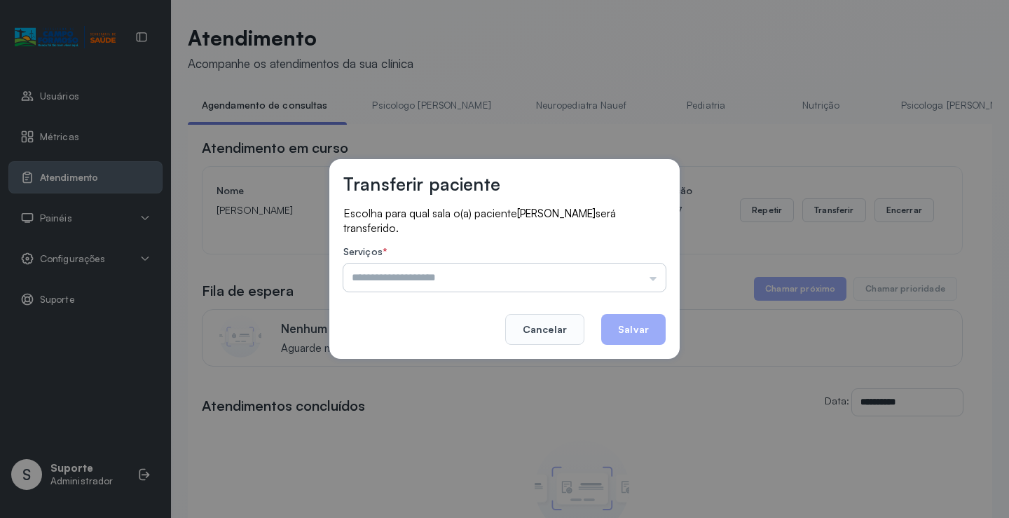
click at [612, 271] on input "text" at bounding box center [504, 278] width 322 height 28
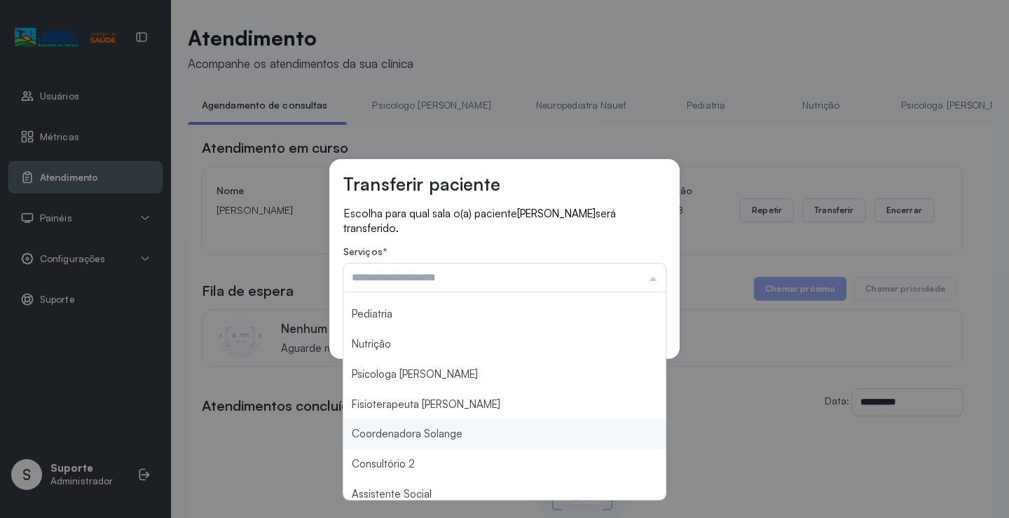
scroll to position [140, 0]
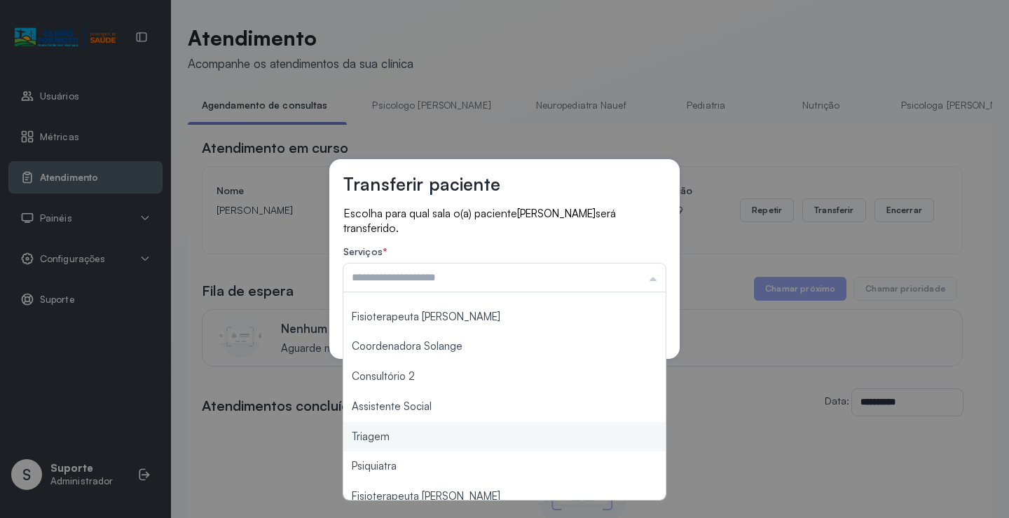
type input "*******"
drag, startPoint x: 392, startPoint y: 444, endPoint x: 519, endPoint y: 375, distance: 144.6
click at [403, 437] on div "Transferir paciente Escolha para qual sala o(a) paciente LEVI OLIVEIRA MARTINS …" at bounding box center [504, 259] width 1009 height 518
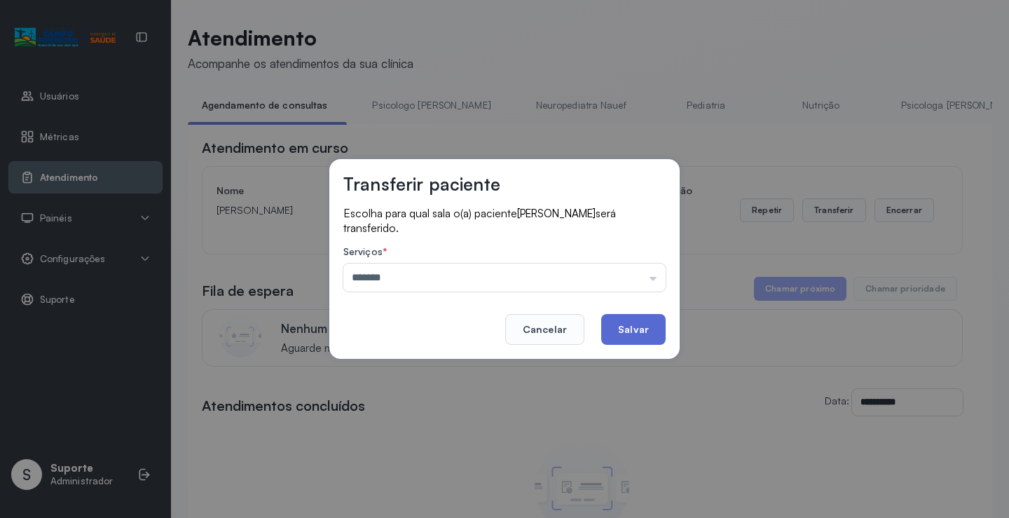
click at [617, 326] on button "Salvar" at bounding box center [633, 329] width 64 height 31
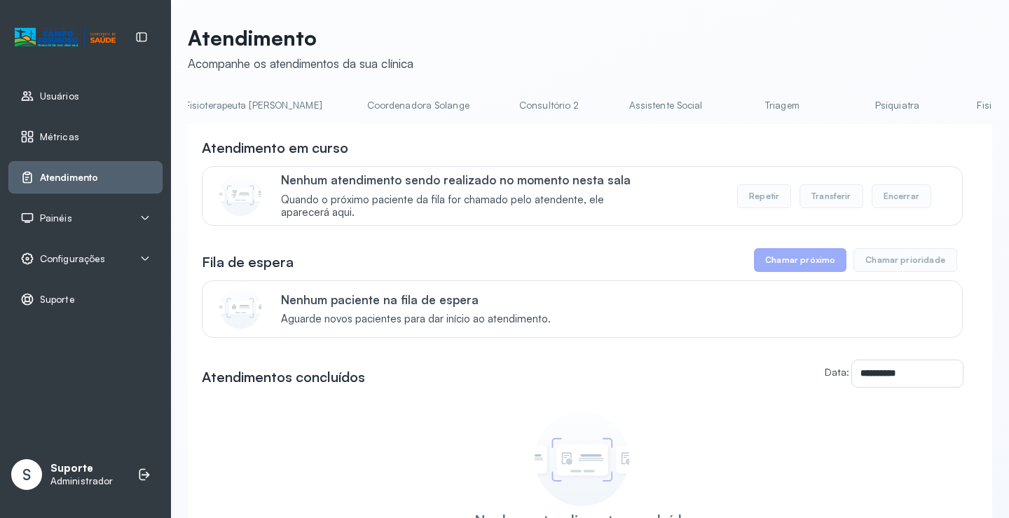
scroll to position [0, 977]
click at [514, 93] on div "**********" at bounding box center [590, 333] width 805 height 617
click at [636, 104] on link "Triagem" at bounding box center [685, 105] width 98 height 23
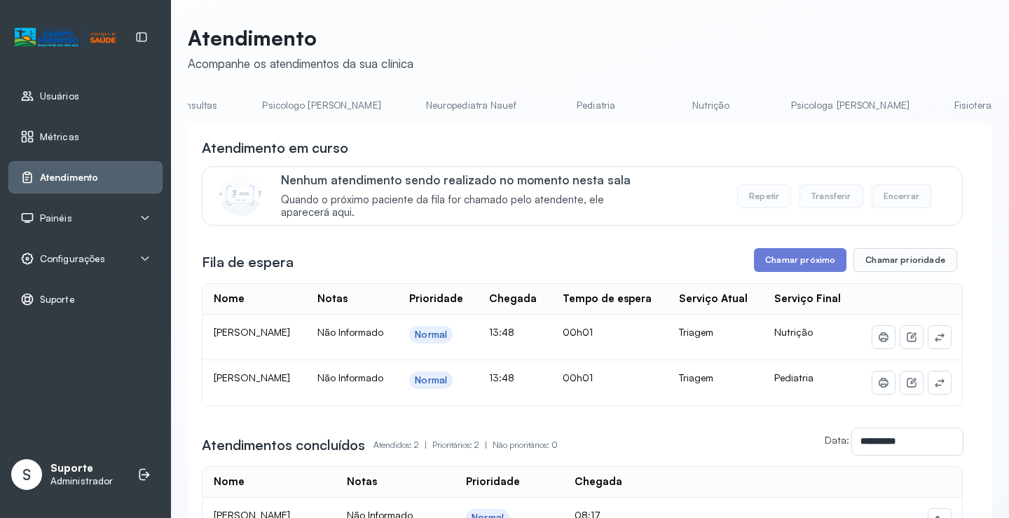
scroll to position [0, 0]
click at [236, 110] on link "Agendamento de consultas" at bounding box center [262, 105] width 148 height 23
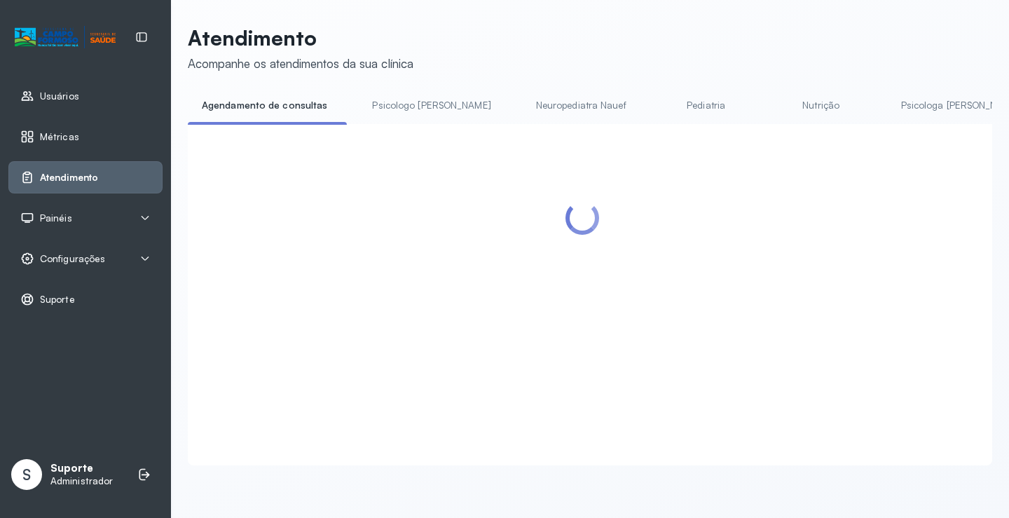
drag, startPoint x: 386, startPoint y: 101, endPoint x: 313, endPoint y: 99, distance: 73.6
click at [385, 102] on link "Psicologo Pedro" at bounding box center [431, 105] width 146 height 23
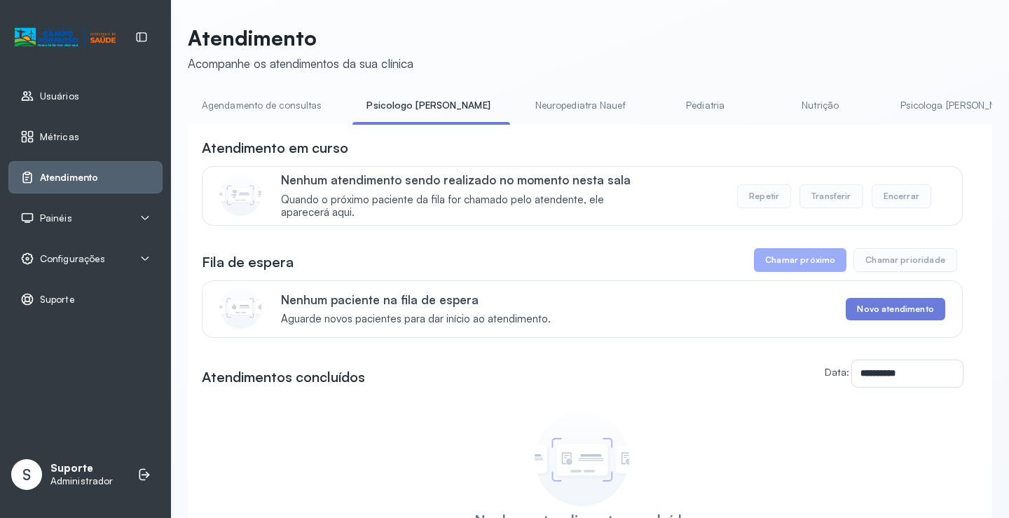
click at [280, 100] on link "Agendamento de consultas" at bounding box center [262, 105] width 148 height 23
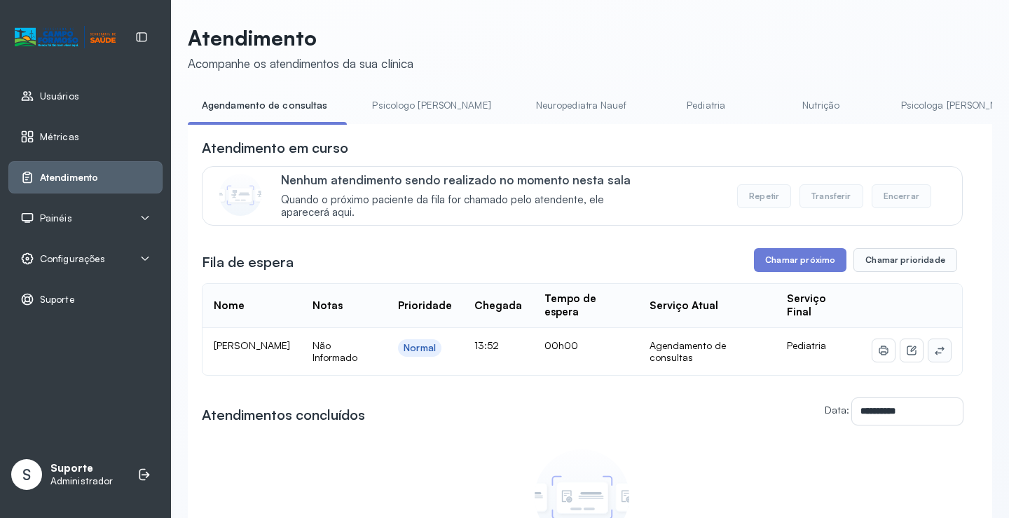
click at [934, 356] on icon at bounding box center [939, 350] width 11 height 11
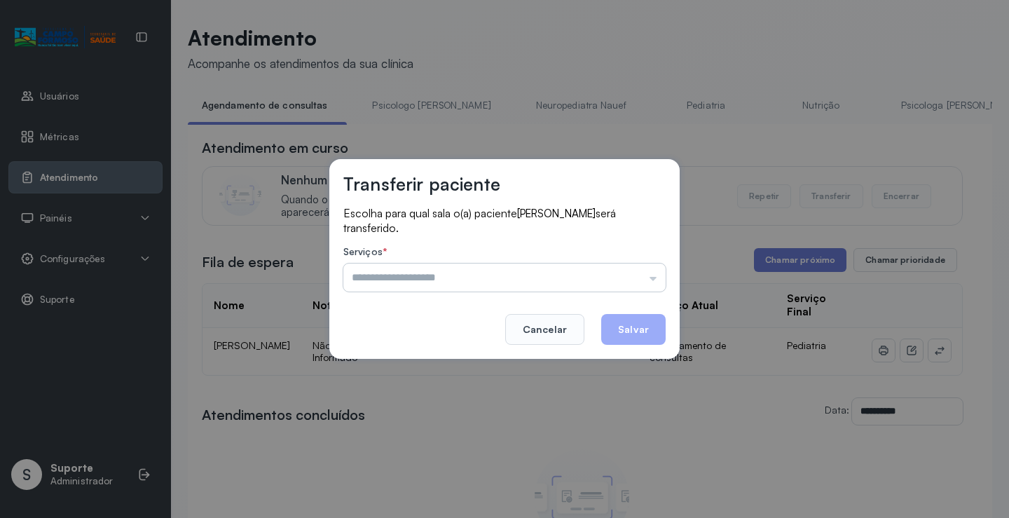
click at [591, 282] on input "text" at bounding box center [504, 278] width 322 height 28
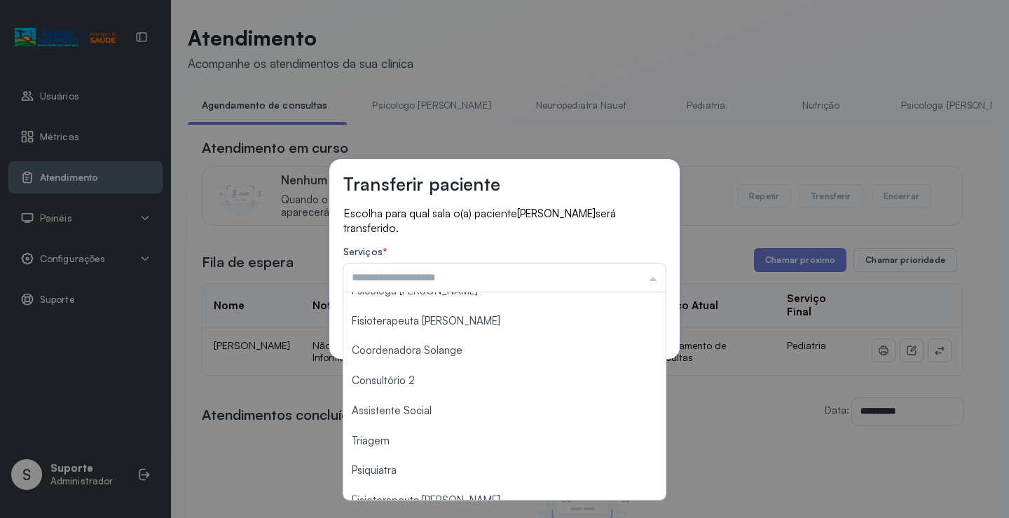
scroll to position [140, 0]
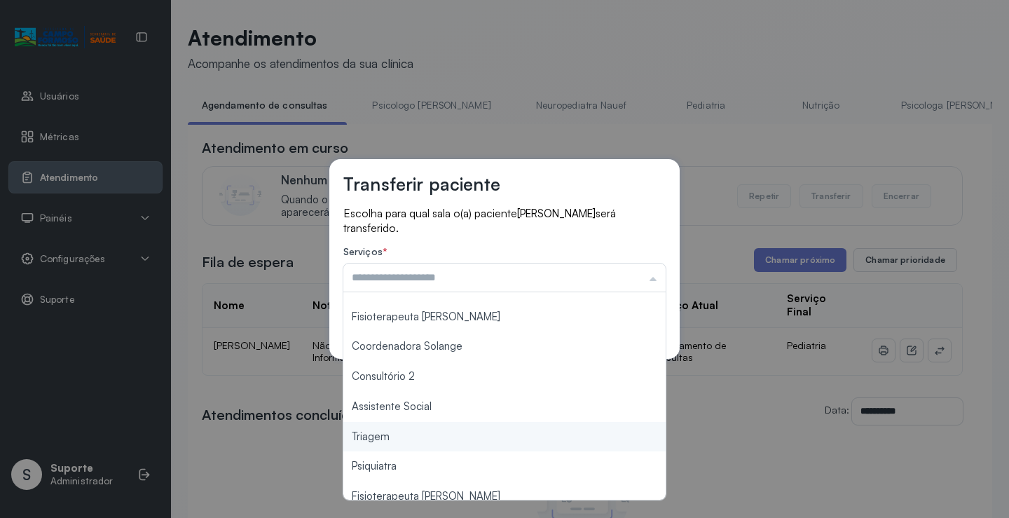
type input "*******"
drag, startPoint x: 402, startPoint y: 437, endPoint x: 452, endPoint y: 423, distance: 51.7
click at [404, 434] on div "Transferir paciente Escolha para qual sala o(a) paciente DANIEL DE JESUS SILVA …" at bounding box center [504, 259] width 1009 height 518
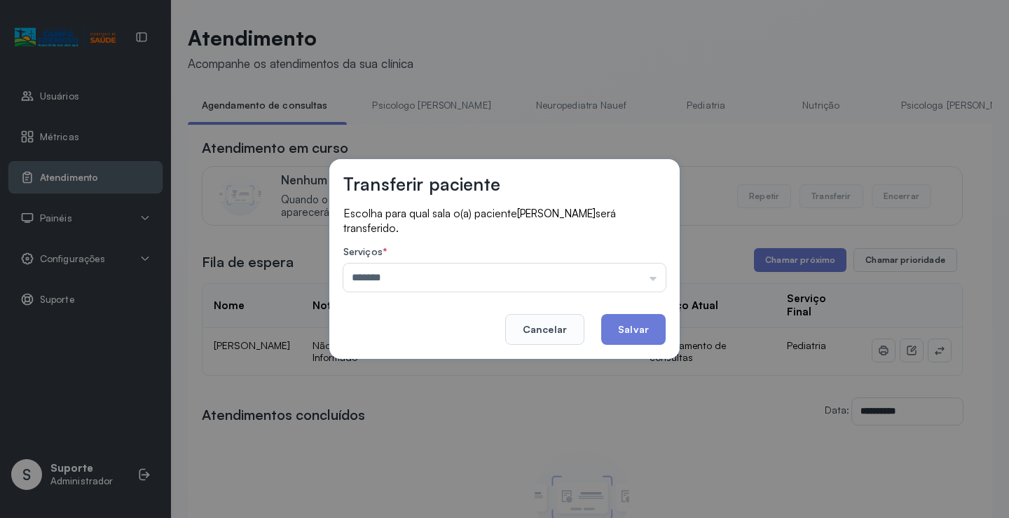
drag, startPoint x: 650, startPoint y: 334, endPoint x: 623, endPoint y: 341, distance: 27.5
click at [646, 331] on button "Salvar" at bounding box center [633, 329] width 64 height 31
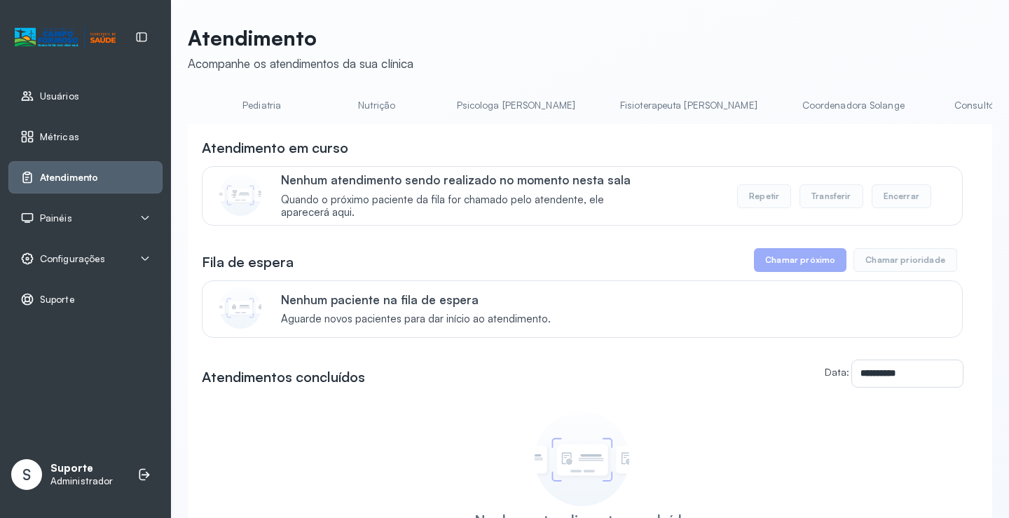
scroll to position [0, 821]
click at [791, 111] on link "Triagem" at bounding box center [840, 105] width 98 height 23
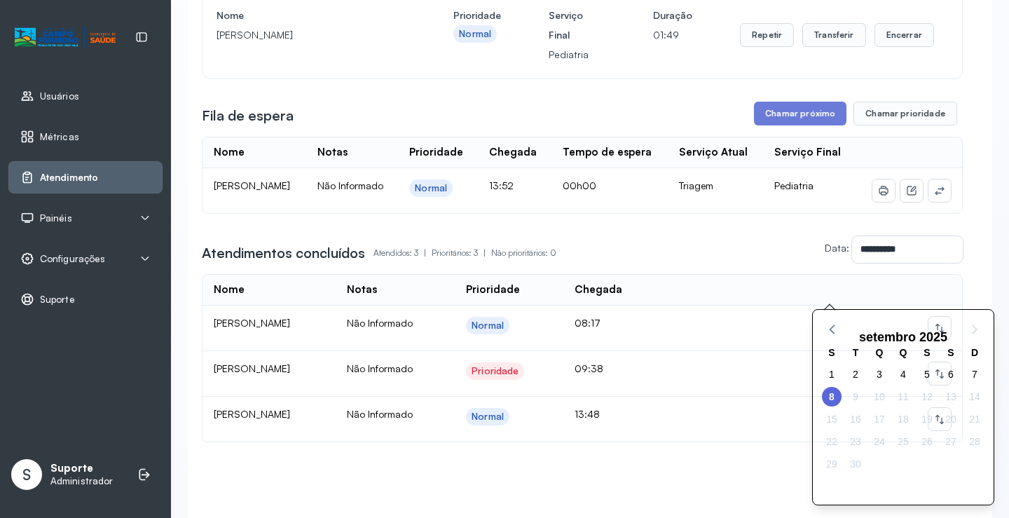
scroll to position [210, 0]
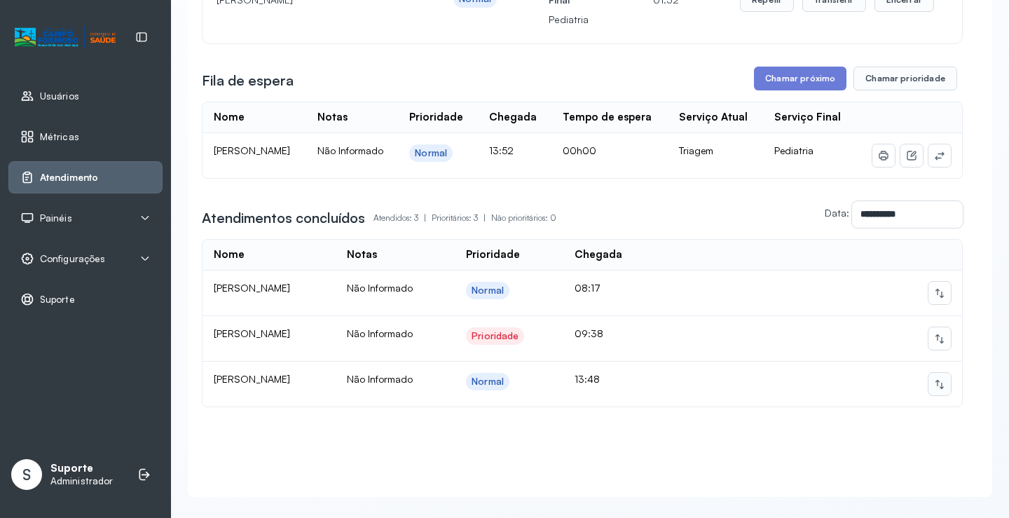
click at [934, 390] on icon at bounding box center [939, 383] width 11 height 11
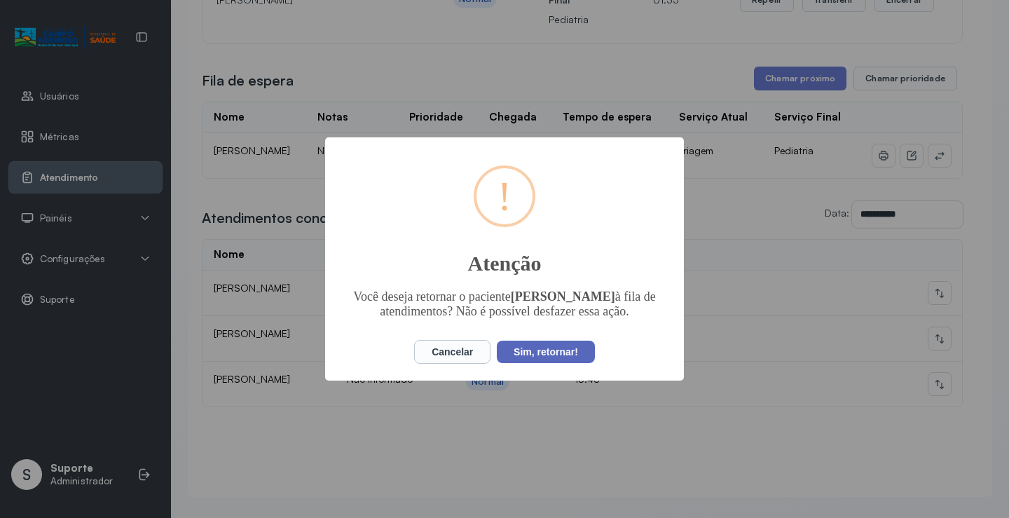
click at [544, 362] on button "Sim, retornar!" at bounding box center [546, 352] width 98 height 22
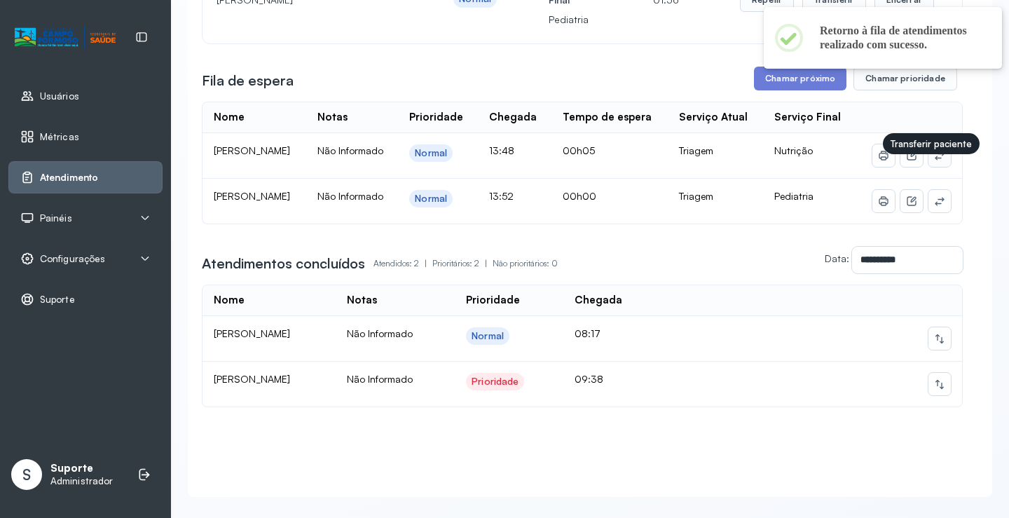
click at [937, 167] on button at bounding box center [940, 155] width 22 height 22
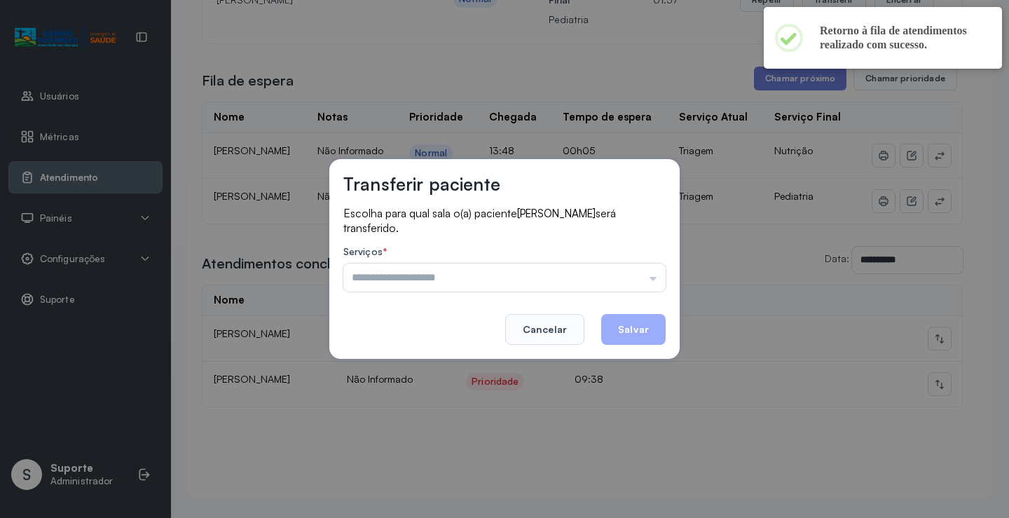
drag, startPoint x: 631, startPoint y: 264, endPoint x: 584, endPoint y: 292, distance: 54.3
click at [631, 268] on input "text" at bounding box center [504, 278] width 322 height 28
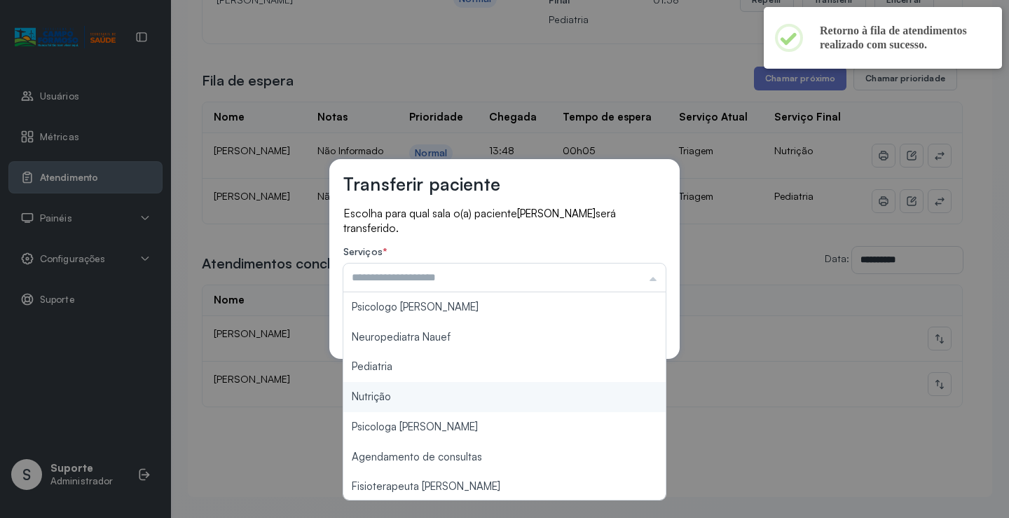
type input "********"
drag, startPoint x: 424, startPoint y: 401, endPoint x: 578, endPoint y: 335, distance: 167.7
click at [439, 392] on div "Transferir paciente Escolha para qual sala o(a) paciente Julia Albuquerque Marr…" at bounding box center [504, 259] width 1009 height 518
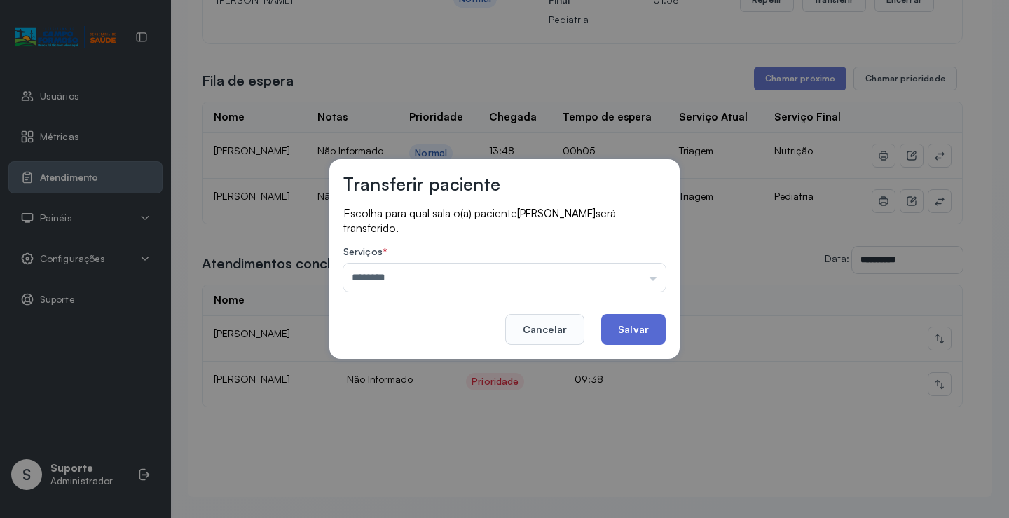
click at [613, 331] on button "Salvar" at bounding box center [633, 329] width 64 height 31
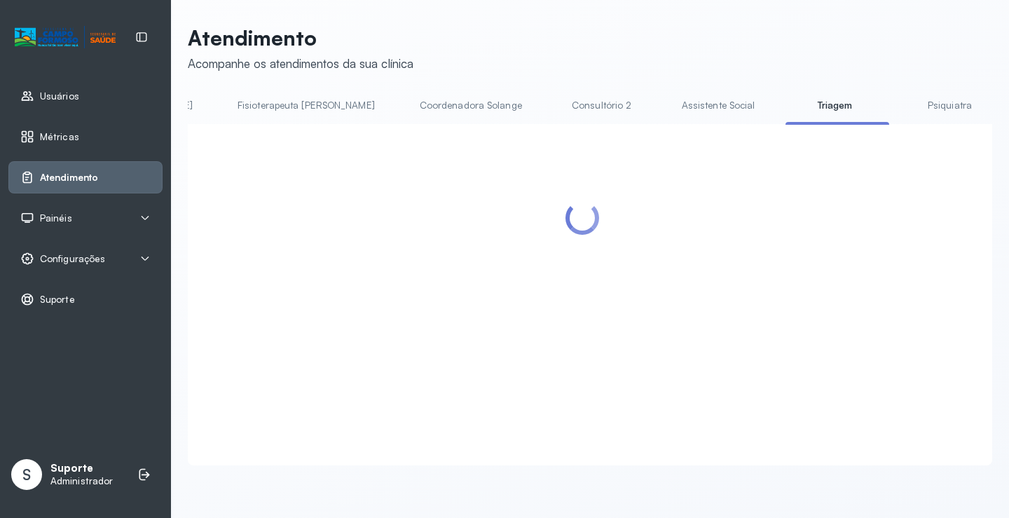
scroll to position [1, 0]
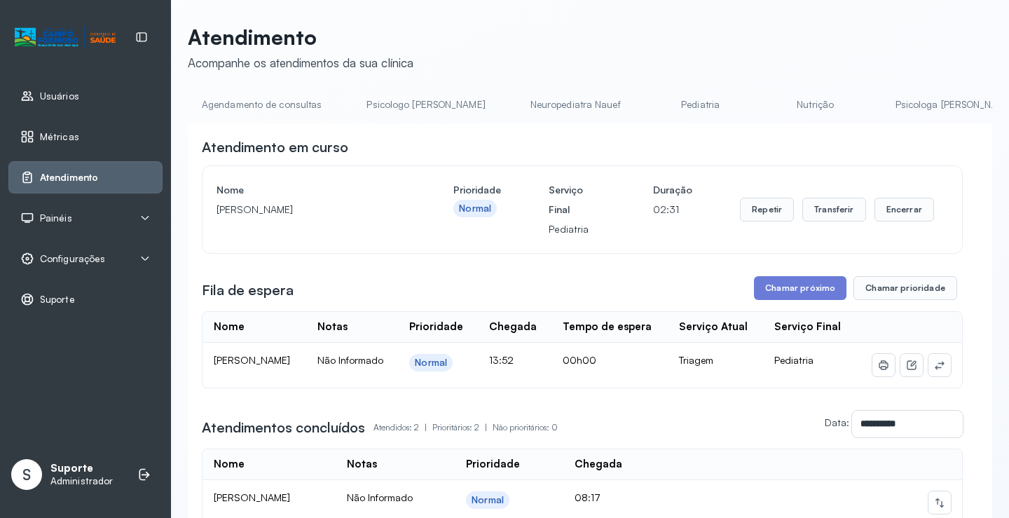
click at [282, 100] on link "Agendamento de consultas" at bounding box center [262, 104] width 148 height 23
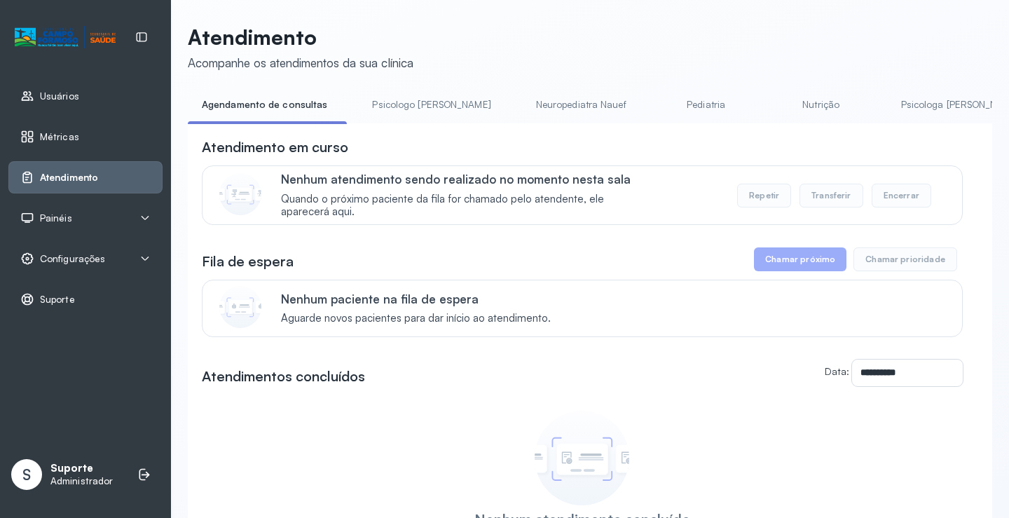
click at [671, 118] on li "Pediatria" at bounding box center [709, 109] width 104 height 32
click at [666, 109] on link "Pediatria" at bounding box center [706, 104] width 98 height 23
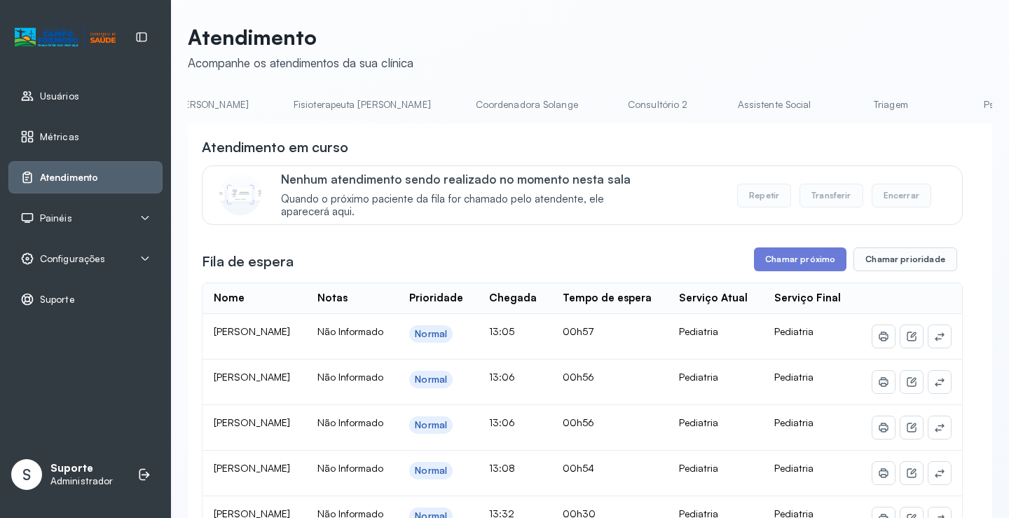
scroll to position [0, 770]
click at [837, 102] on link "Triagem" at bounding box center [886, 104] width 98 height 23
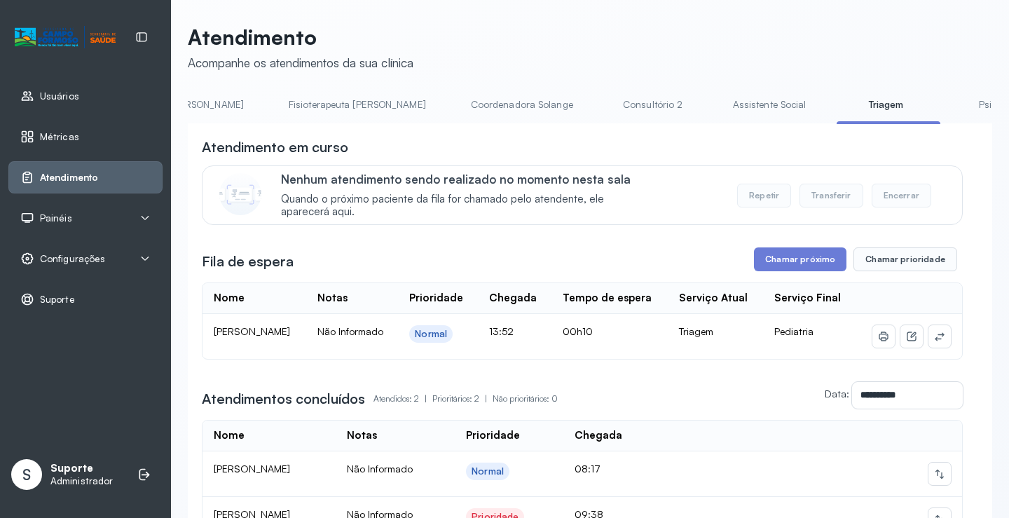
scroll to position [0, 0]
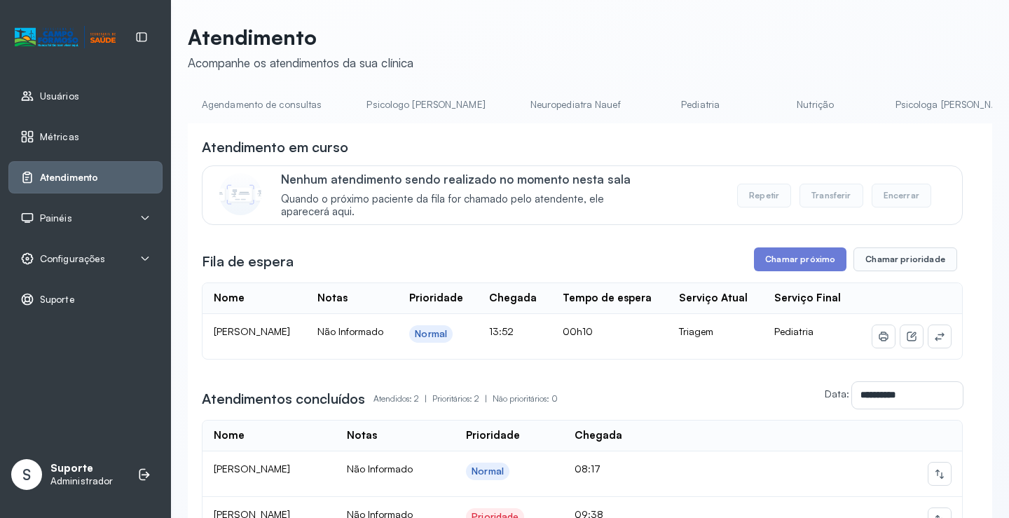
click at [229, 100] on link "Agendamento de consultas" at bounding box center [262, 104] width 148 height 23
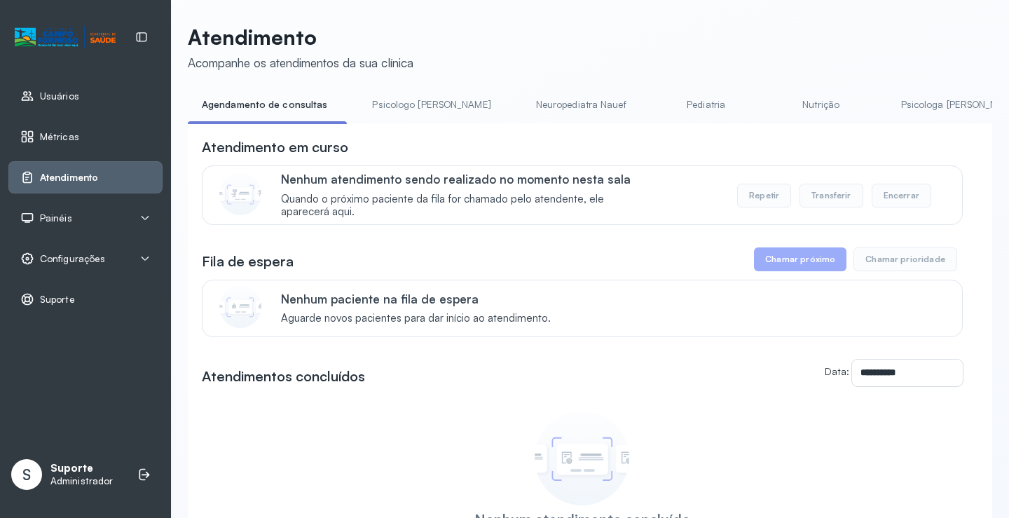
click at [772, 100] on link "Nutrição" at bounding box center [821, 104] width 98 height 23
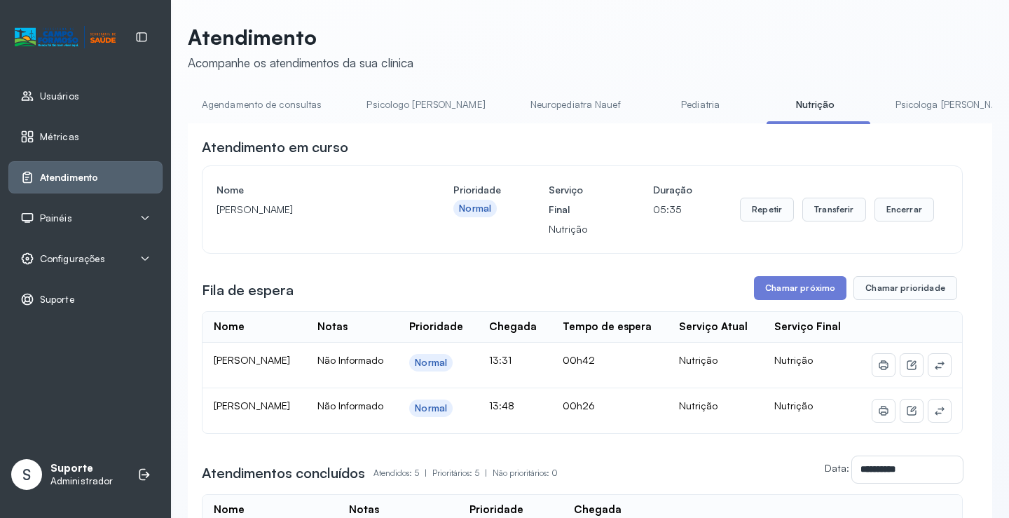
click at [254, 104] on link "Agendamento de consultas" at bounding box center [262, 104] width 148 height 23
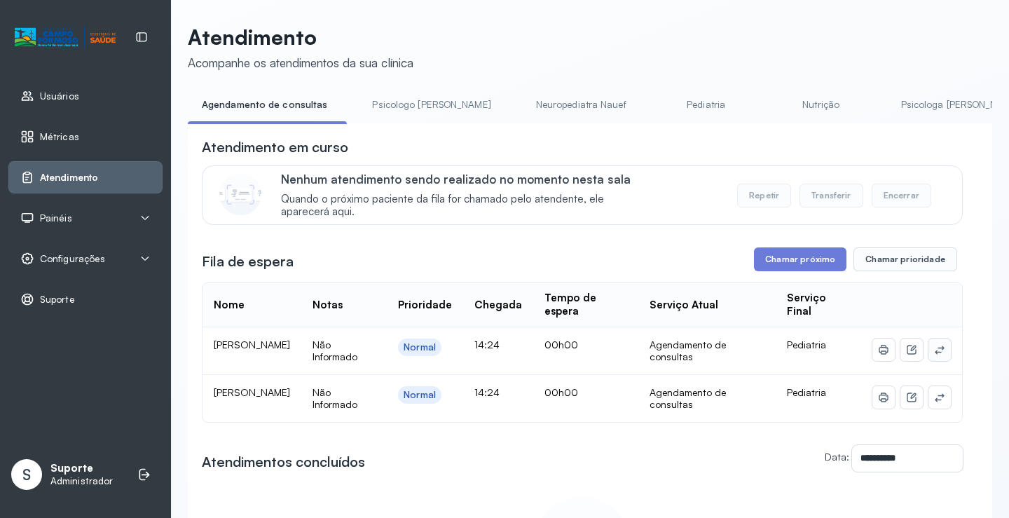
click at [934, 350] on icon at bounding box center [939, 349] width 11 height 11
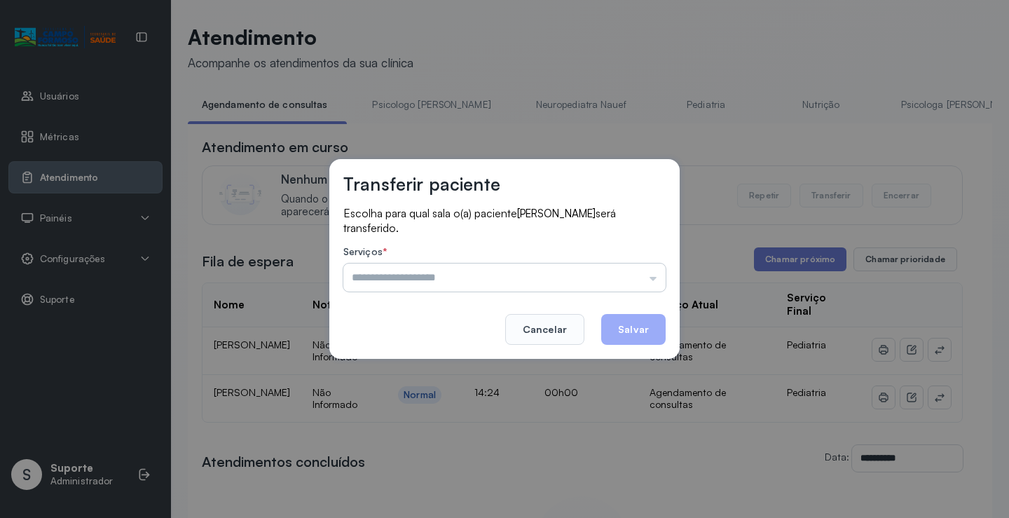
drag, startPoint x: 618, startPoint y: 278, endPoint x: 418, endPoint y: 324, distance: 205.2
click at [616, 279] on input "text" at bounding box center [504, 278] width 322 height 28
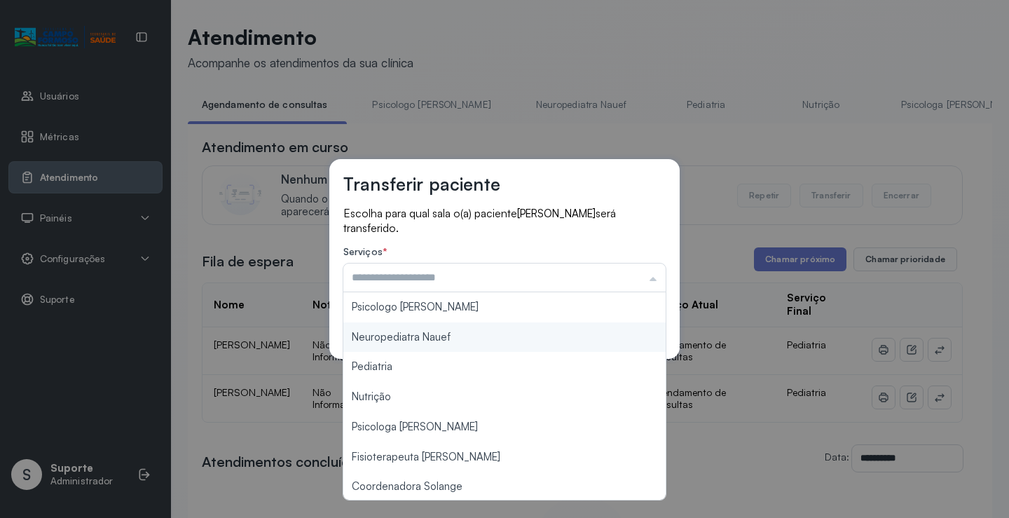
scroll to position [212, 0]
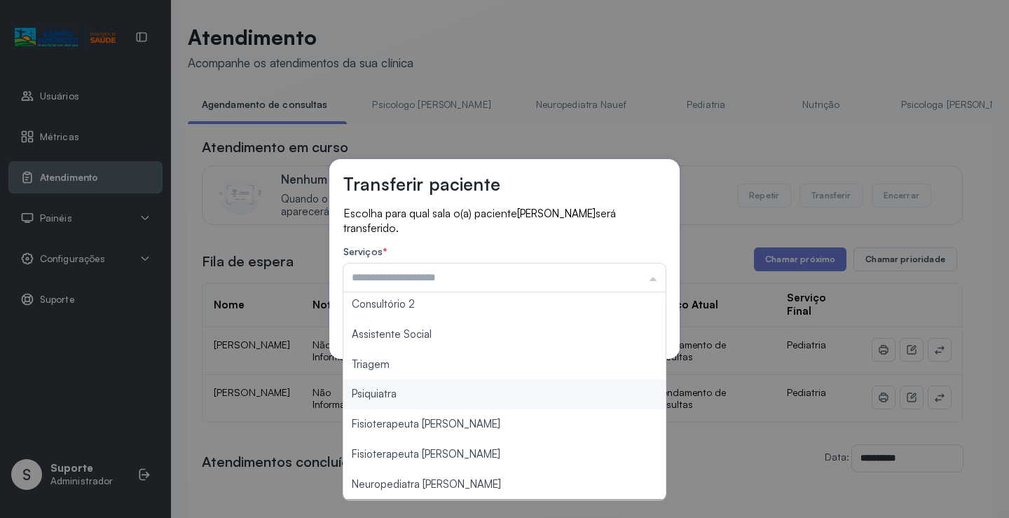
type input "*******"
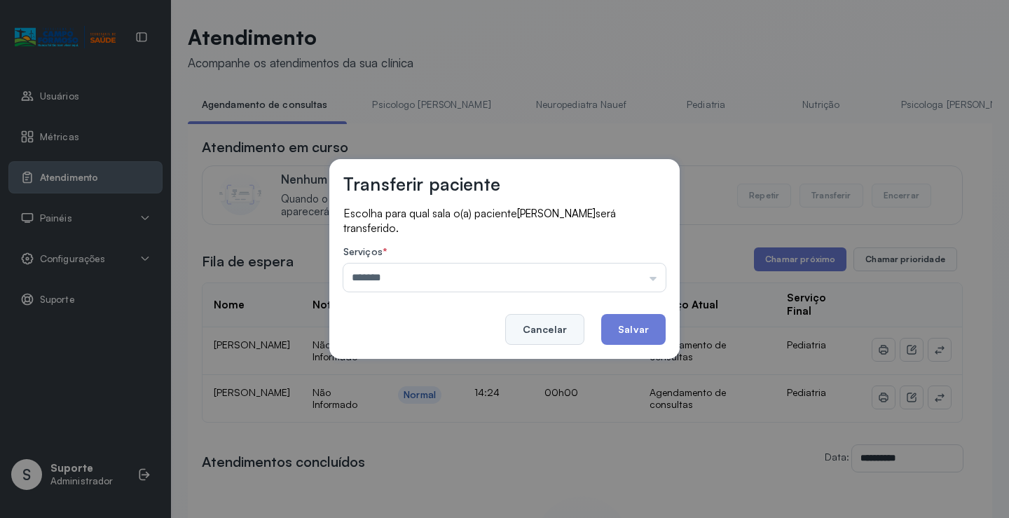
drag, startPoint x: 415, startPoint y: 369, endPoint x: 530, endPoint y: 335, distance: 119.8
click at [425, 363] on div "Transferir paciente Escolha para qual sala o(a) paciente JOSE MESSIAS BATISTA D…" at bounding box center [504, 259] width 1009 height 518
click at [631, 326] on button "Salvar" at bounding box center [633, 329] width 64 height 31
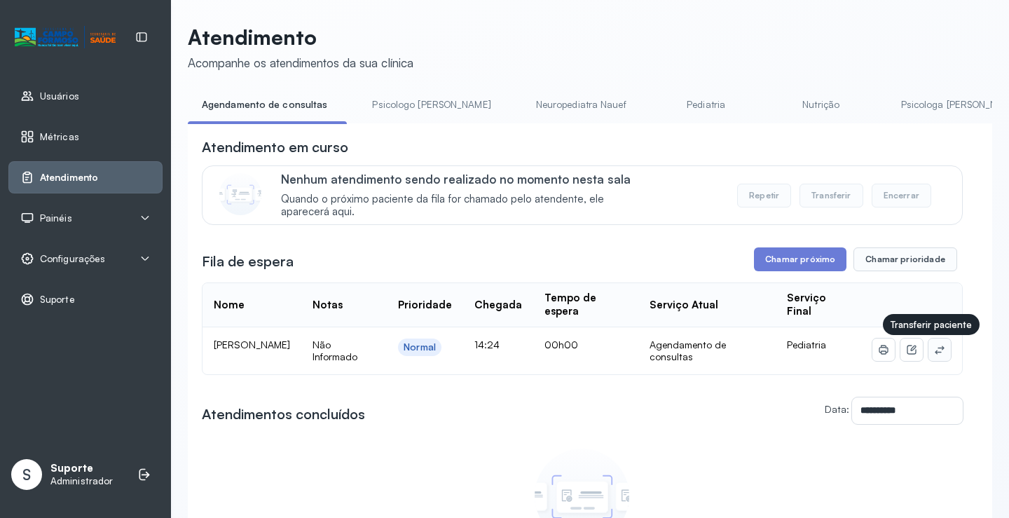
click at [934, 353] on icon at bounding box center [939, 349] width 11 height 11
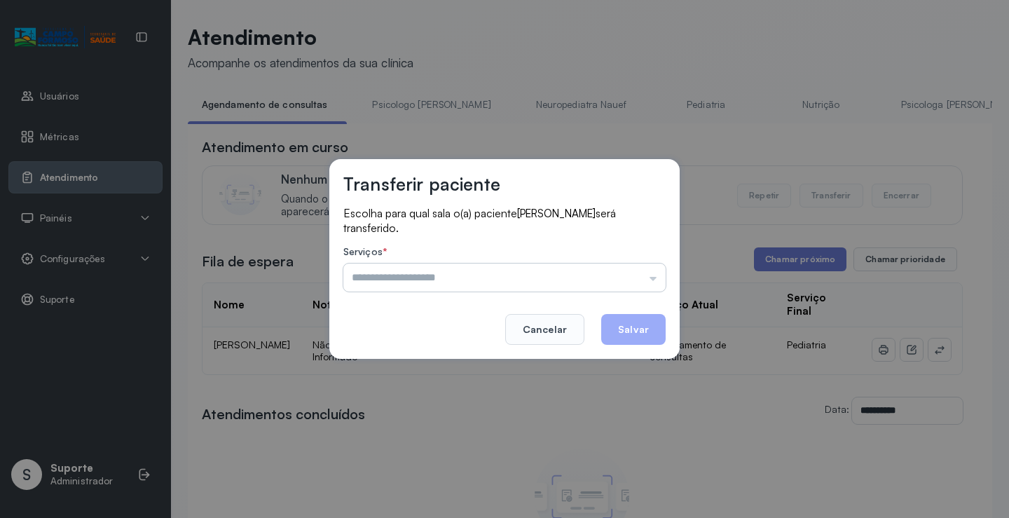
click at [594, 274] on input "text" at bounding box center [504, 278] width 322 height 28
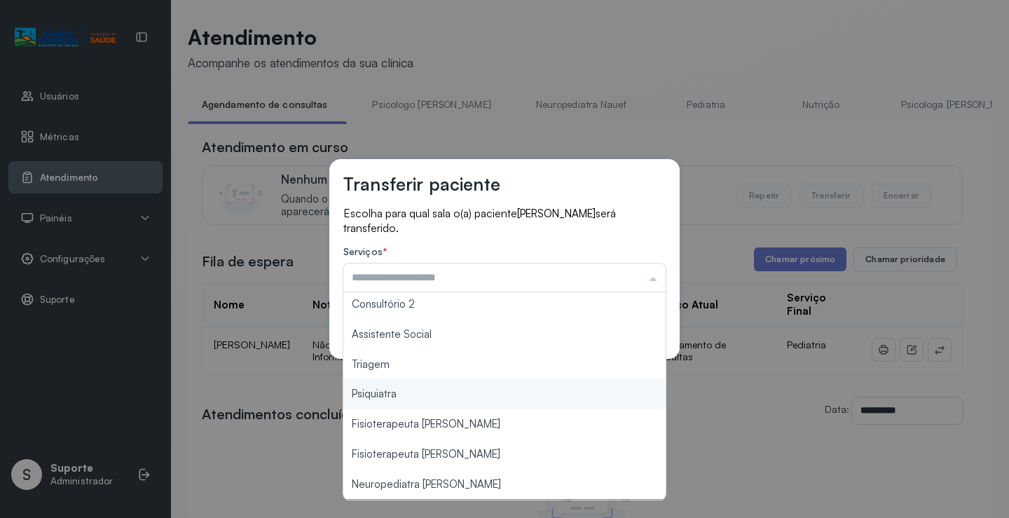
type input "*******"
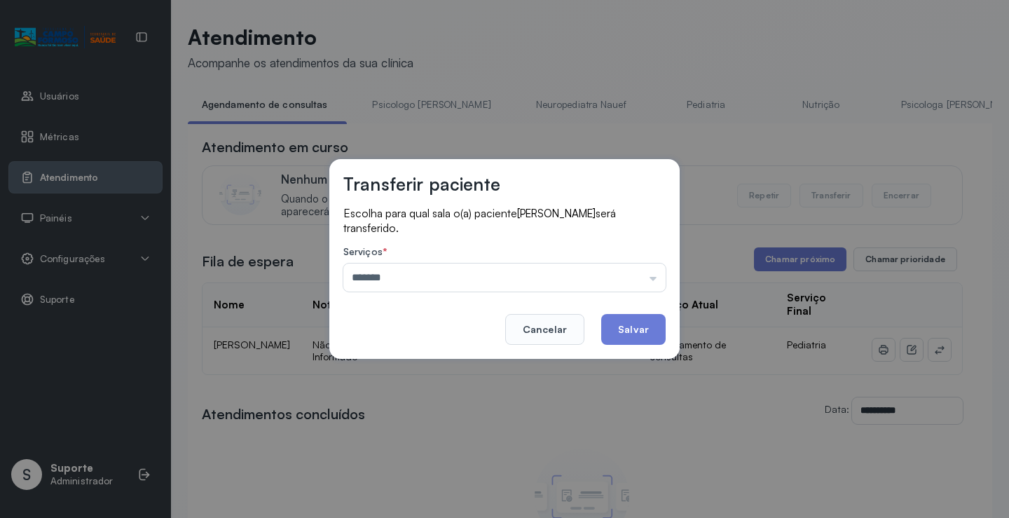
click at [417, 371] on div "Transferir paciente Escolha para qual sala o(a) paciente JOSE HENRIQUE PEREIRA …" at bounding box center [504, 259] width 1009 height 518
click at [610, 327] on button "Salvar" at bounding box center [633, 329] width 64 height 31
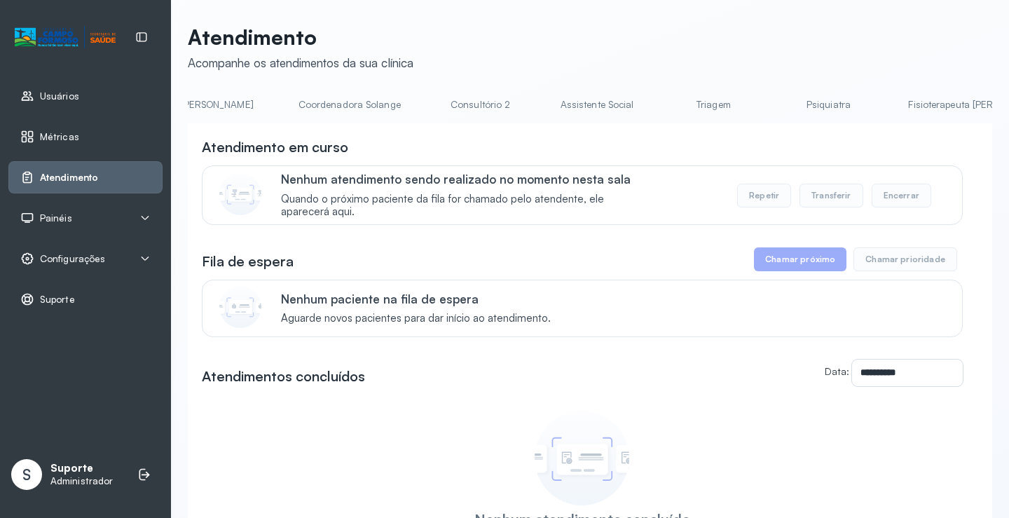
scroll to position [0, 952]
click at [552, 92] on div "**********" at bounding box center [590, 333] width 805 height 617
click at [661, 108] on link "Triagem" at bounding box center [710, 104] width 98 height 23
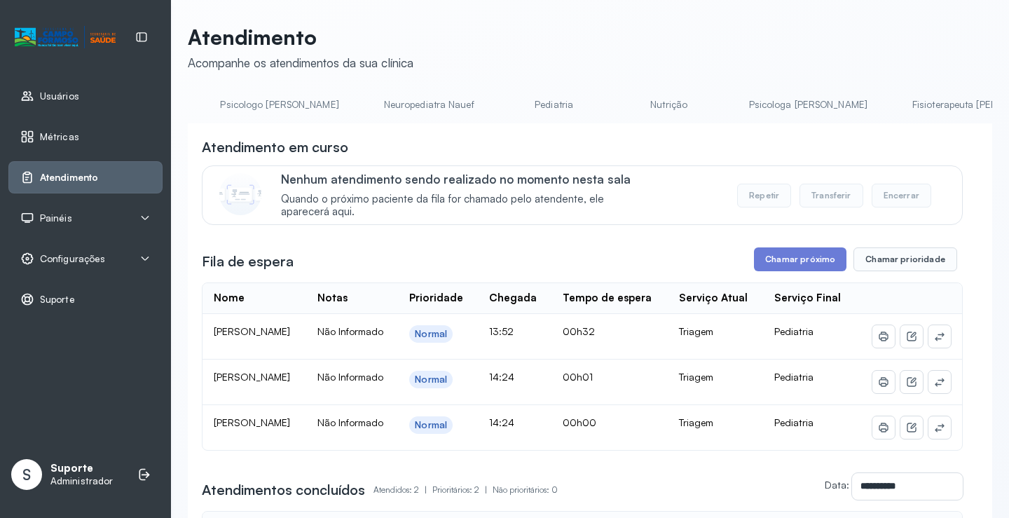
scroll to position [0, 0]
click at [658, 110] on link "Pediatria" at bounding box center [701, 104] width 98 height 23
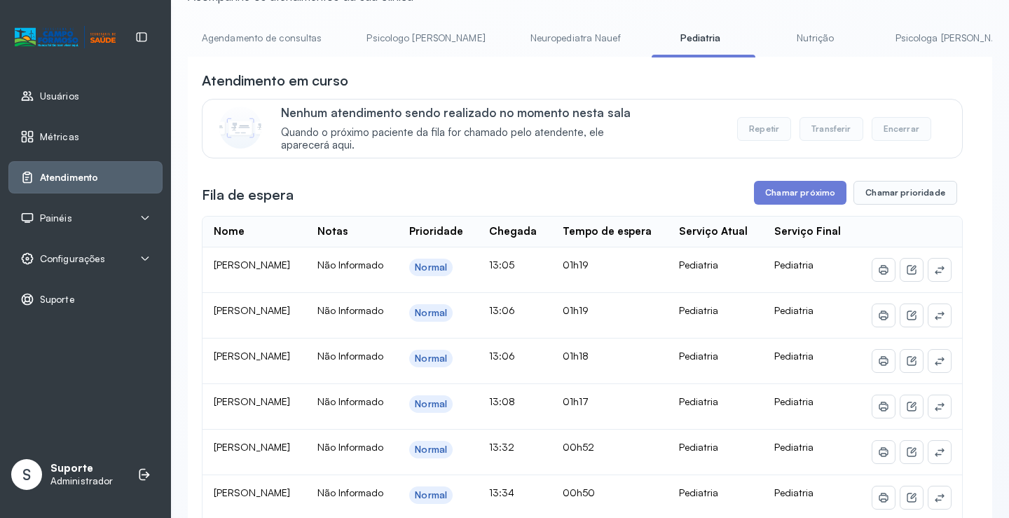
scroll to position [70, 0]
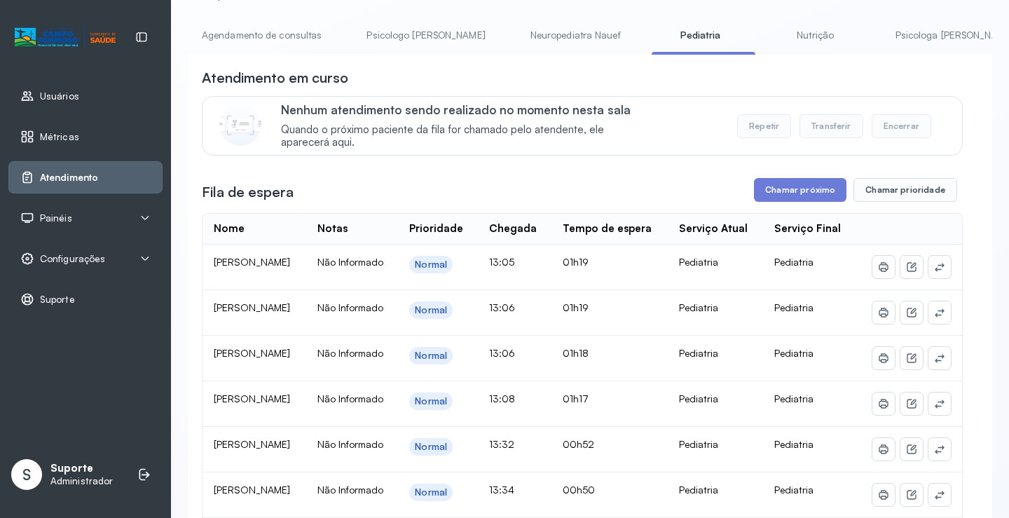
click at [282, 47] on li "Agendamento de consultas" at bounding box center [264, 40] width 153 height 32
click at [280, 36] on link "Agendamento de consultas" at bounding box center [262, 35] width 148 height 23
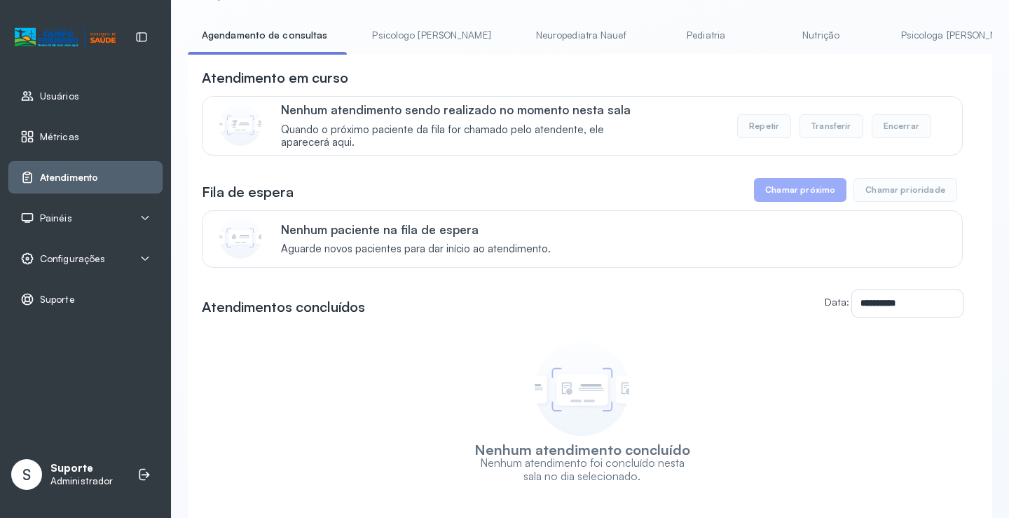
click at [772, 38] on link "Nutrição" at bounding box center [821, 35] width 98 height 23
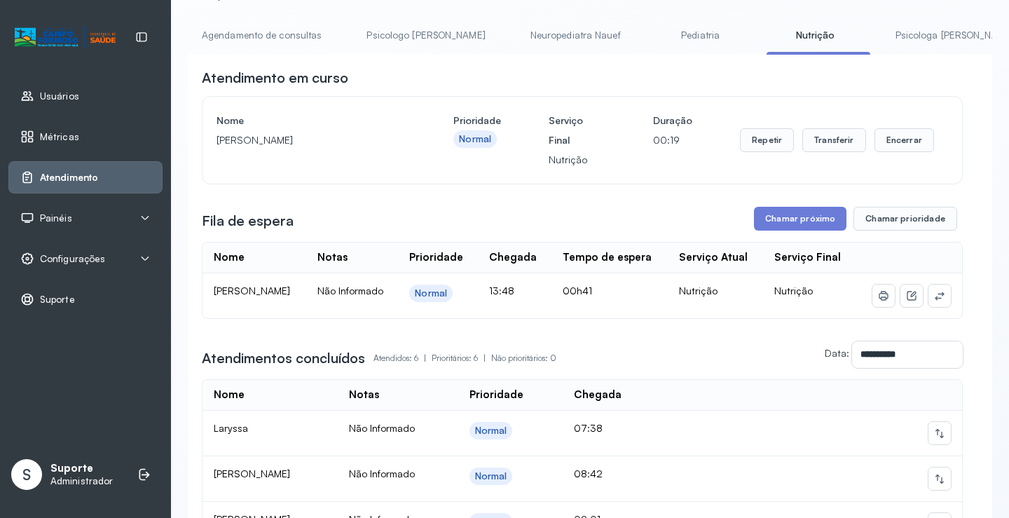
click at [652, 38] on link "Pediatria" at bounding box center [701, 35] width 98 height 23
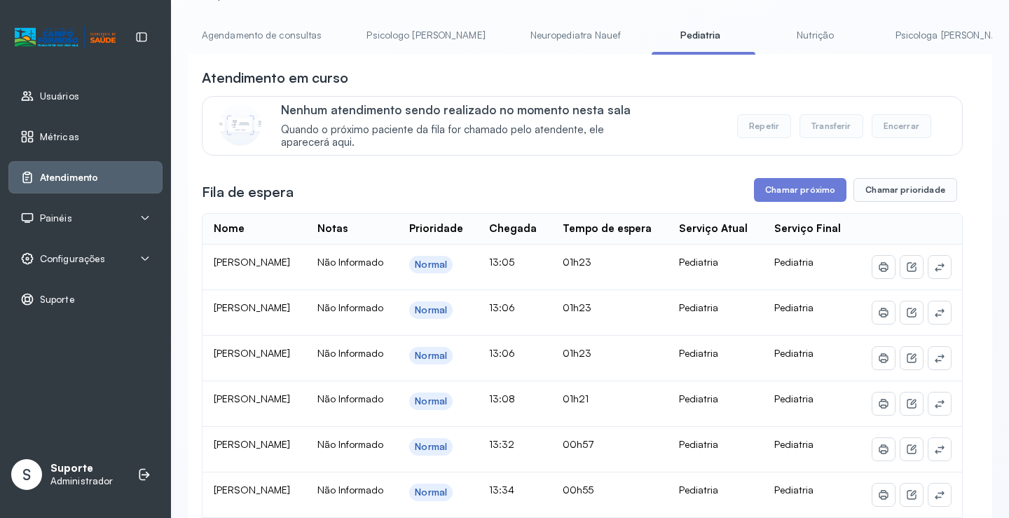
click at [265, 41] on link "Agendamento de consultas" at bounding box center [262, 35] width 148 height 23
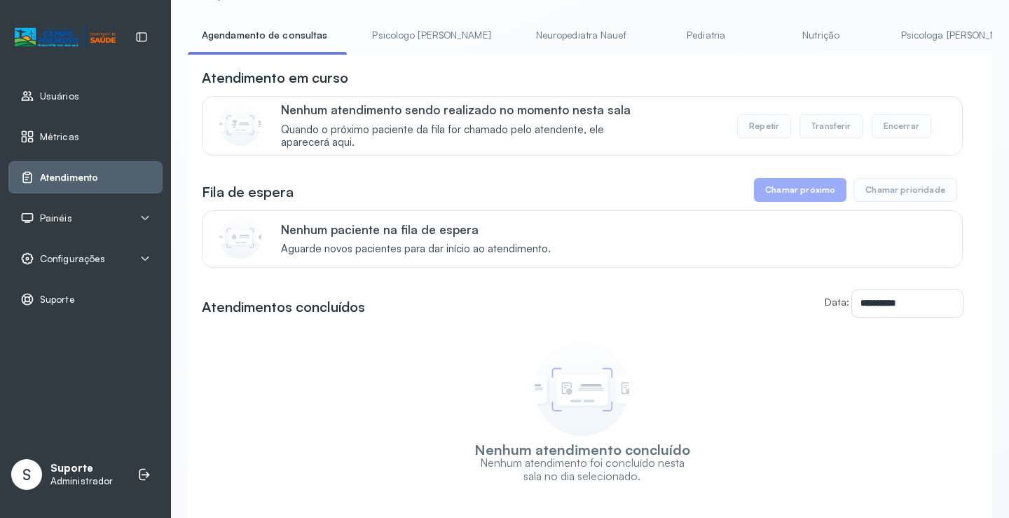
click at [65, 225] on div "Painéis" at bounding box center [85, 218] width 154 height 32
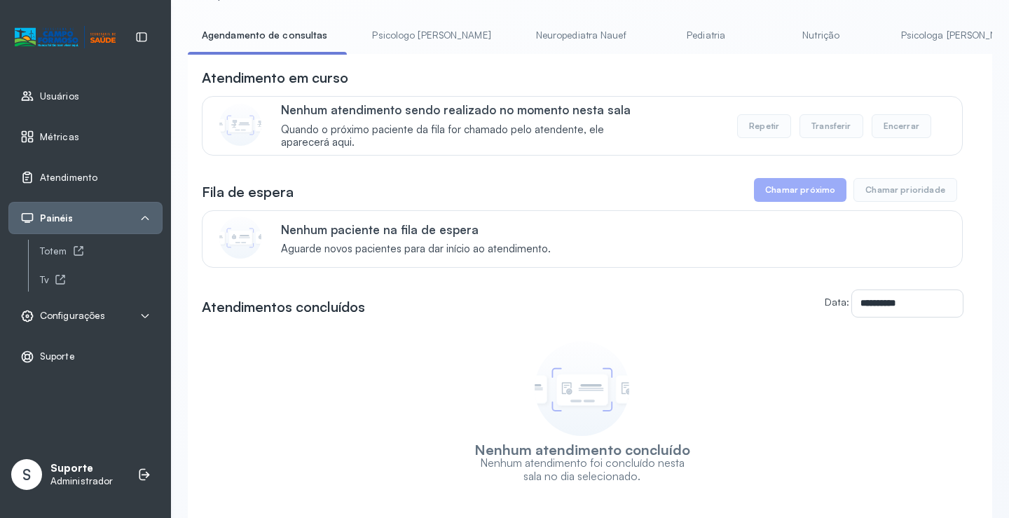
click at [112, 320] on div "Configurações" at bounding box center [85, 316] width 130 height 14
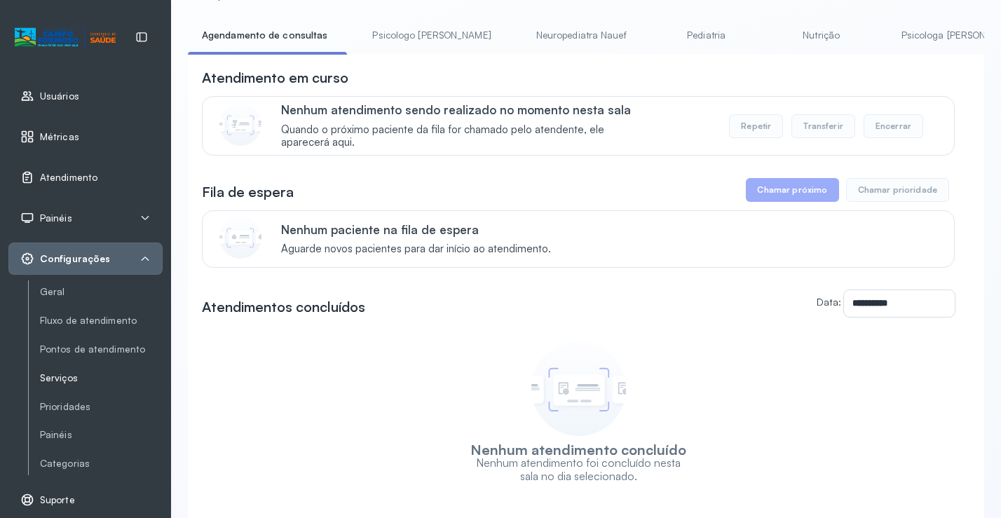
click at [66, 376] on link "Serviços" at bounding box center [101, 378] width 123 height 12
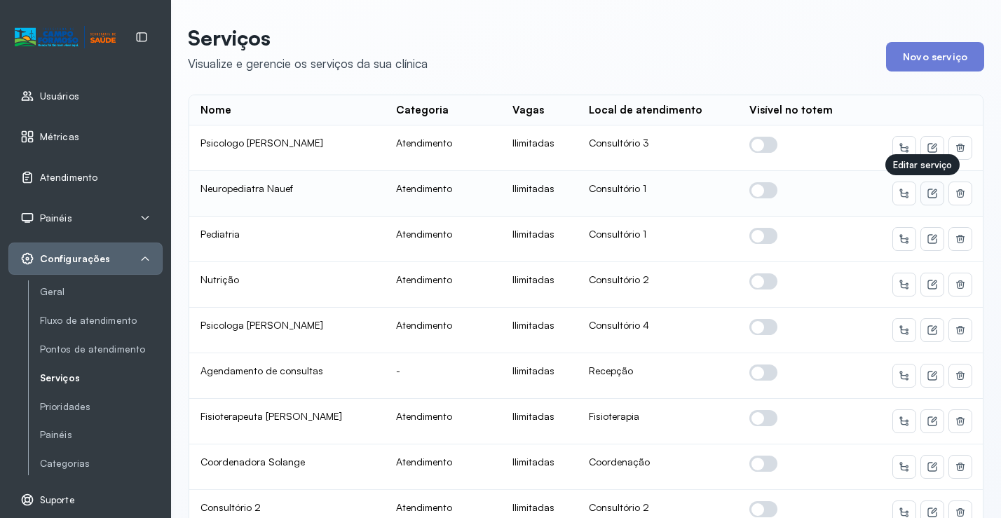
click at [926, 192] on icon at bounding box center [931, 193] width 11 height 11
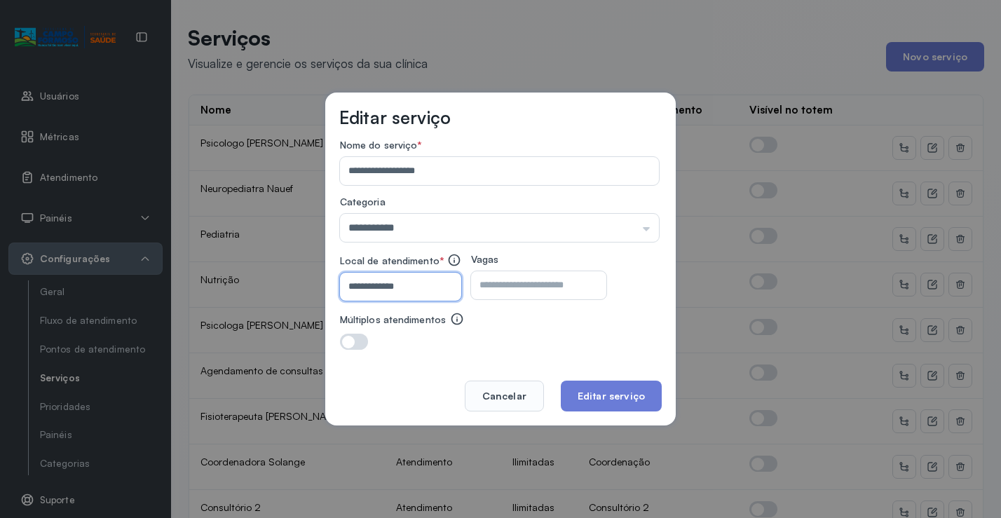
drag, startPoint x: 400, startPoint y: 289, endPoint x: 408, endPoint y: 287, distance: 8.0
click at [406, 288] on input "**********" at bounding box center [398, 287] width 116 height 28
type input "**********"
click at [640, 395] on button "Editar serviço" at bounding box center [611, 396] width 101 height 31
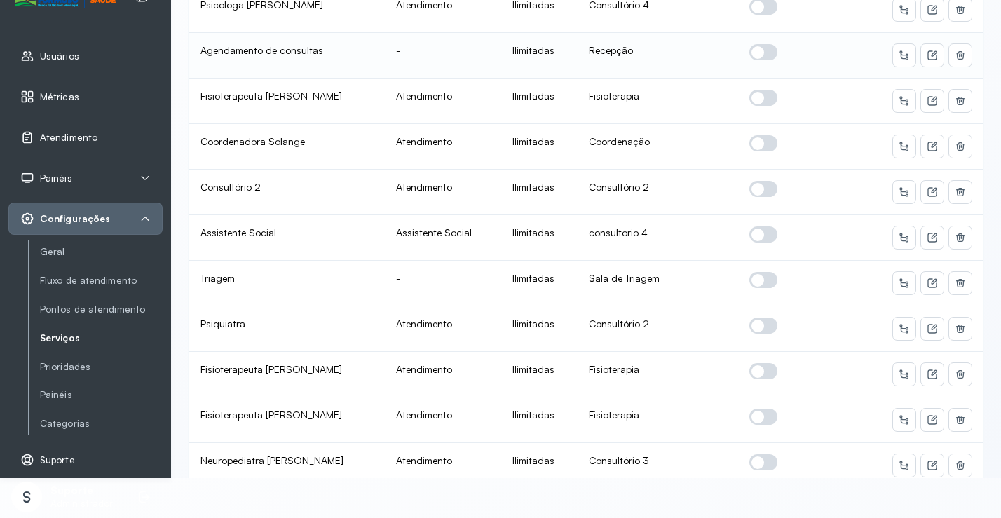
scroll to position [341, 0]
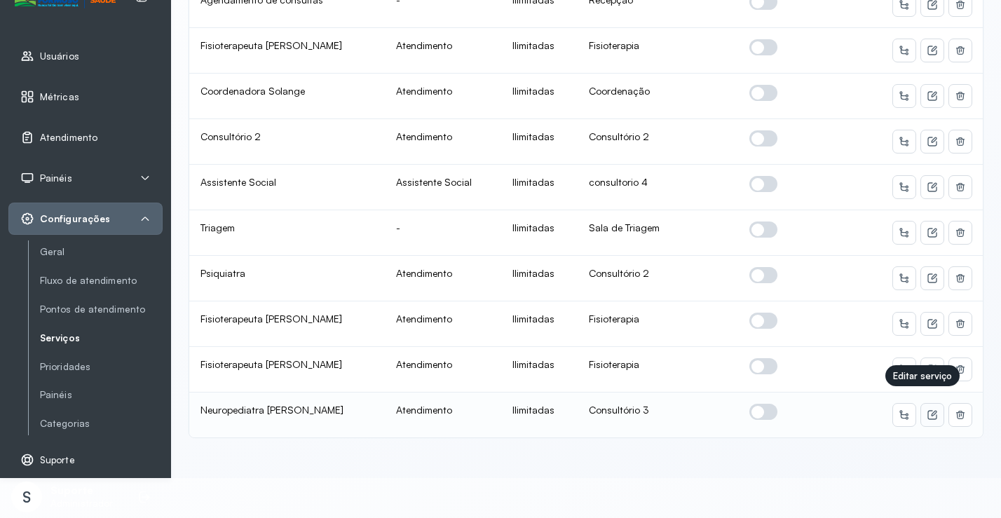
click at [926, 409] on icon at bounding box center [931, 414] width 11 height 11
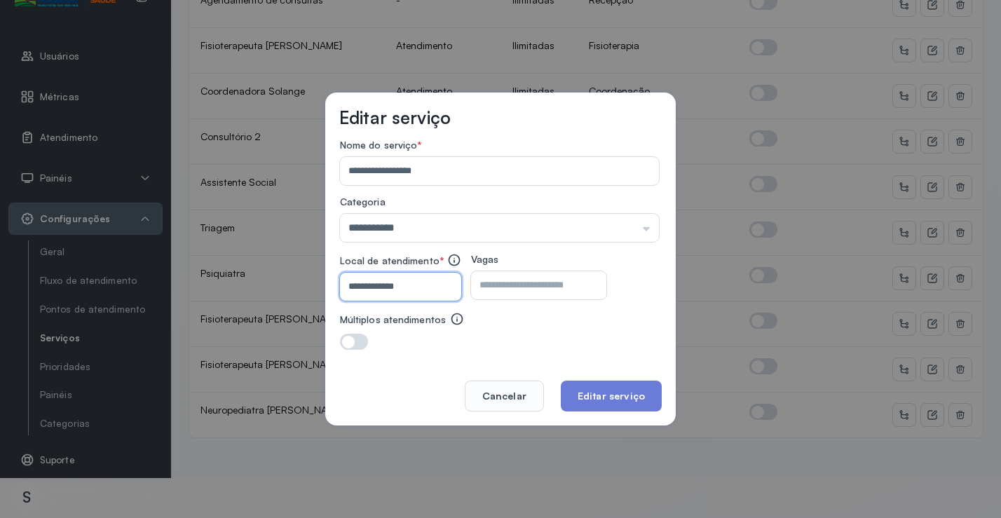
drag, startPoint x: 400, startPoint y: 285, endPoint x: 437, endPoint y: 289, distance: 36.6
click at [437, 289] on input "**********" at bounding box center [398, 287] width 116 height 28
type input "**********"
click at [631, 394] on button "Editar serviço" at bounding box center [611, 396] width 101 height 31
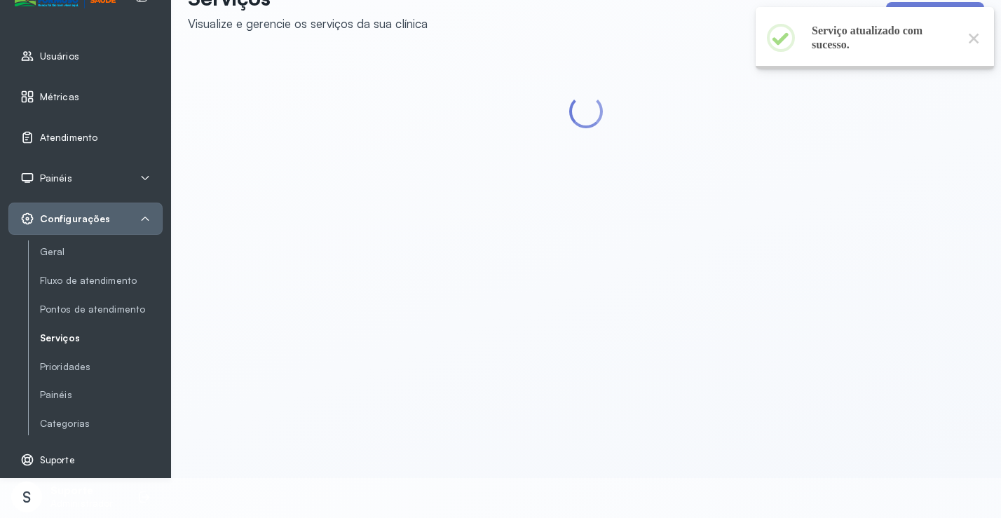
scroll to position [0, 0]
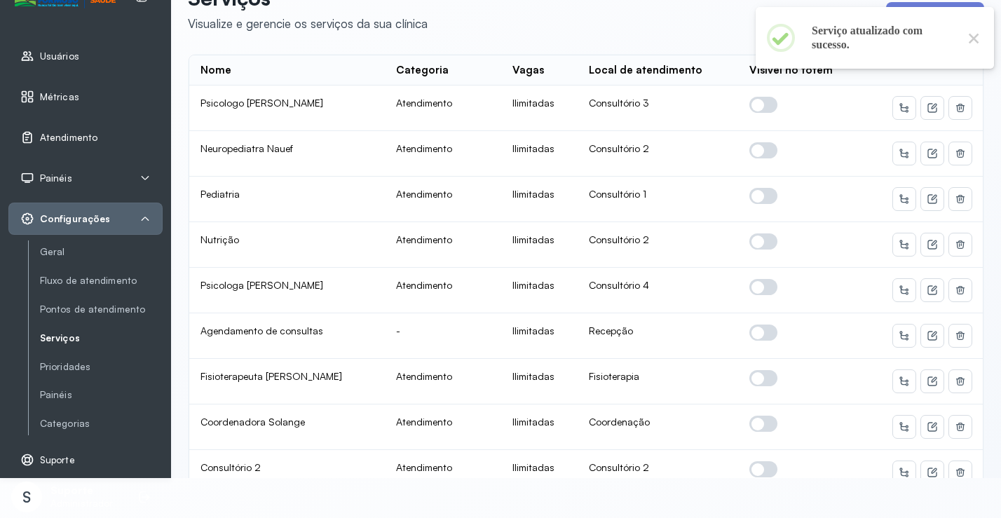
click at [78, 136] on span "Atendimento" at bounding box center [68, 138] width 57 height 12
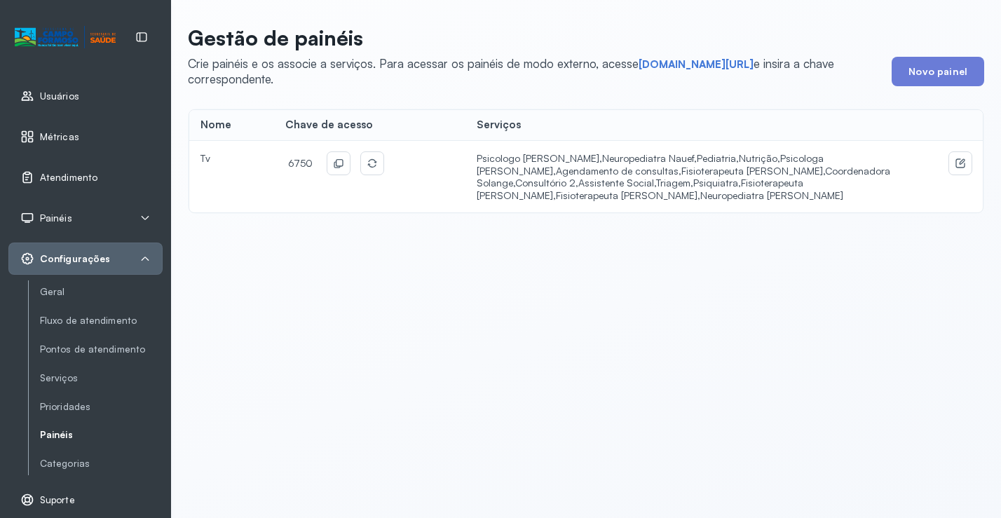
click at [97, 253] on span "Configurações" at bounding box center [75, 259] width 70 height 12
click at [65, 175] on span "Atendimento" at bounding box center [68, 178] width 57 height 12
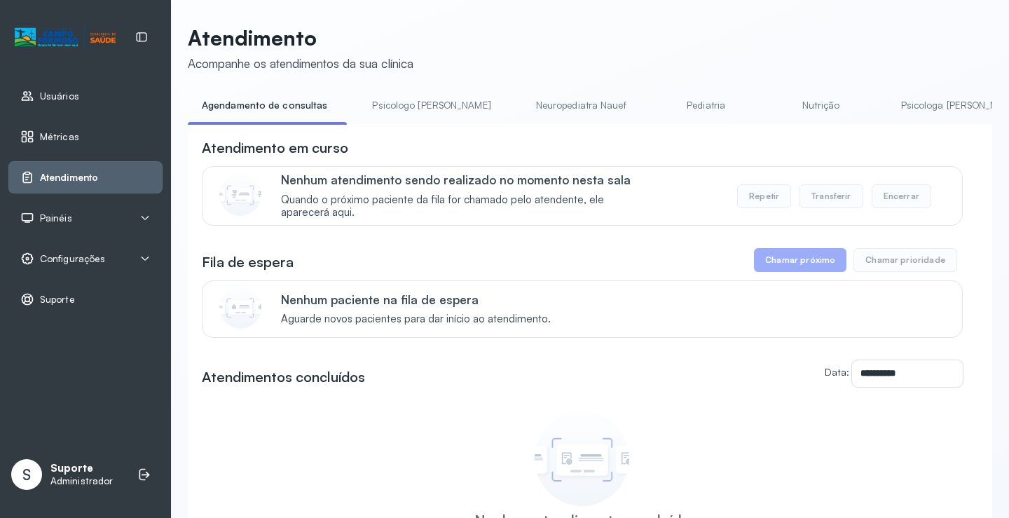
click at [772, 102] on link "Nutrição" at bounding box center [821, 105] width 98 height 23
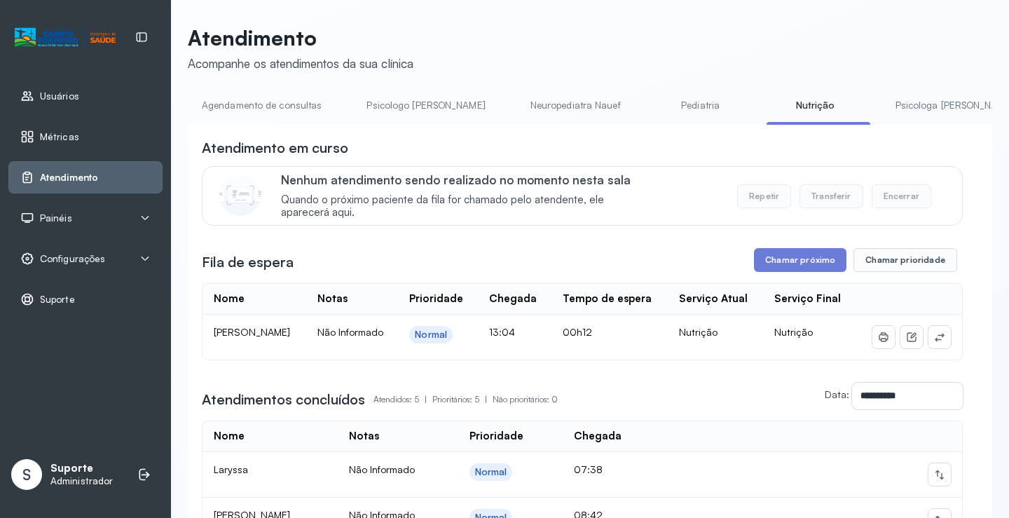
scroll to position [0, 98]
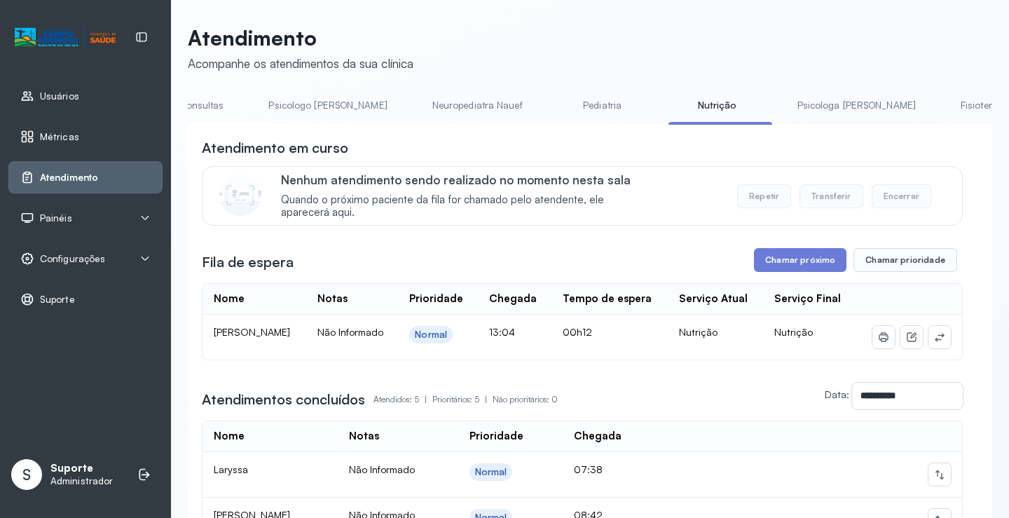
click at [554, 100] on link "Pediatria" at bounding box center [603, 105] width 98 height 23
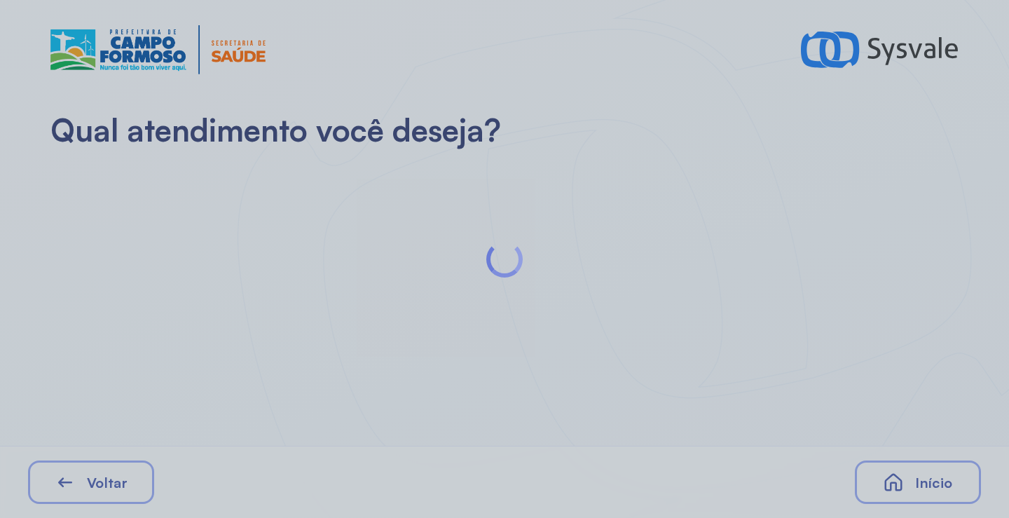
click at [300, 210] on div at bounding box center [504, 259] width 1009 height 518
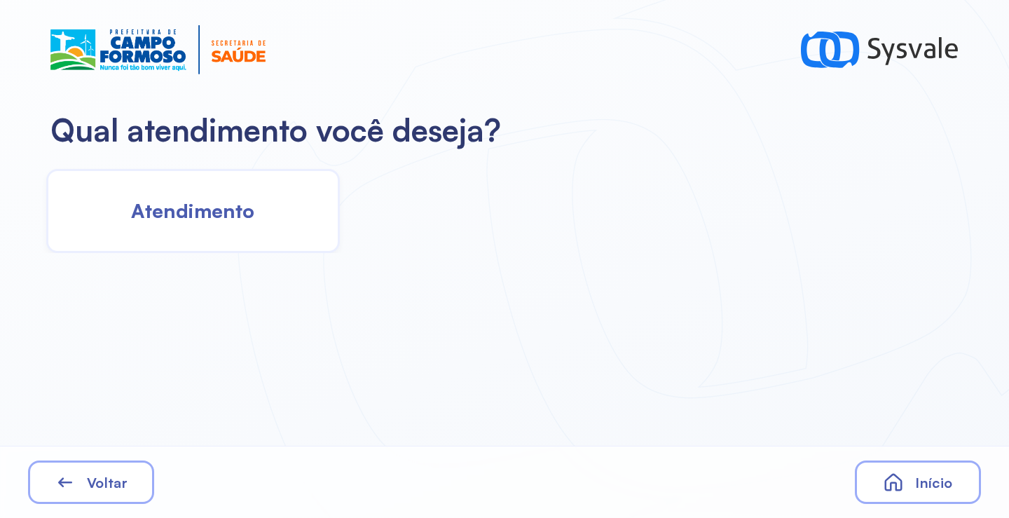
click at [239, 215] on span "Atendimento" at bounding box center [192, 210] width 123 height 25
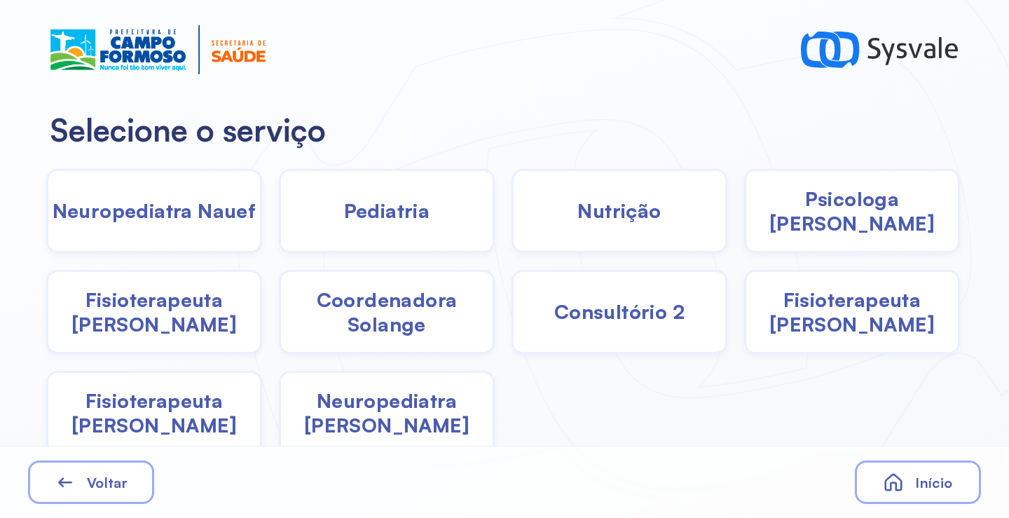
click at [416, 226] on div "Pediatria" at bounding box center [387, 211] width 216 height 84
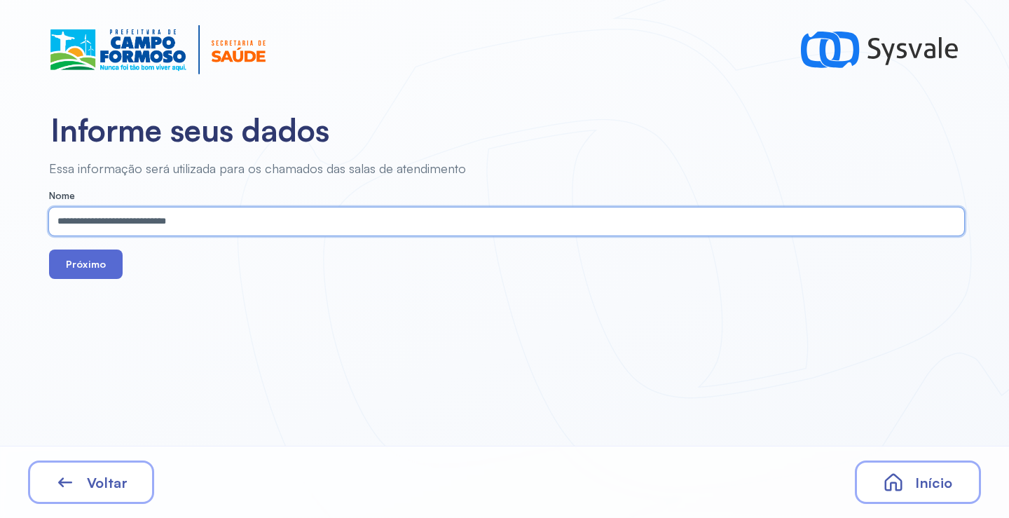
type input "**********"
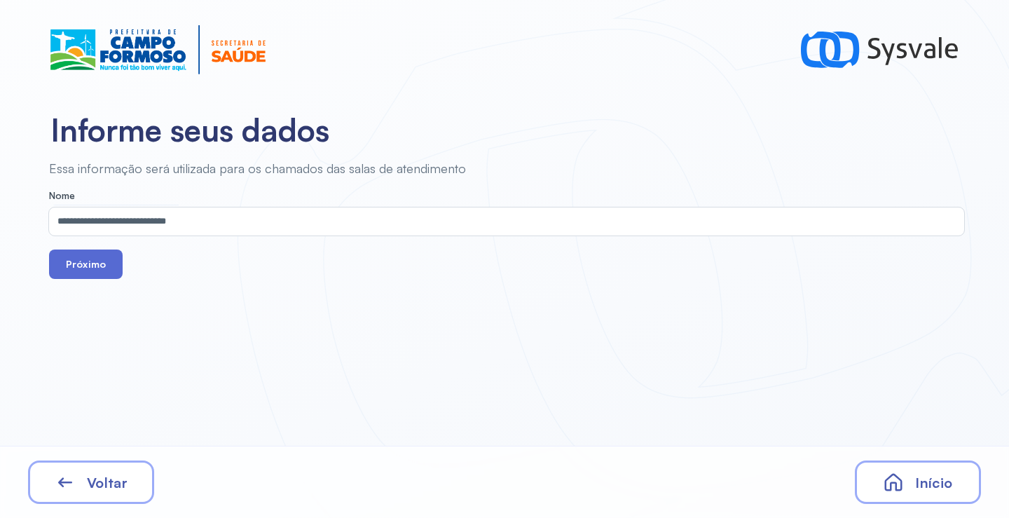
drag, startPoint x: 106, startPoint y: 273, endPoint x: 179, endPoint y: 50, distance: 234.7
click at [106, 272] on button "Próximo" at bounding box center [86, 263] width 74 height 29
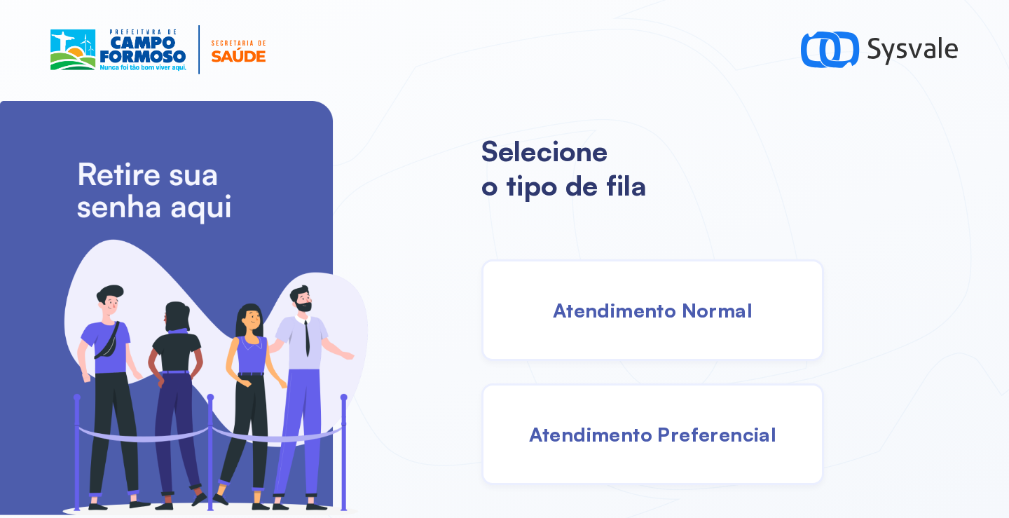
click at [638, 327] on div "Atendimento Normal" at bounding box center [652, 310] width 343 height 102
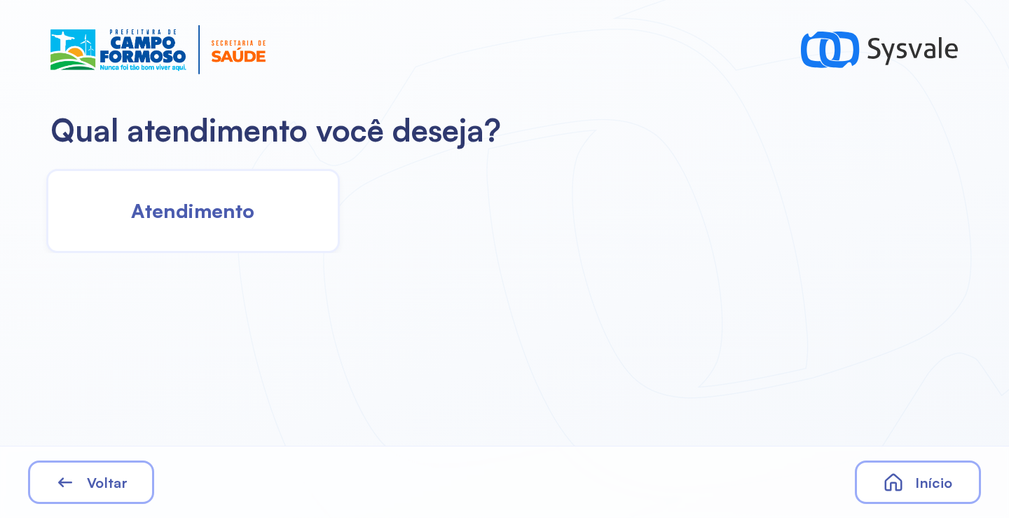
click at [235, 211] on span "Atendimento" at bounding box center [192, 210] width 123 height 25
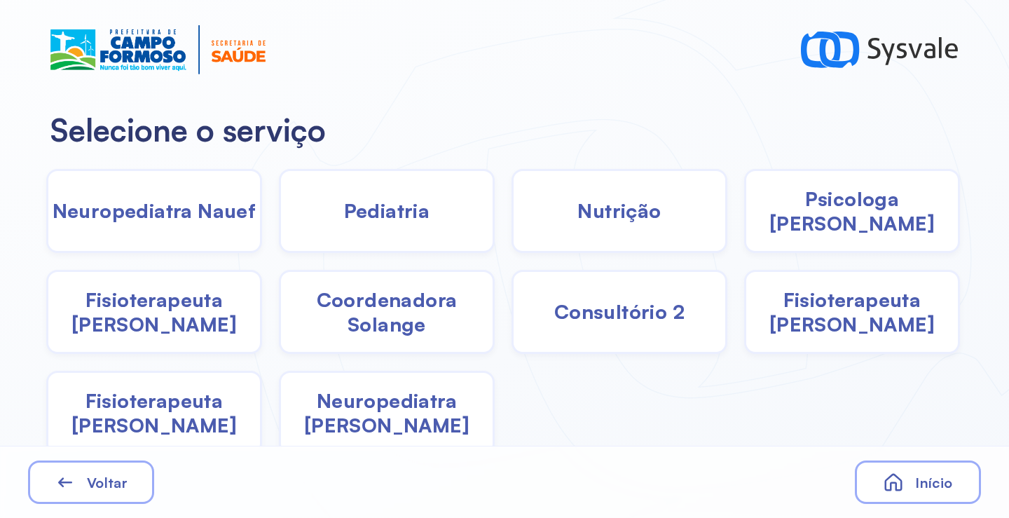
click at [359, 238] on div "Pediatria" at bounding box center [387, 211] width 216 height 84
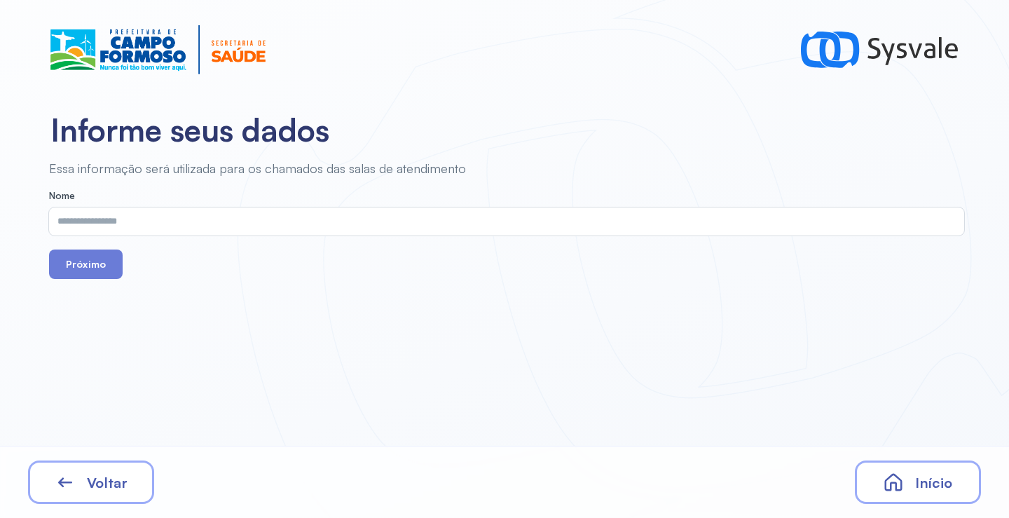
drag, startPoint x: 359, startPoint y: 238, endPoint x: 301, endPoint y: 210, distance: 64.2
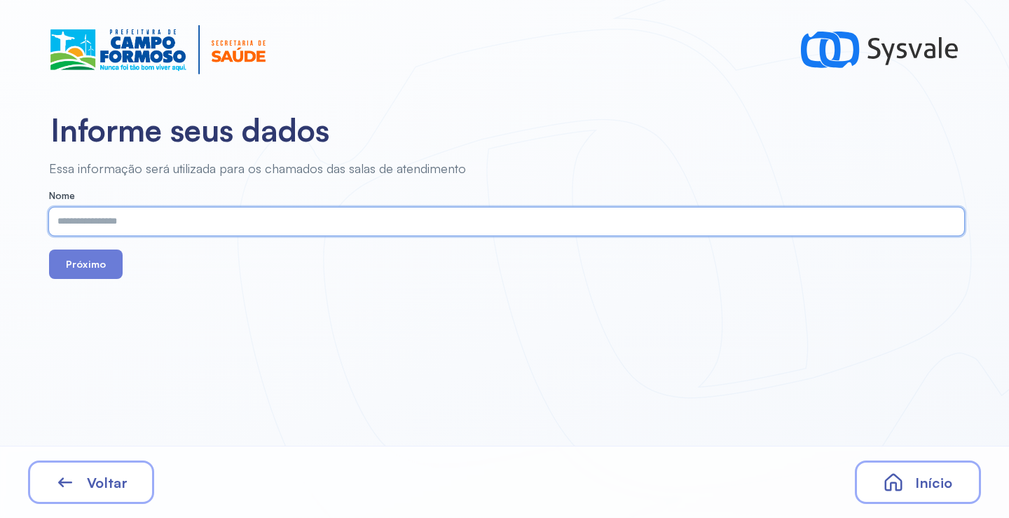
paste input "**********"
type input "**********"
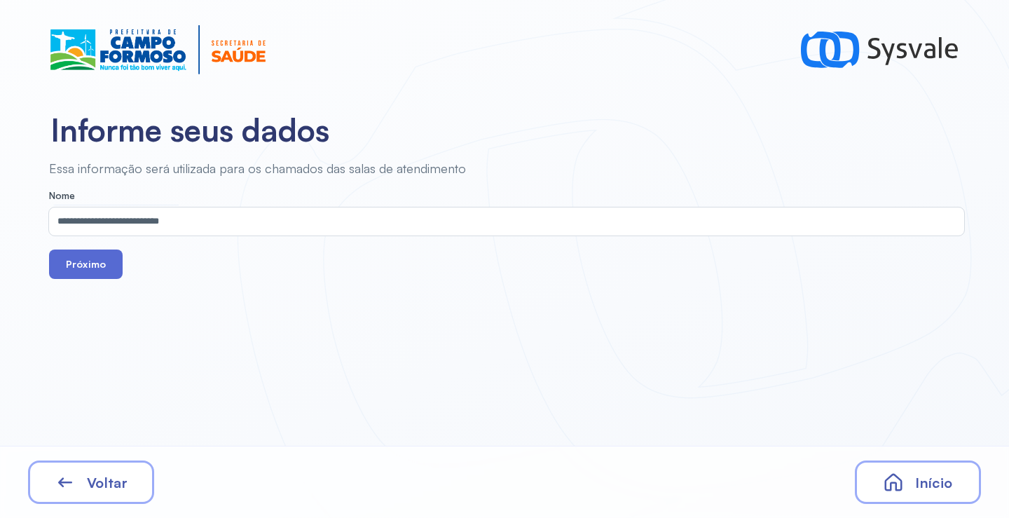
click at [97, 268] on button "Próximo" at bounding box center [86, 263] width 74 height 29
